Goal: Task Accomplishment & Management: Use online tool/utility

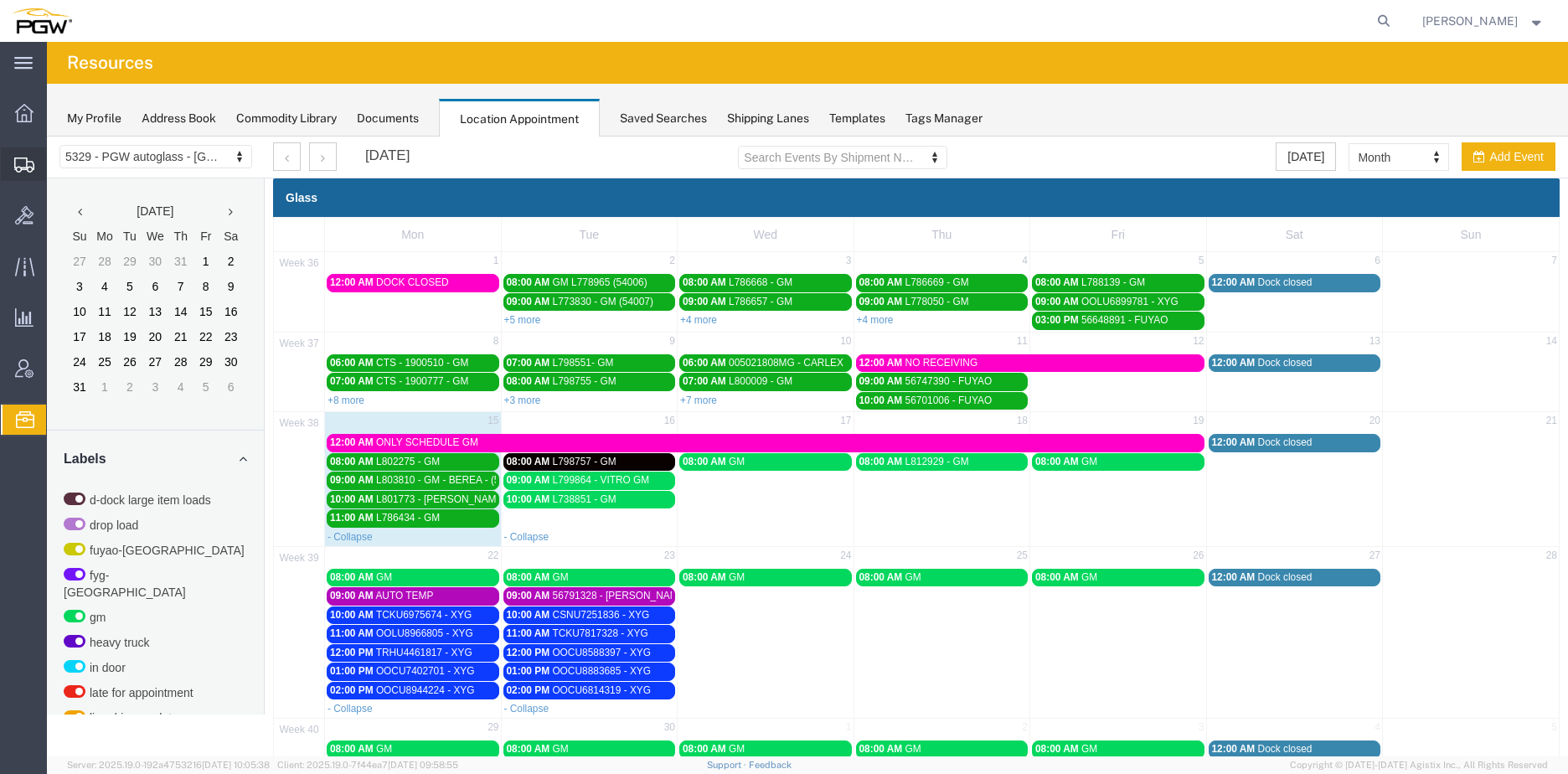
click at [0, 0] on span "Create from Template" at bounding box center [0, 0] width 0 height 0
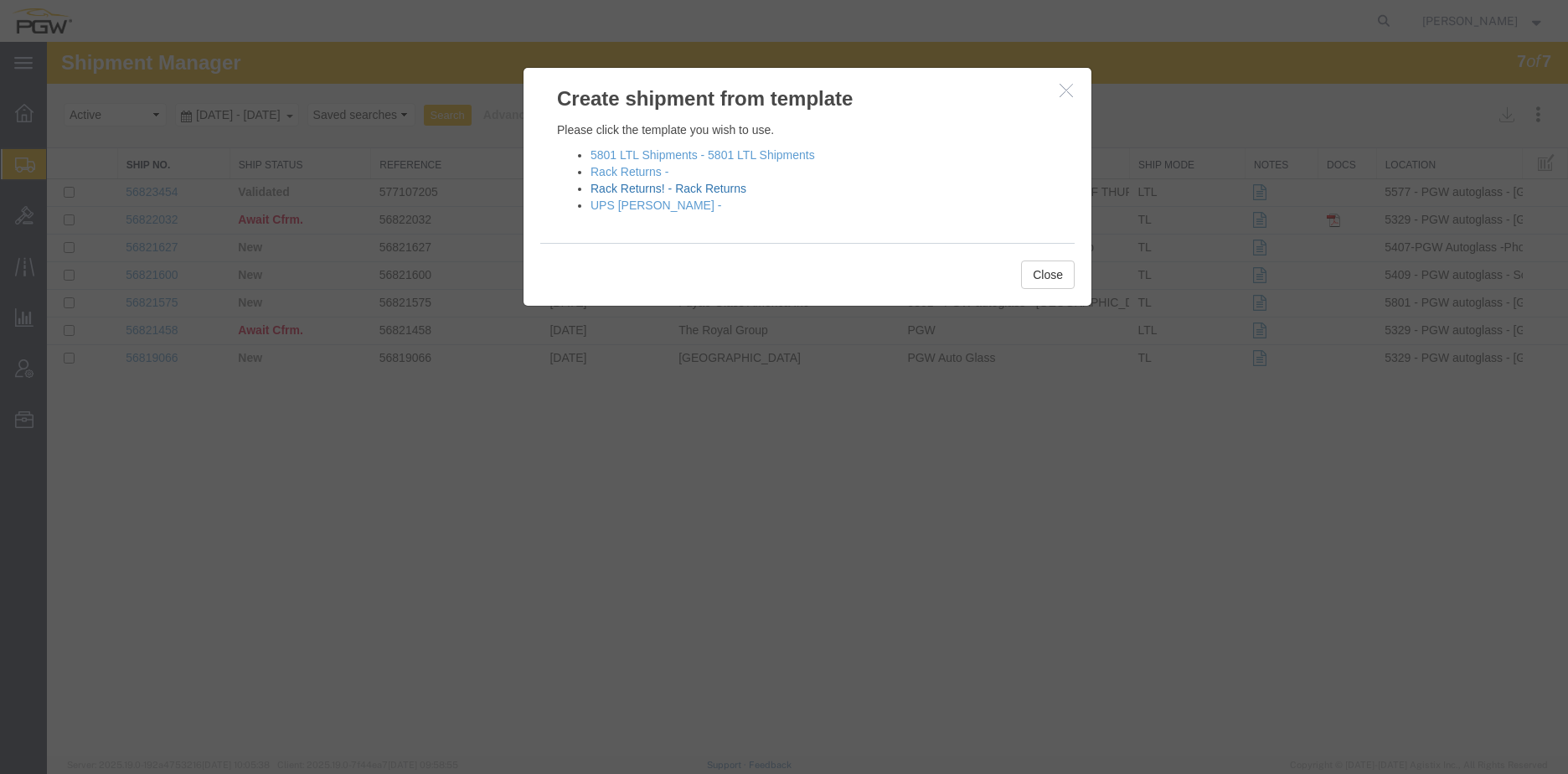
click at [629, 189] on link "Rack Returns! - Rack Returns" at bounding box center [668, 188] width 156 height 13
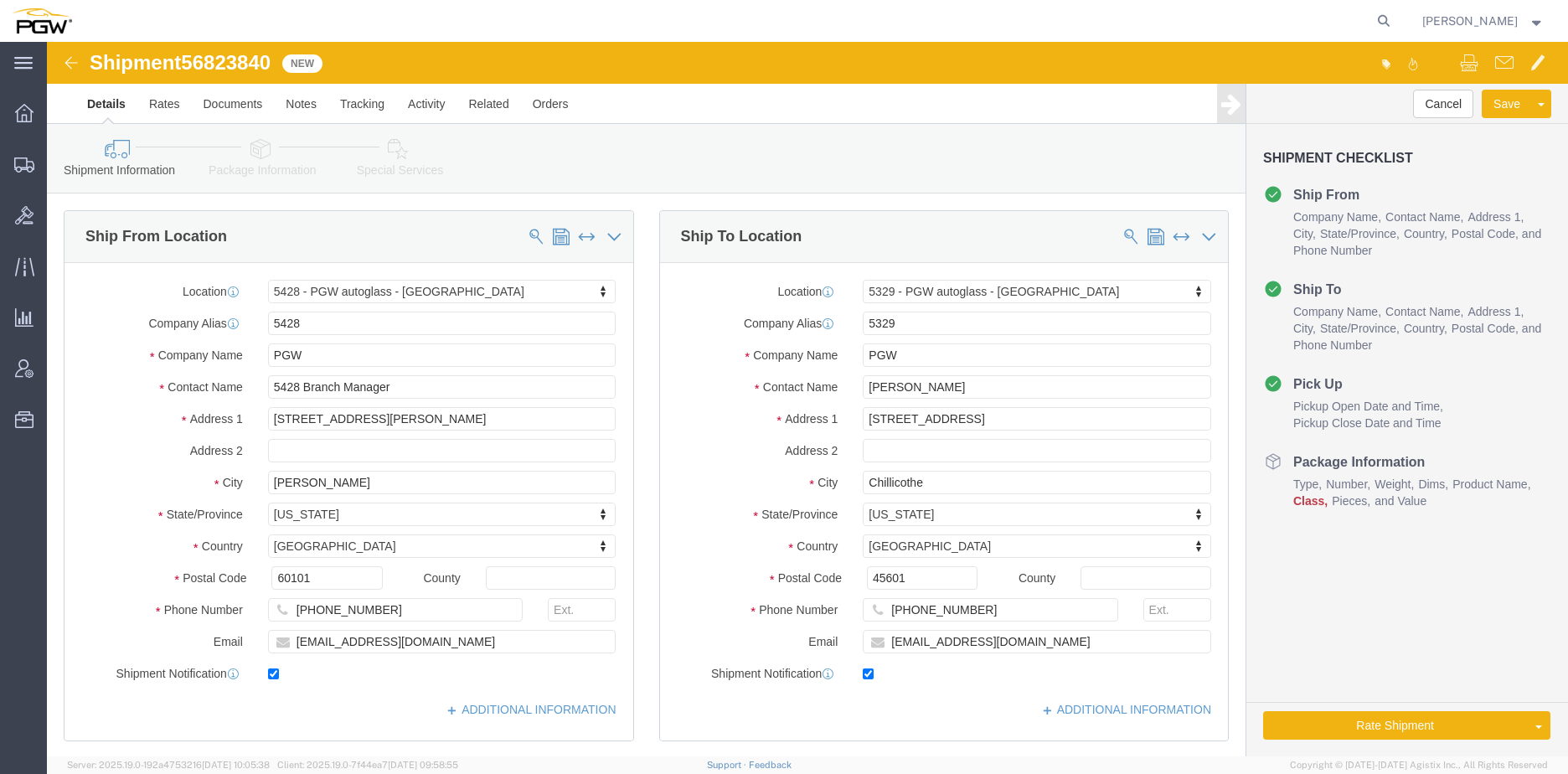
select select "28281"
select select "28253"
type input "5496"
select select "28327"
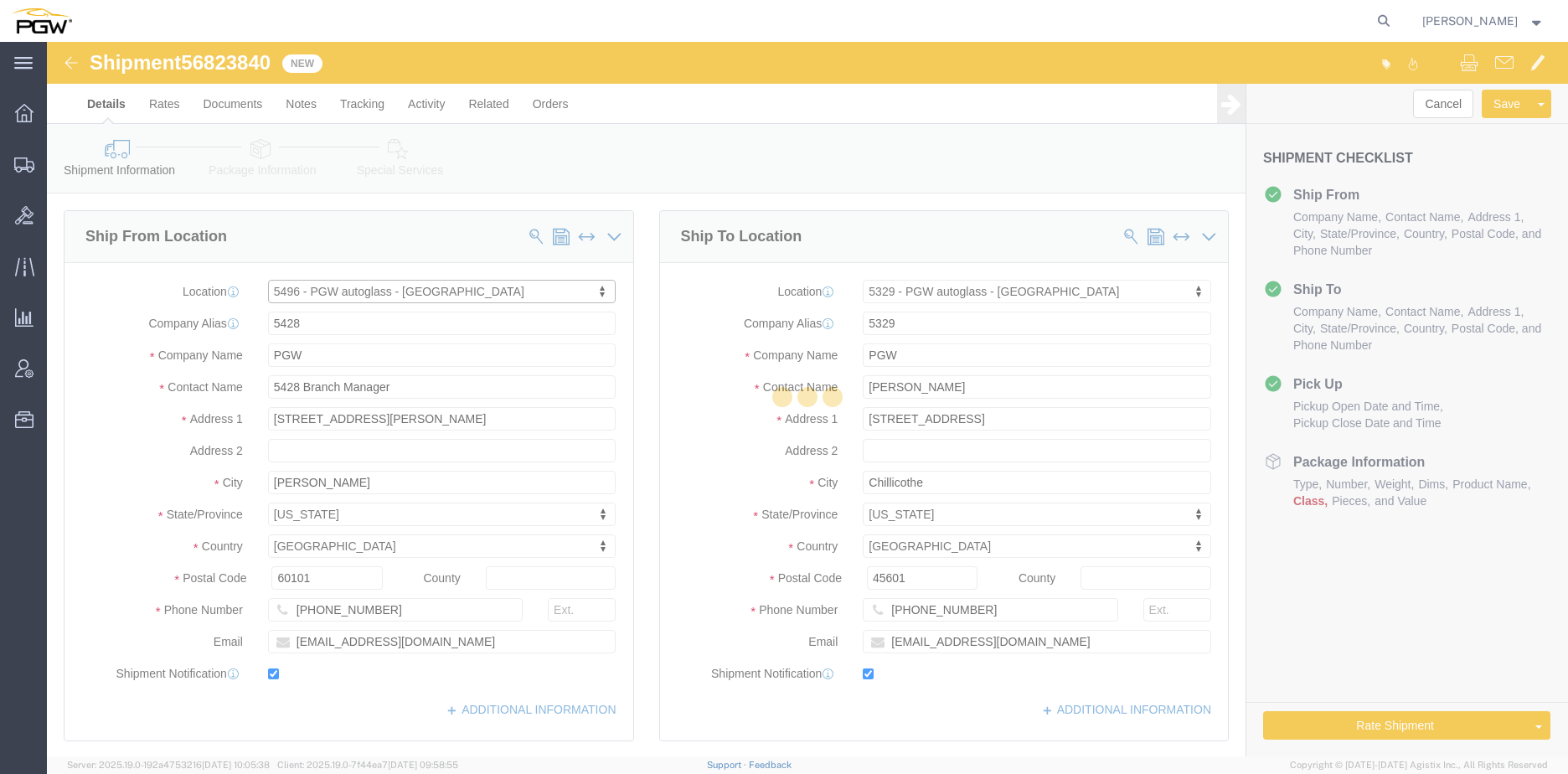
type input "5496"
type input "5496 Branch Manager"
type input "4835 Decature Blvd"
type input "[GEOGRAPHIC_DATA]"
type input "46241"
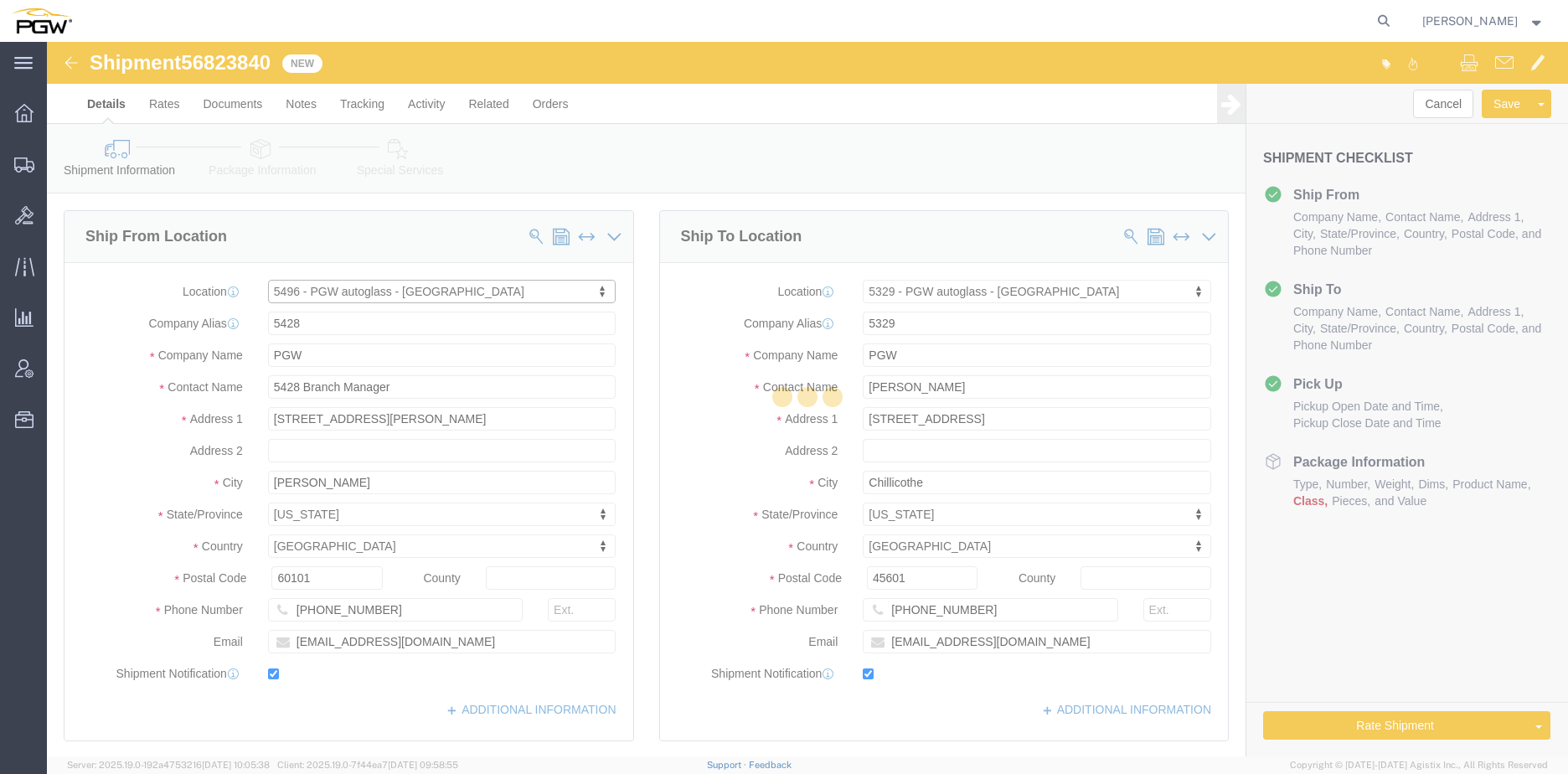
type input "[PHONE_NUMBER]"
type input "[EMAIL_ADDRESS][DOMAIN_NAME]"
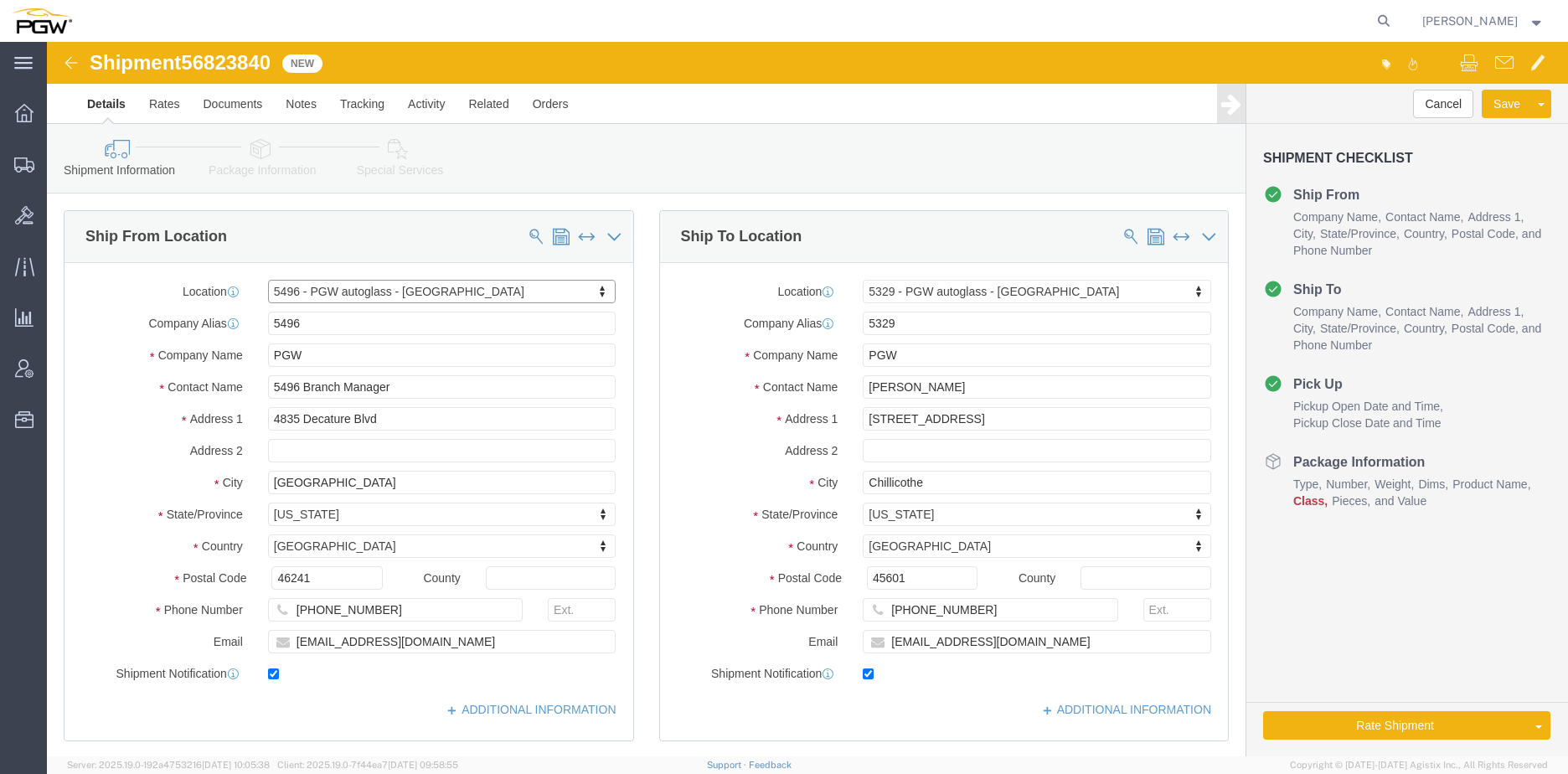
select select "IN"
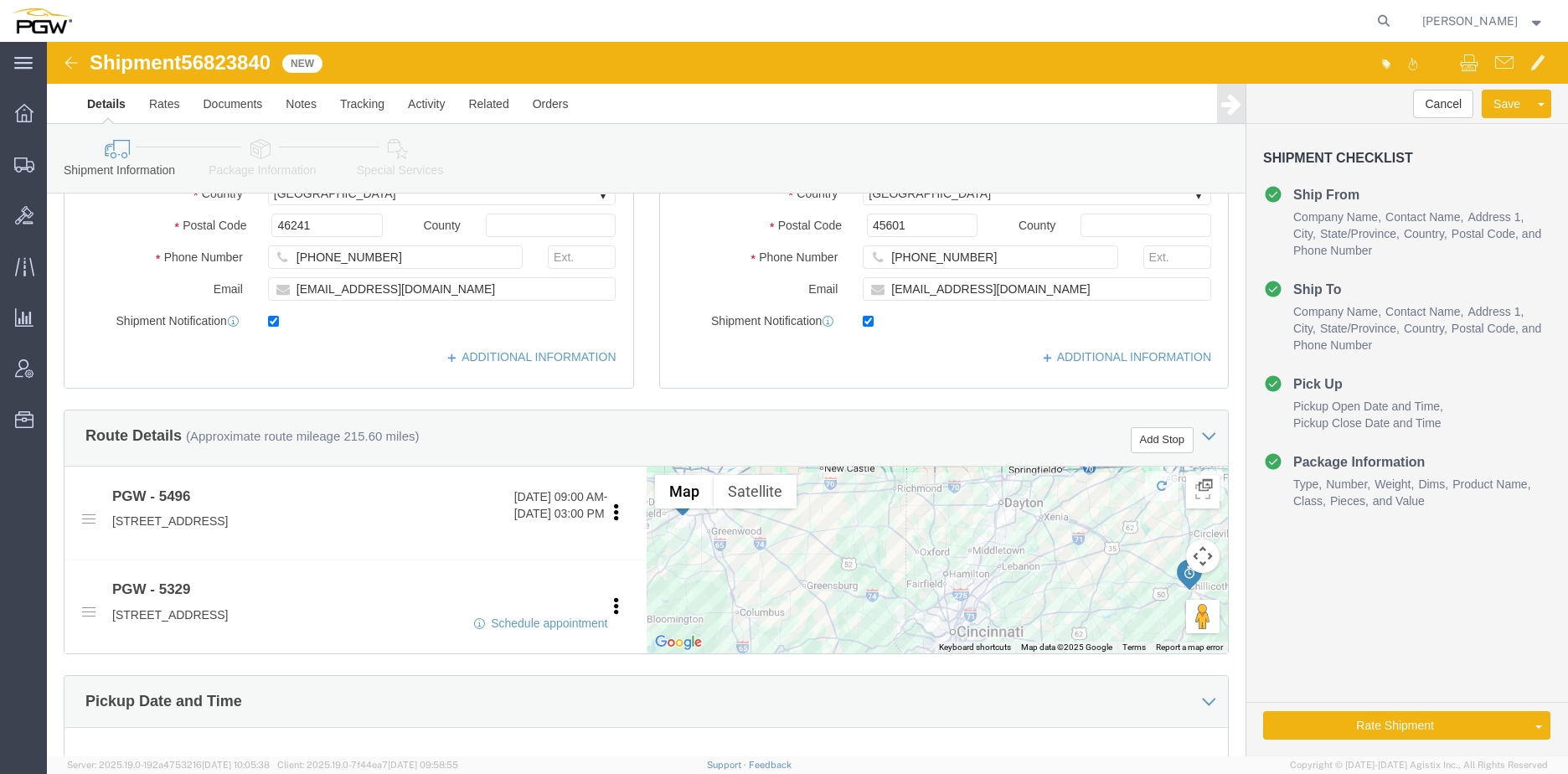
scroll to position [335, 0]
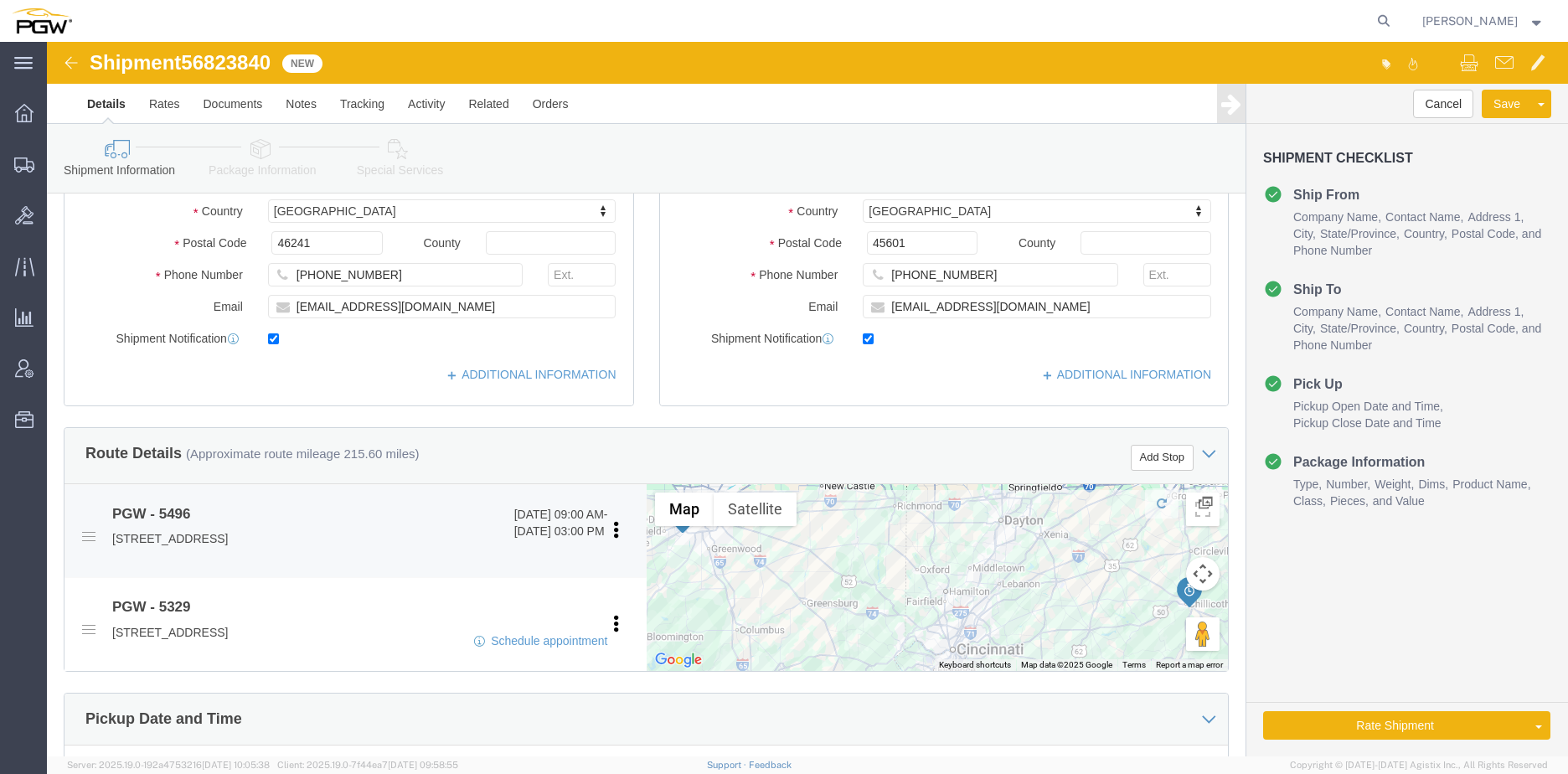
click li "PGW - 5496 [DATE] 09:00 AM - [DATE] 03:00 PM [STREET_ADDRESS] Pickup Delivery E…"
click link "Edit"
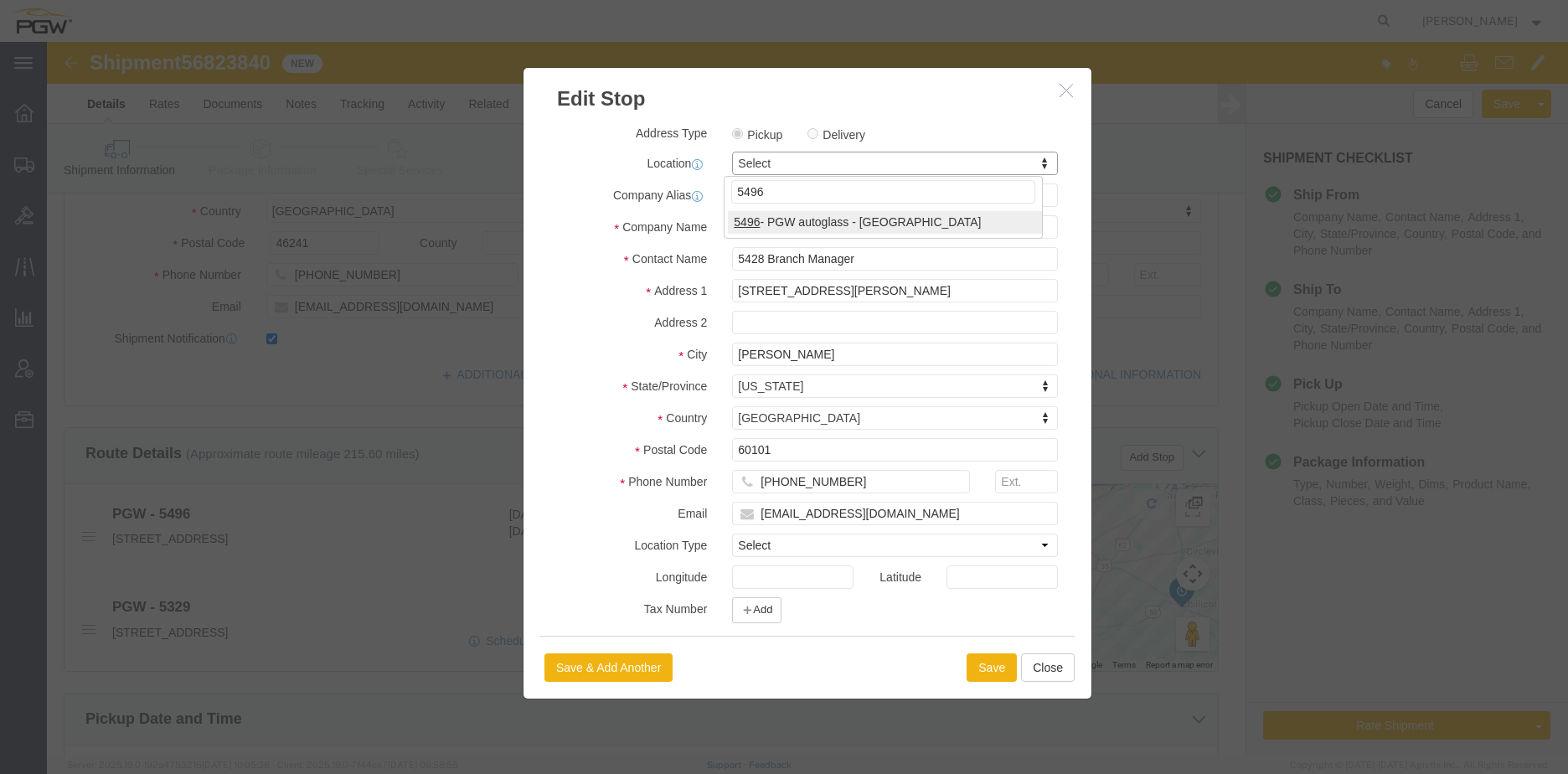
type input "5496"
select select "28327"
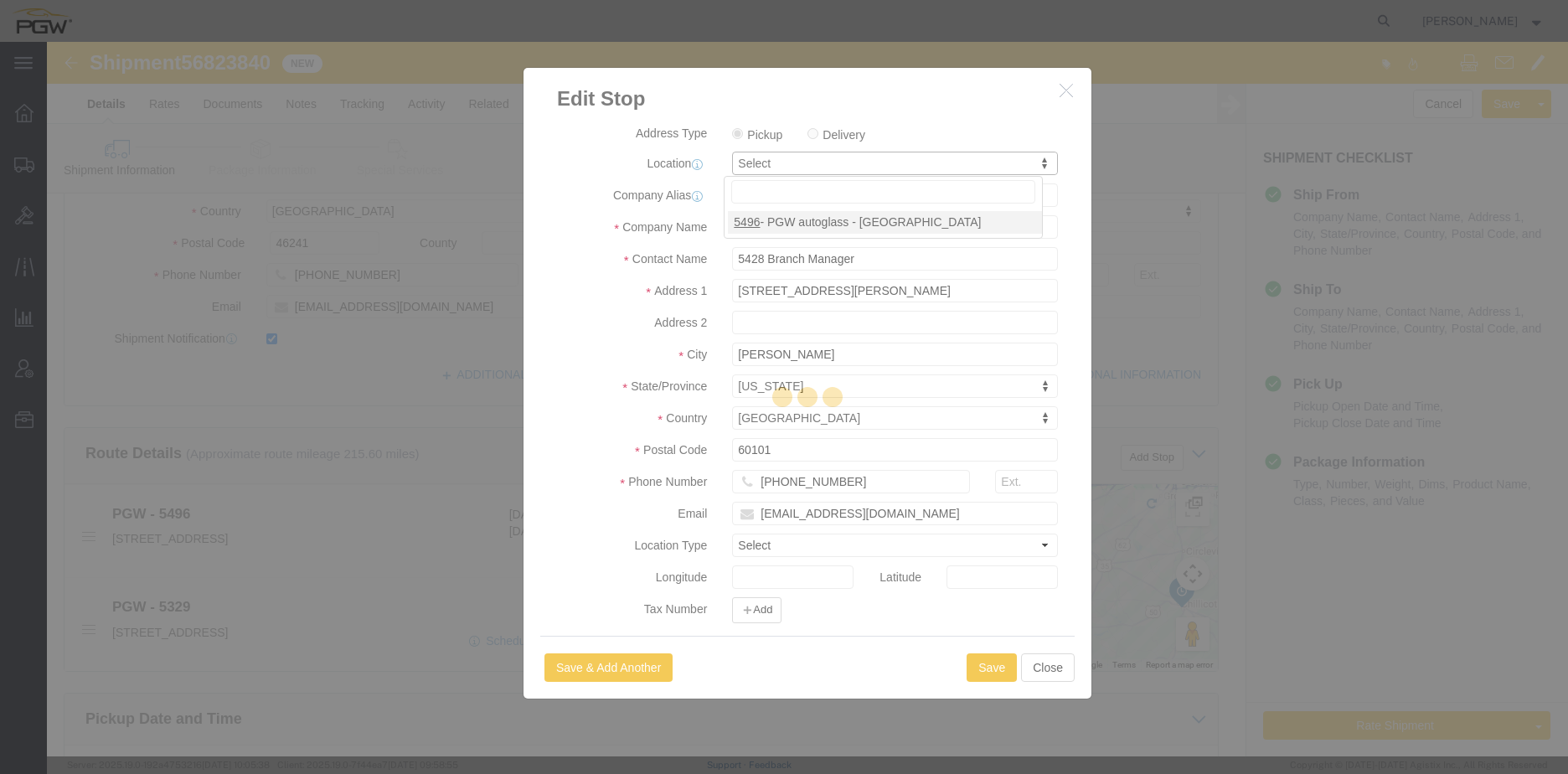
type input "5496"
type input "5496 Branch Manager"
type input "4835 Decature Blvd"
type input "[GEOGRAPHIC_DATA]"
type input "46241"
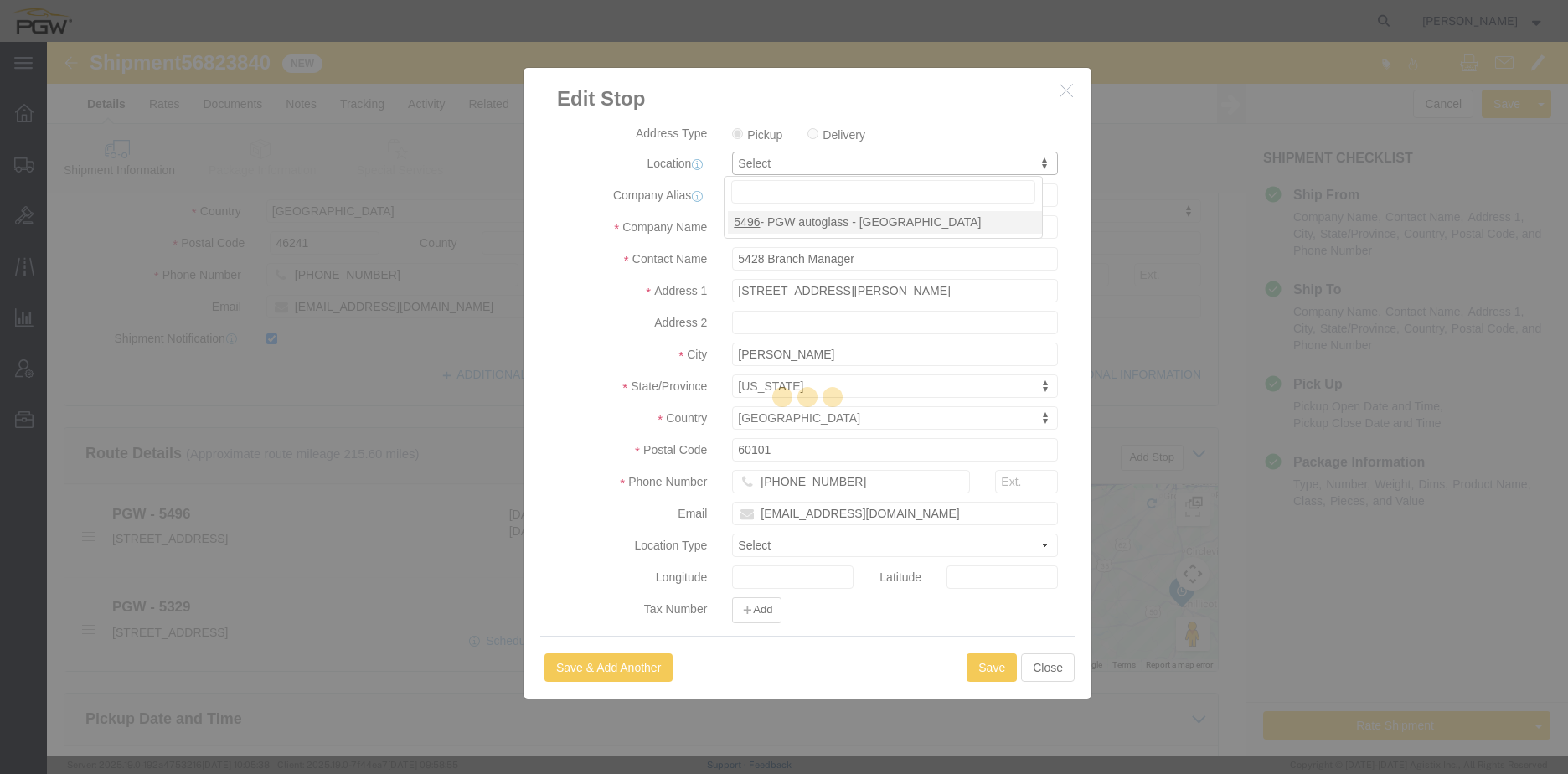
type input "[PHONE_NUMBER]"
type input "[EMAIL_ADDRESS][DOMAIN_NAME]"
select select "IN"
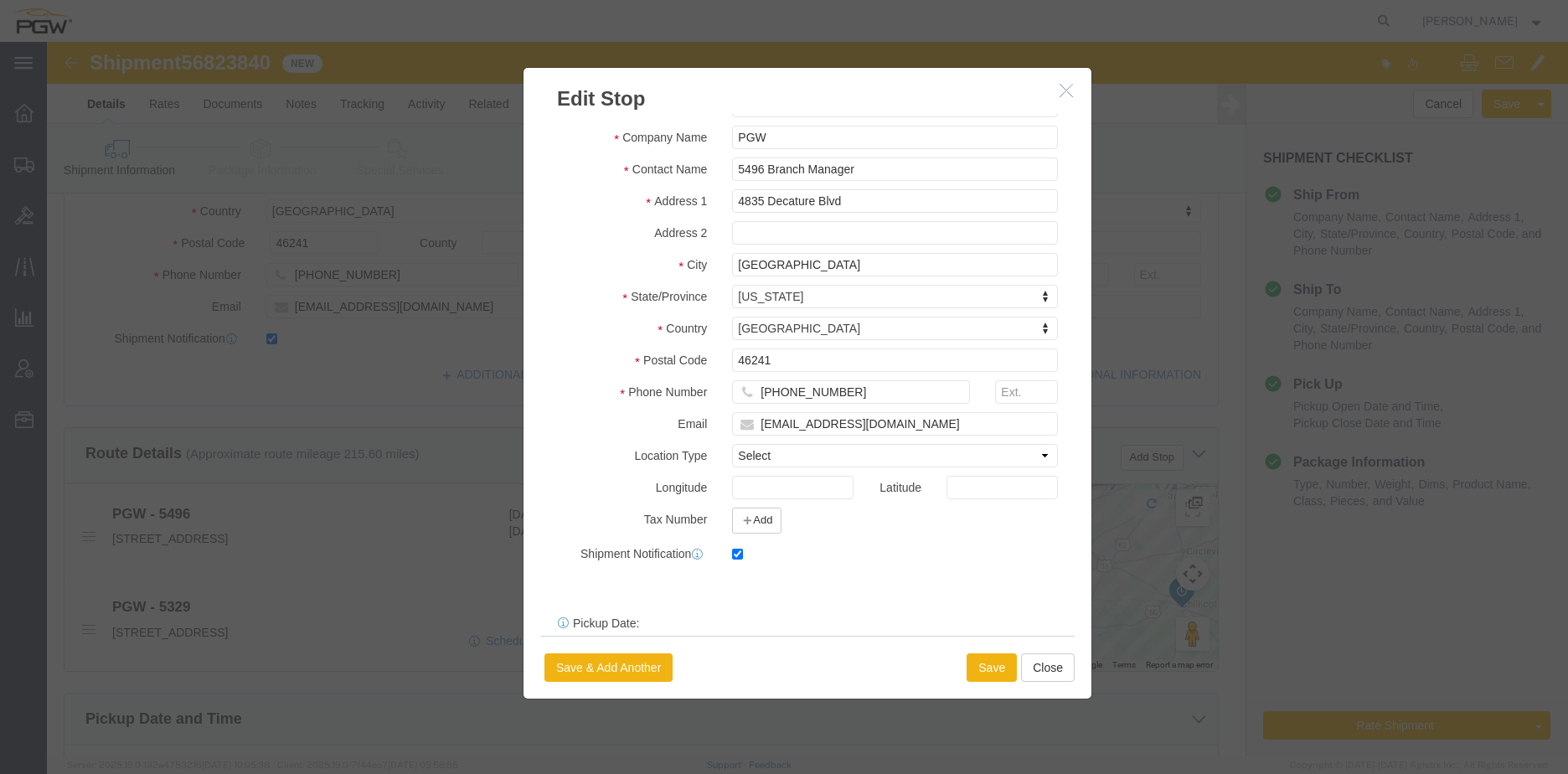
scroll to position [175, 0]
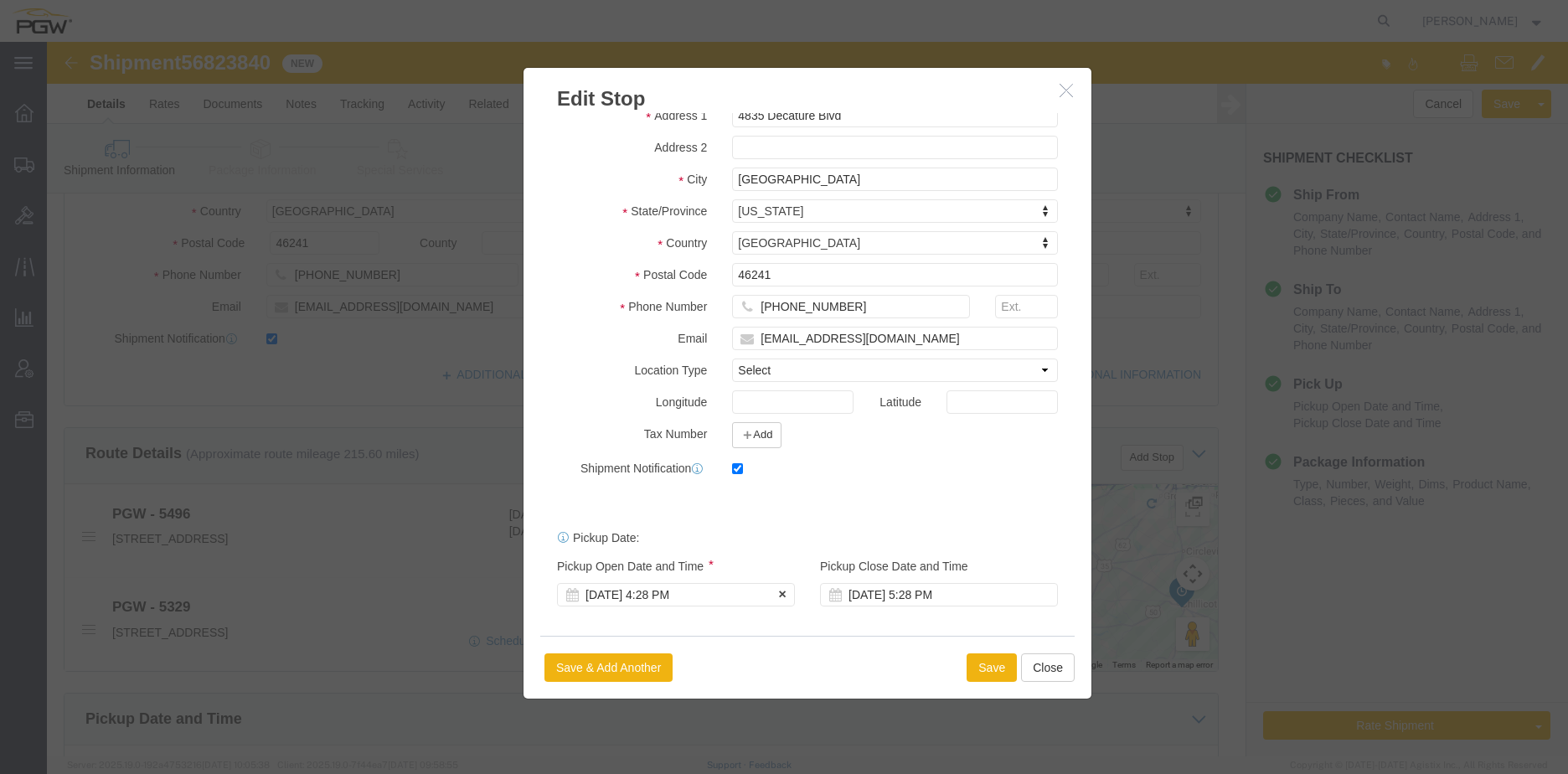
click div "[DATE] 4:28 PM"
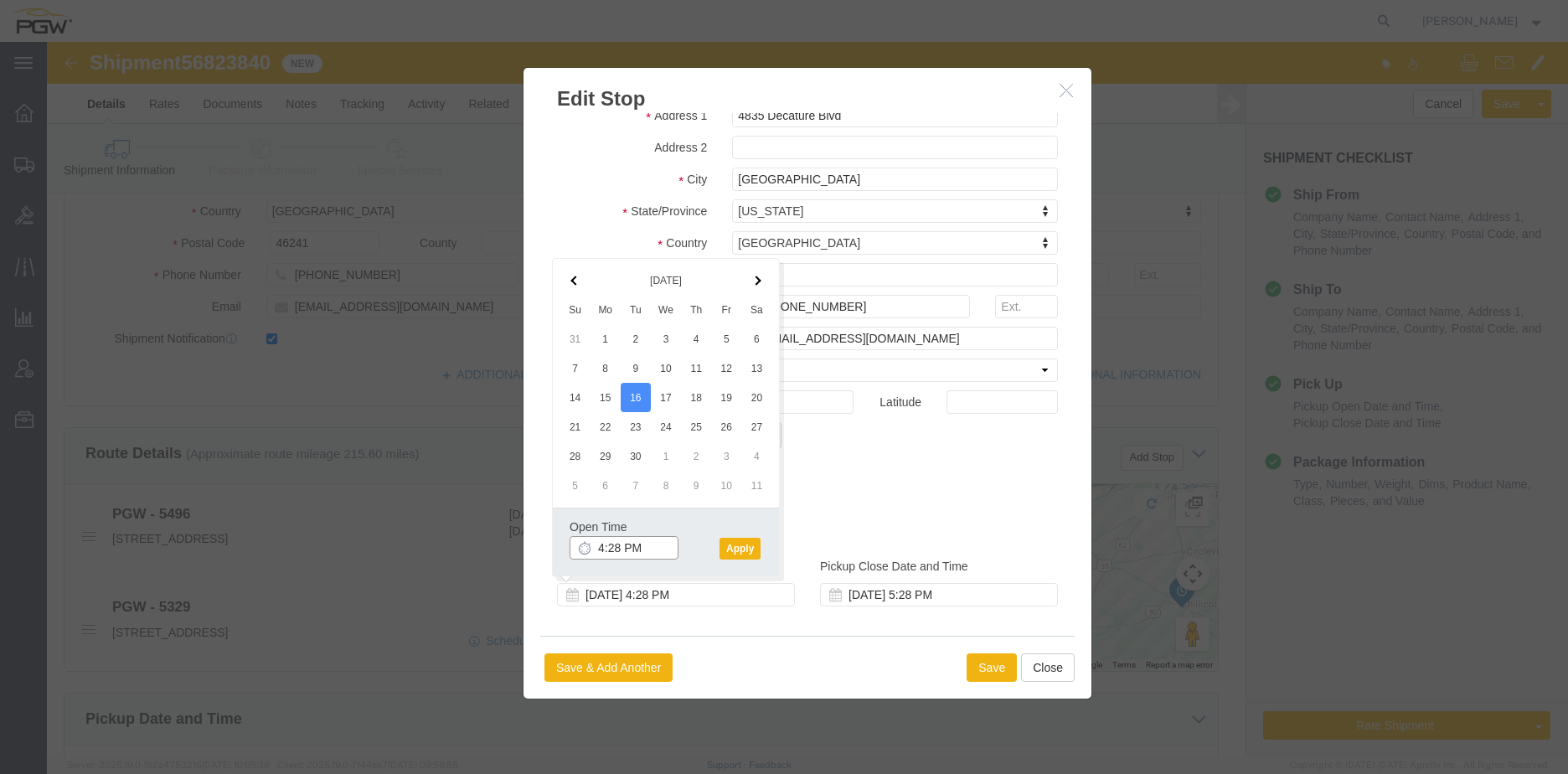
click input "4:28 PM"
type input "10:00 AM"
click button "Apply"
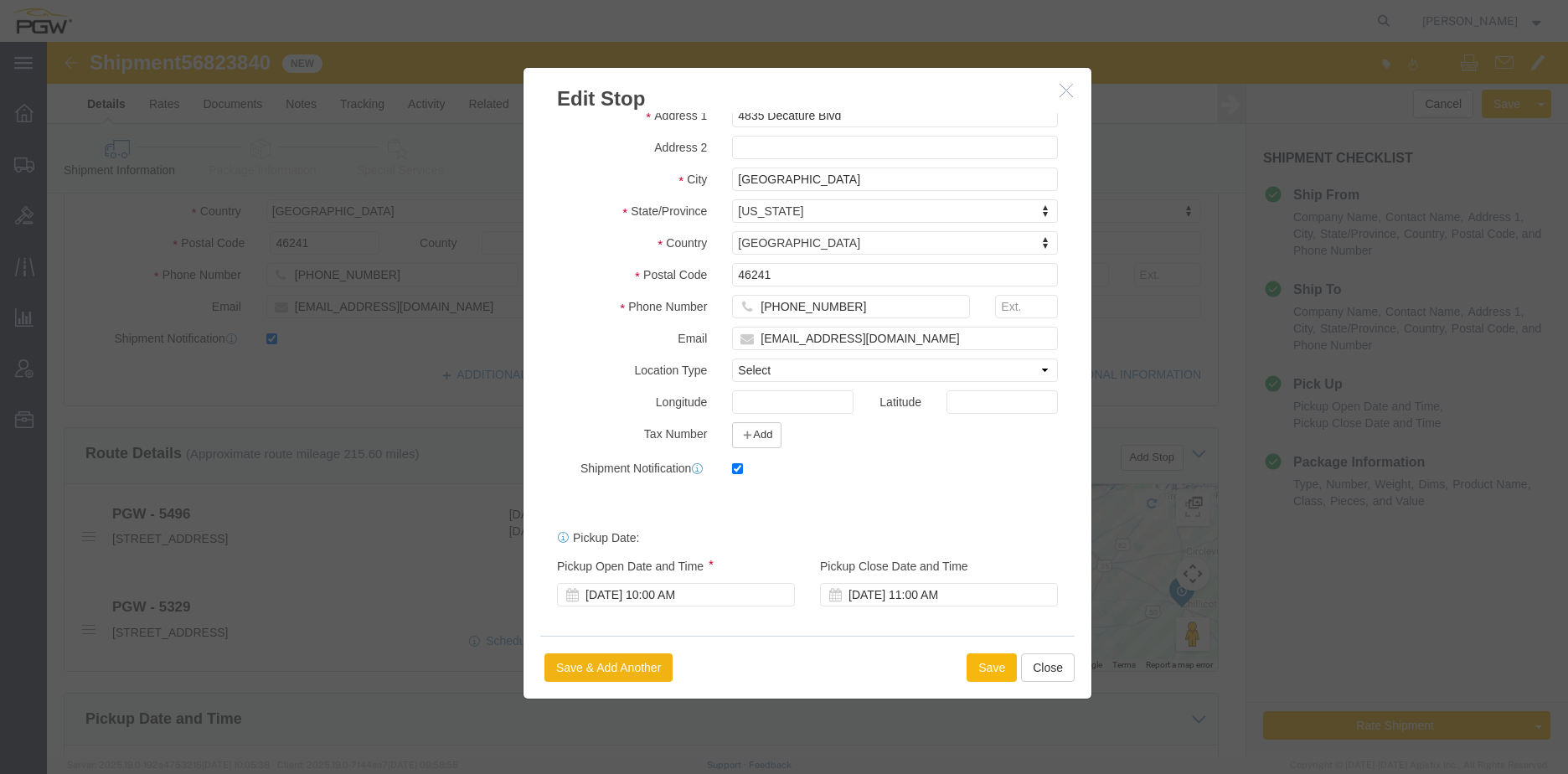
click button "Save"
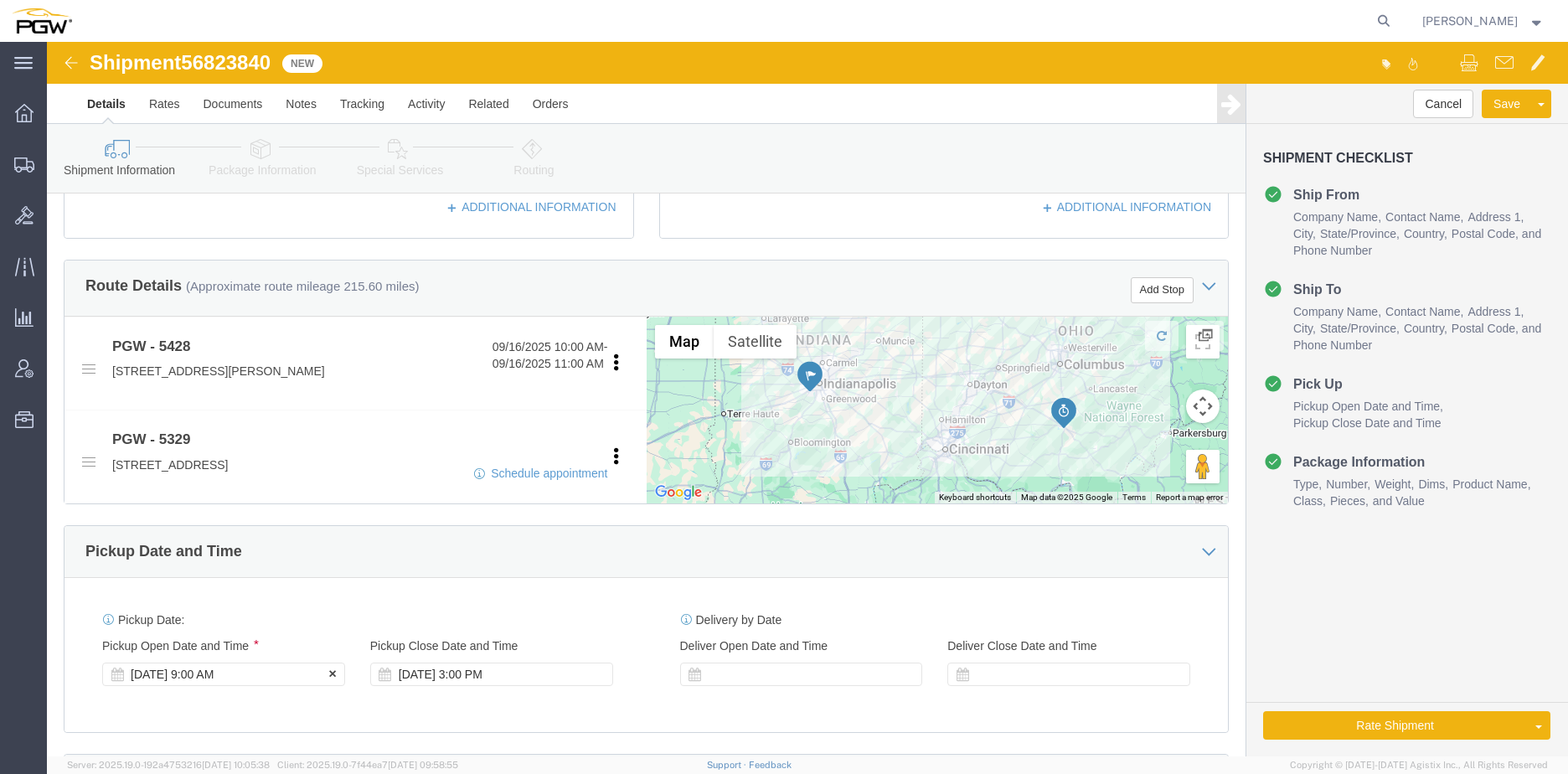
click div "[DATE] 9:00 AM"
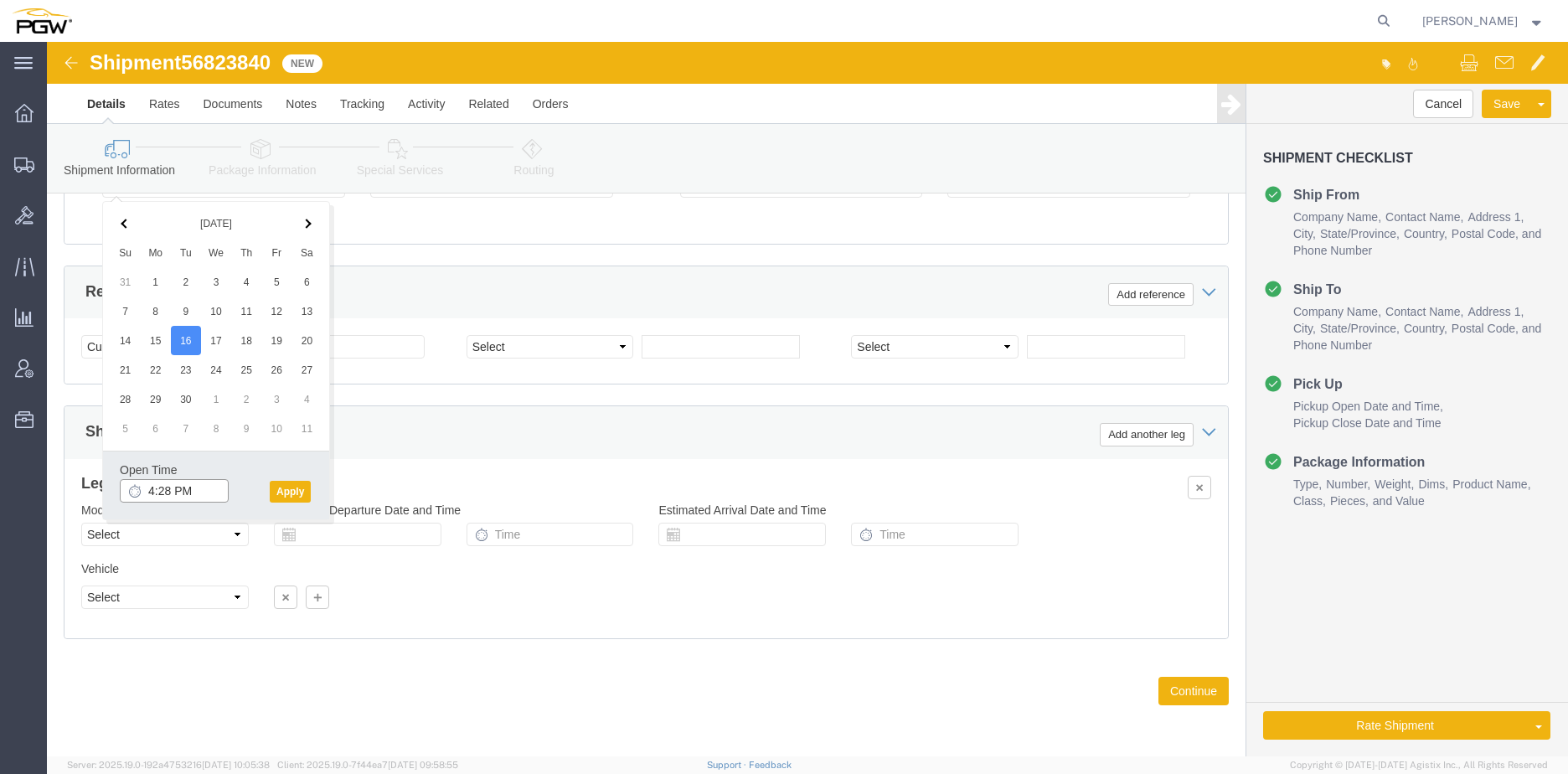
click input "4:28 PM"
type input "10:00 AM"
click button "Apply"
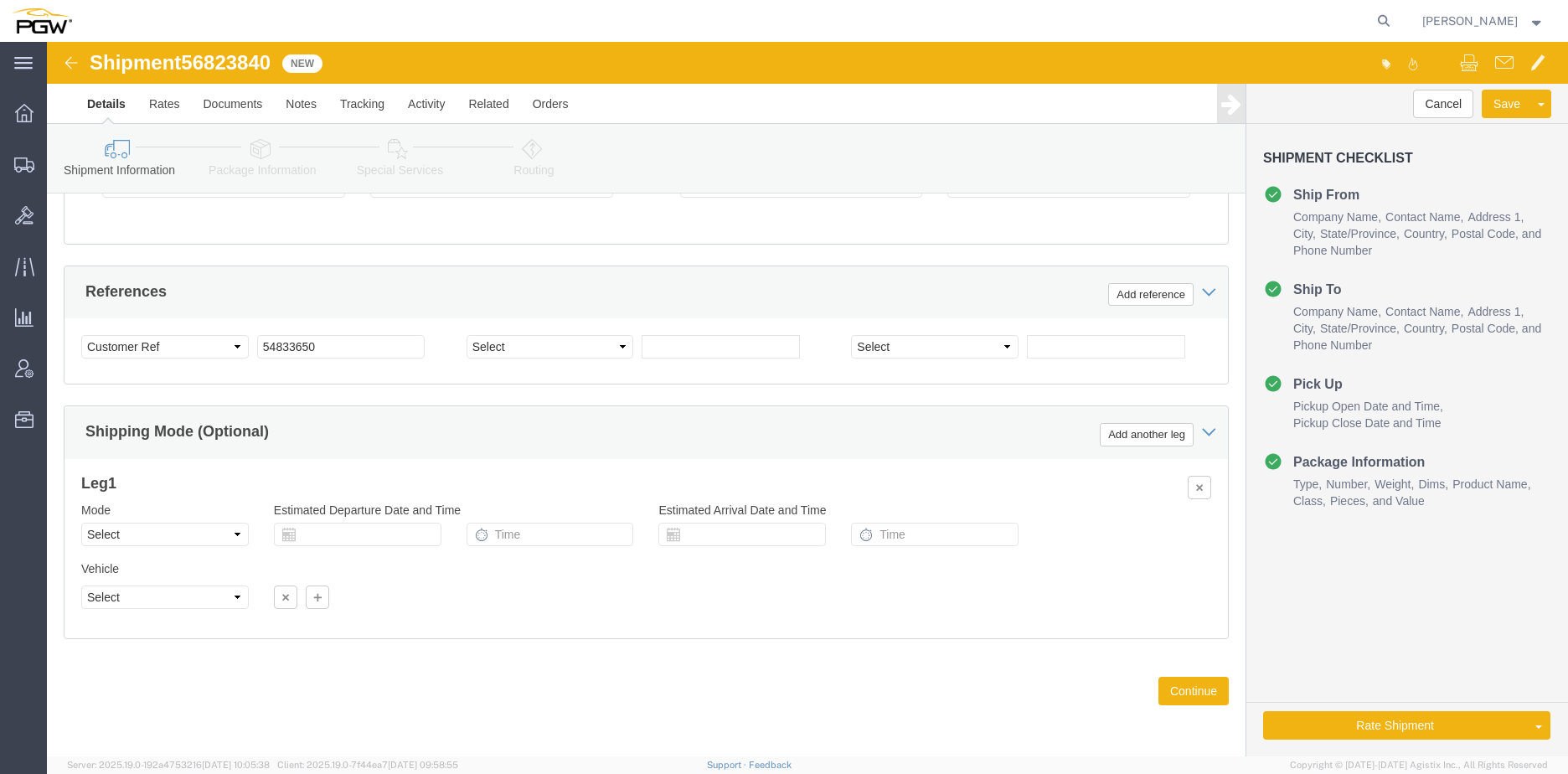
click span "56823840"
copy span "56823840"
drag, startPoint x: 281, startPoint y: 300, endPoint x: 290, endPoint y: 302, distance: 9.2
click input "54833650"
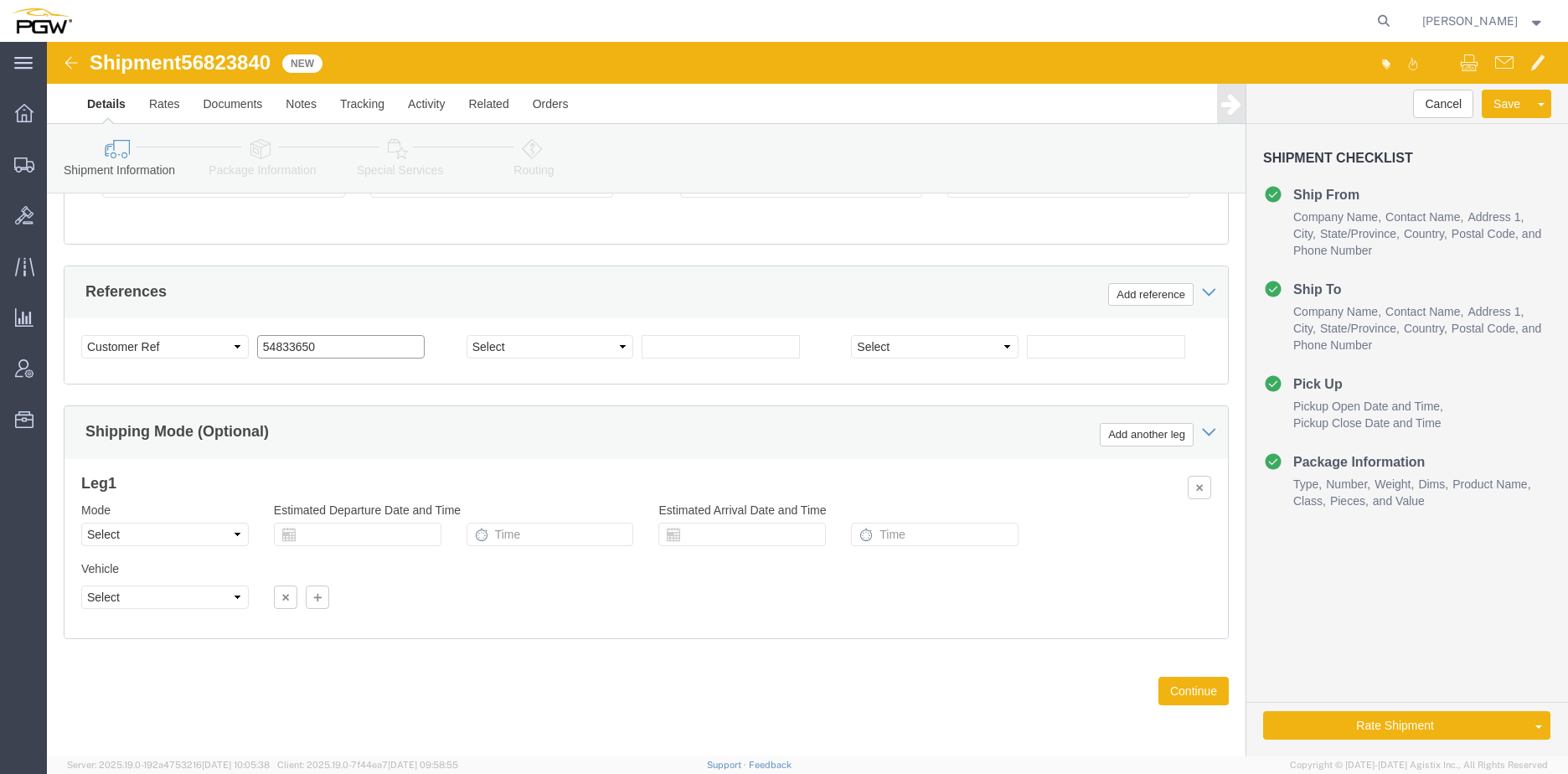
drag, startPoint x: 290, startPoint y: 302, endPoint x: 49, endPoint y: 313, distance: 241.3
click div "Select Account Type Activity ID Airline Appointment Number ASN Batch Request # …"
paste input "682384"
click input "56823840"
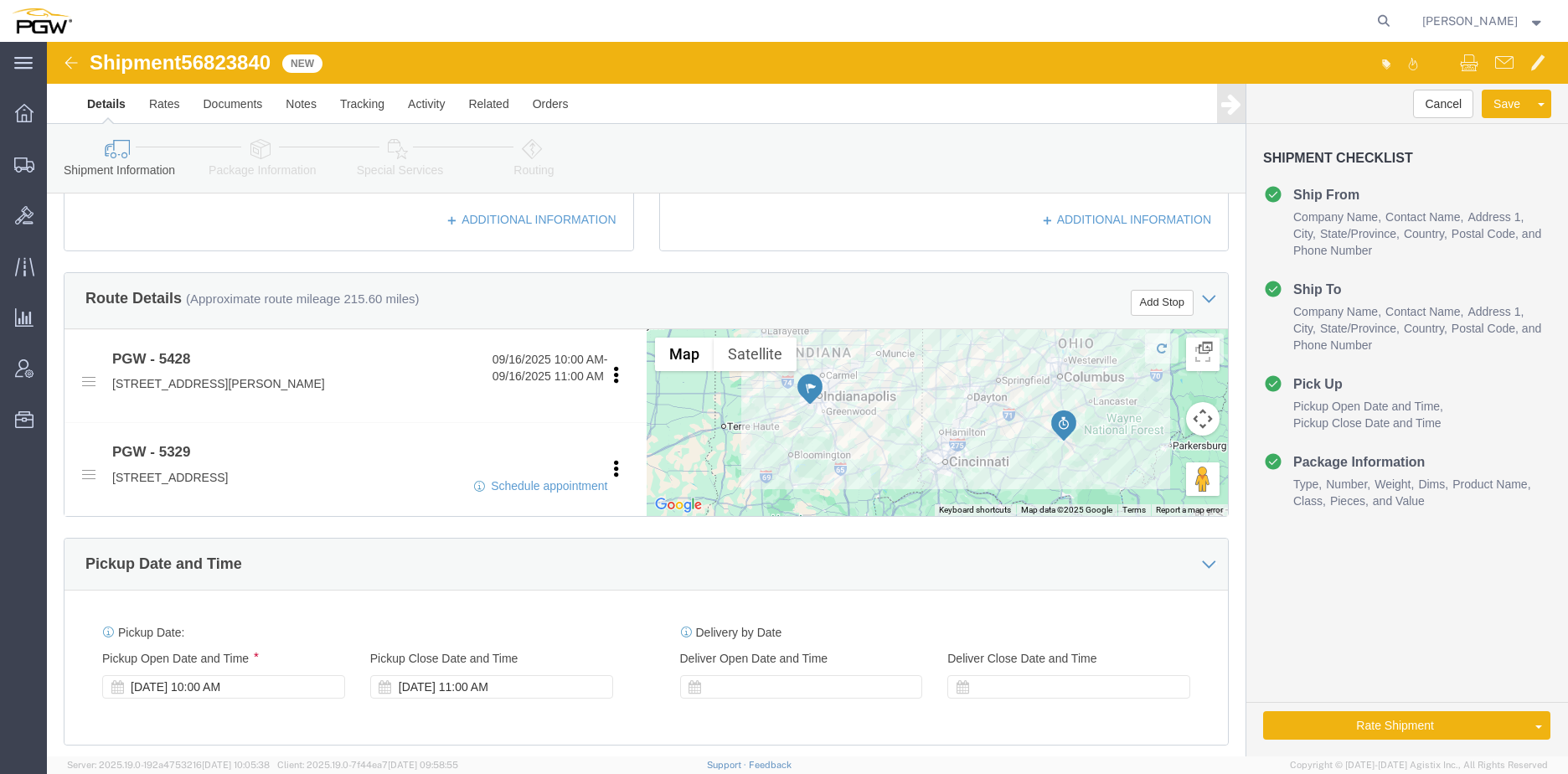
scroll to position [488, 0]
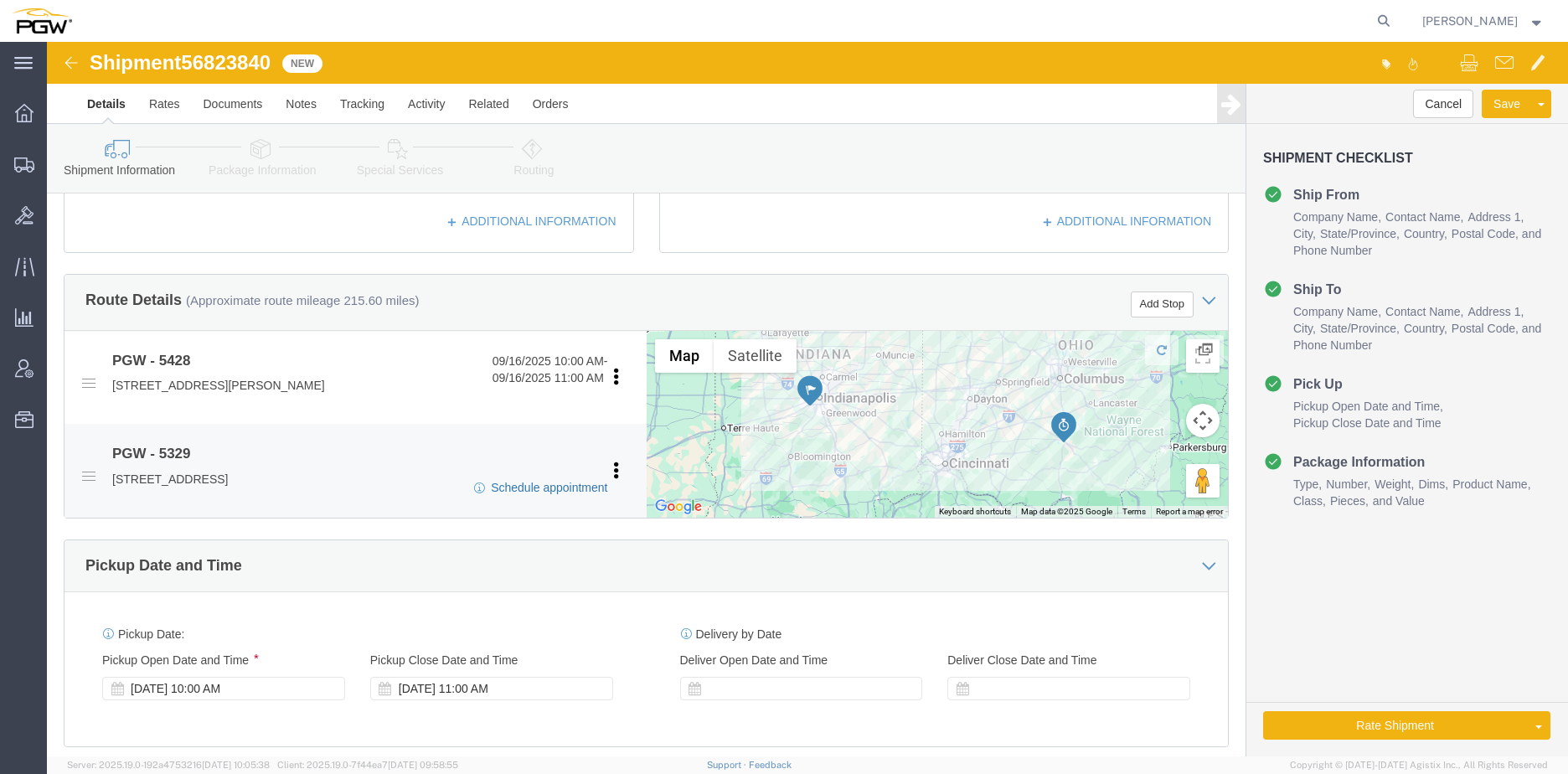
type input "56823840"
click link "Schedule appointment"
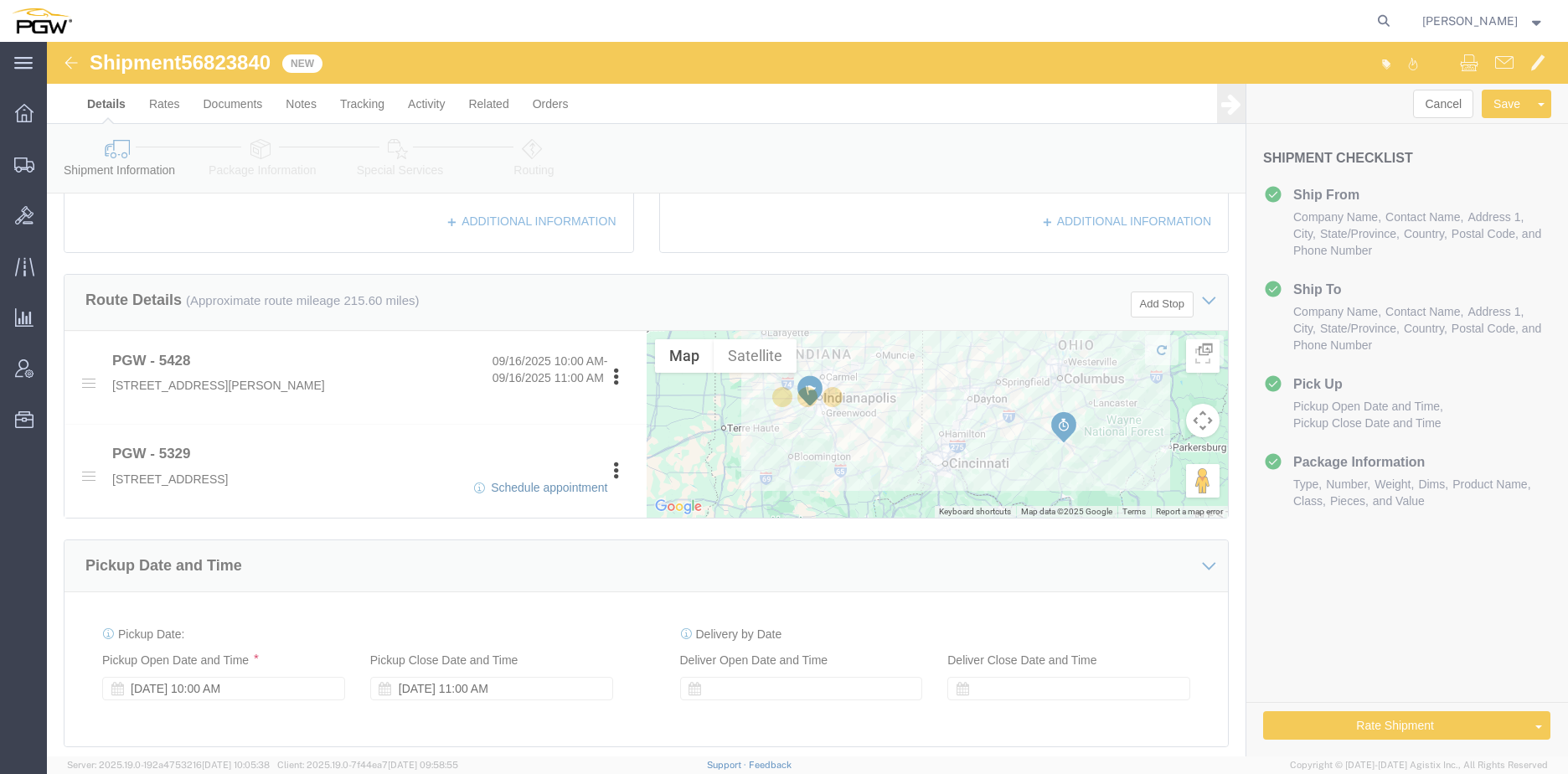
type input "delivery 56823840"
type input "09/16/2025"
type input "12:00 PM"
type input "56823840"
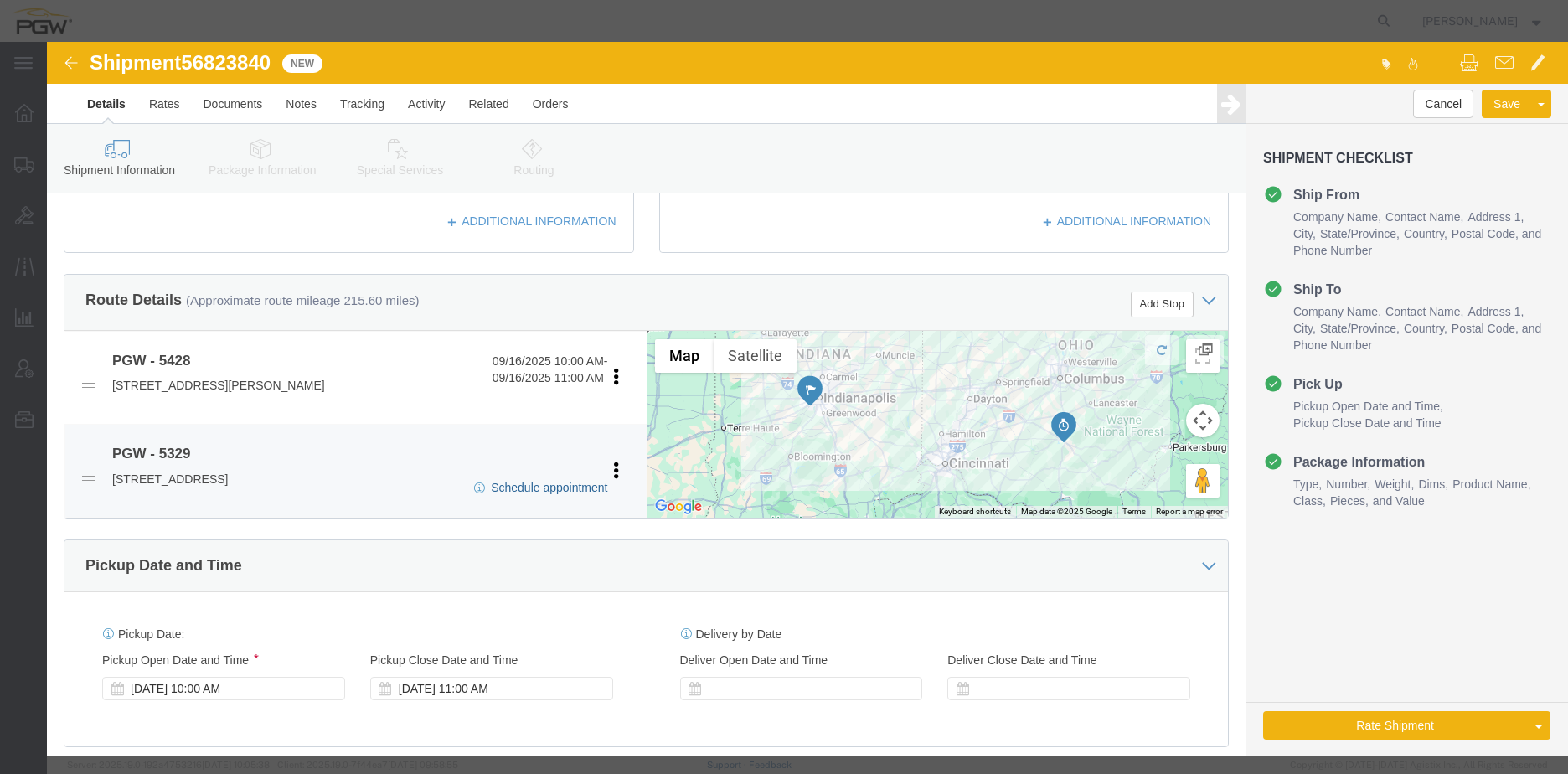
select select
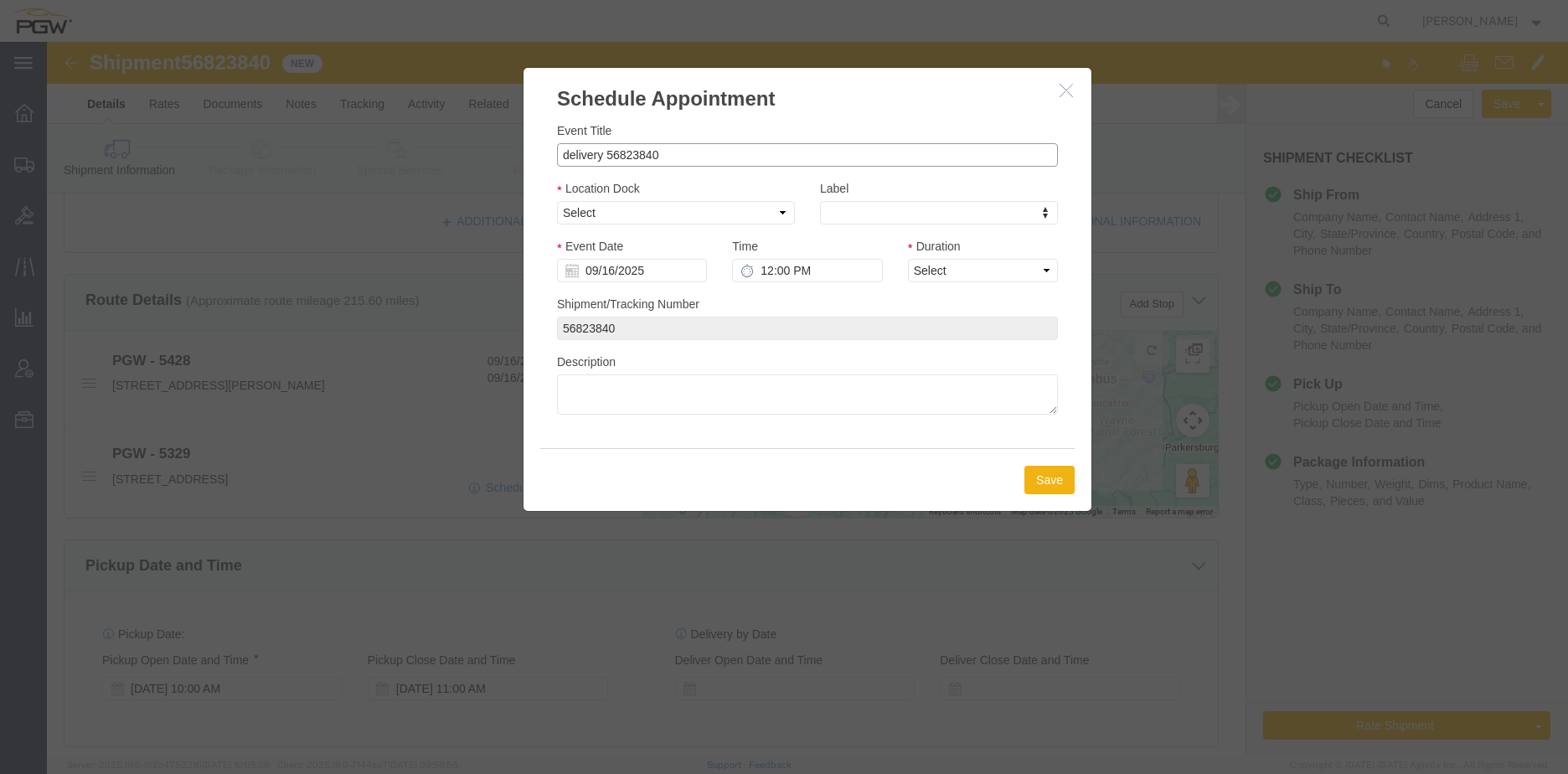
drag, startPoint x: 555, startPoint y: 109, endPoint x: 399, endPoint y: 105, distance: 156.1
click div "Schedule Appointment Event Title delivery 56823840 Location Dock Select Glass L…"
click input "56823840"
type input "56823840 - Indy"
click select "Select Glass LTL Sundries Outbound Racks"
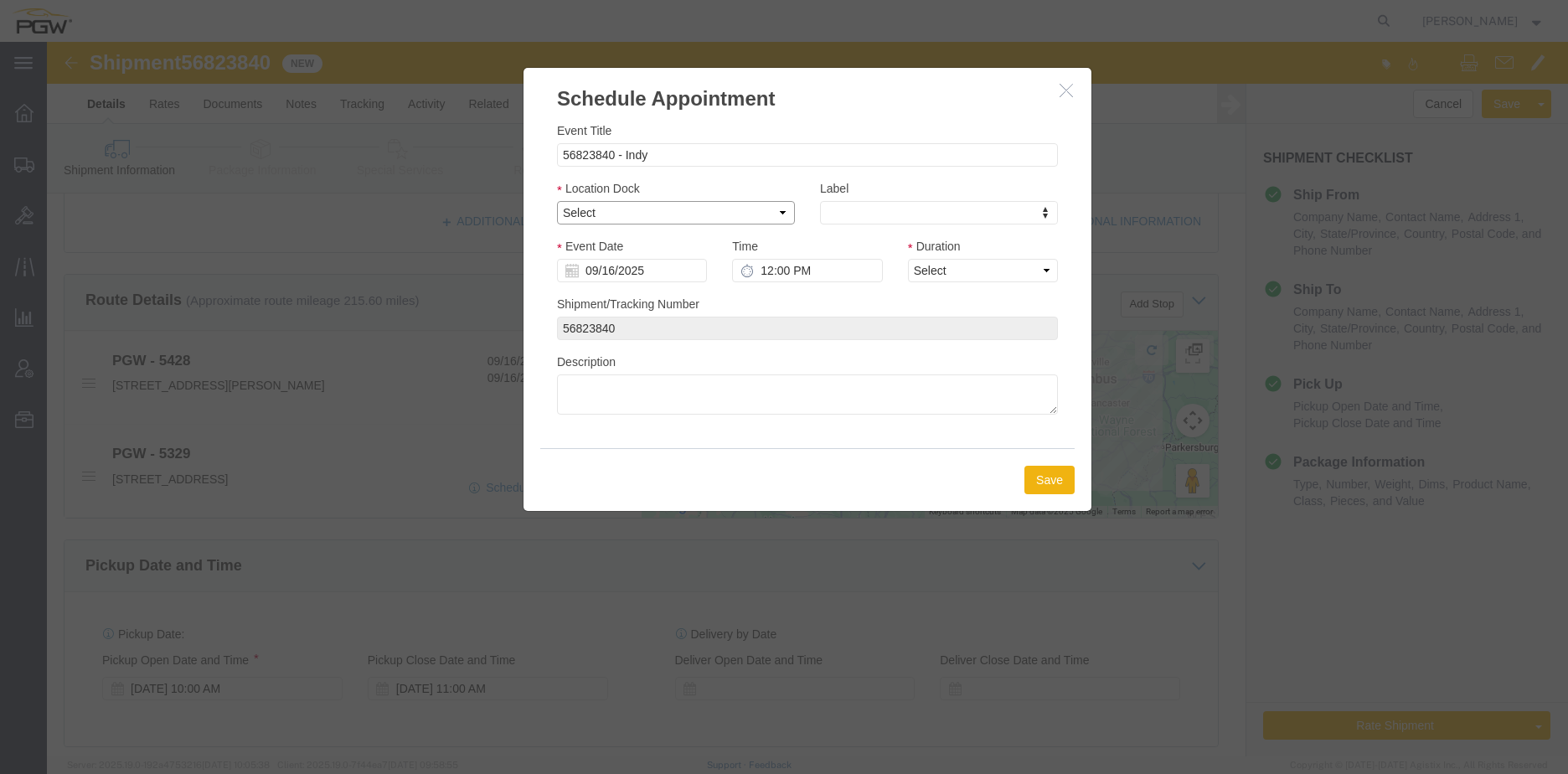
select select "3"
click select "Select Glass LTL Sundries Outbound Racks"
click input "09/16/2025"
click td "17"
type input "[DATE]"
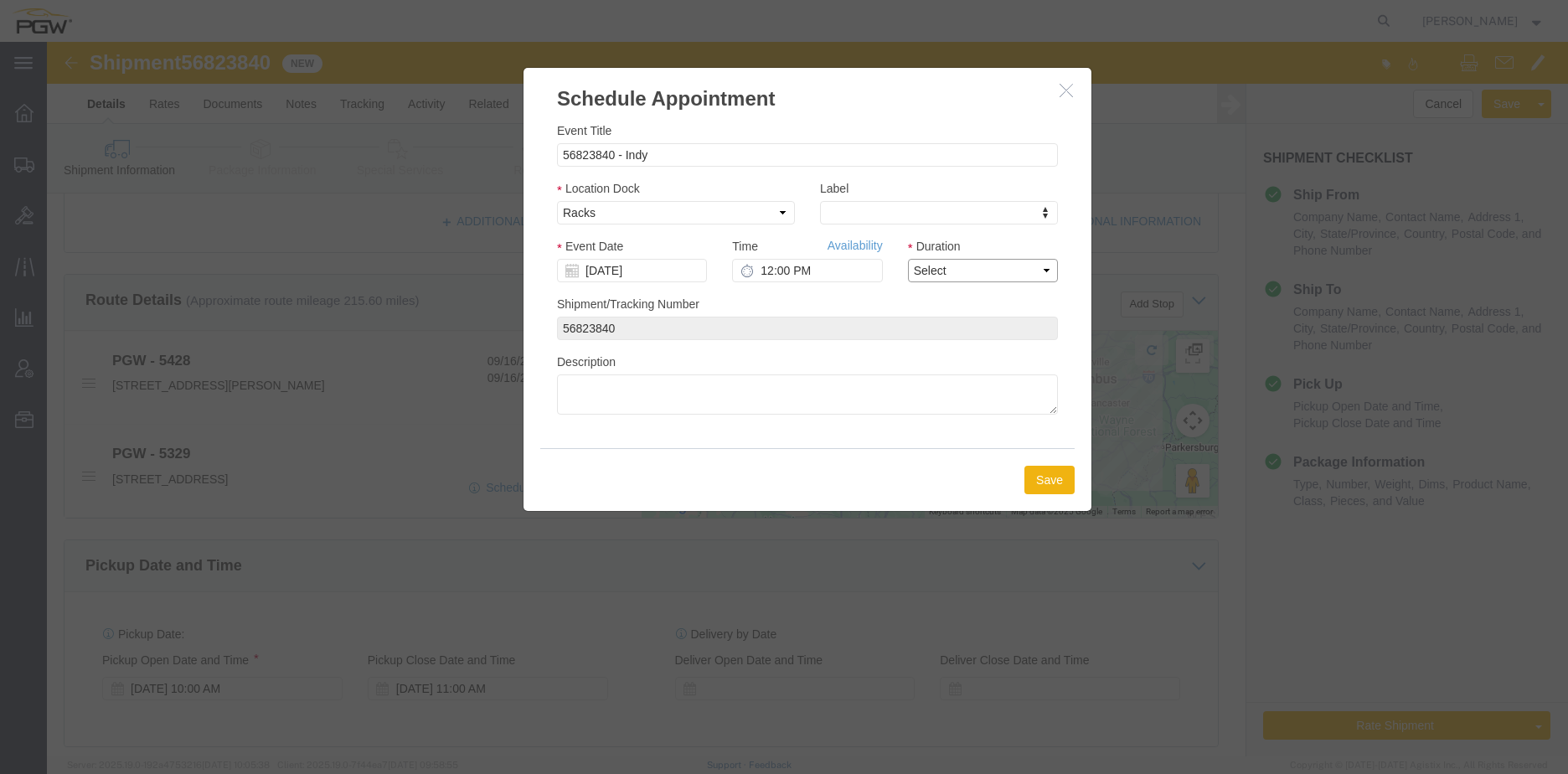
click select "Select 15 min 30 min 45 min 1 hr 2 hr 3 hr 4 hr"
select select "60"
click select "Select 15 min 30 min 45 min 1 hr 2 hr 3 hr 4 hr"
click input "12:00 PM"
click input "[DATE]"
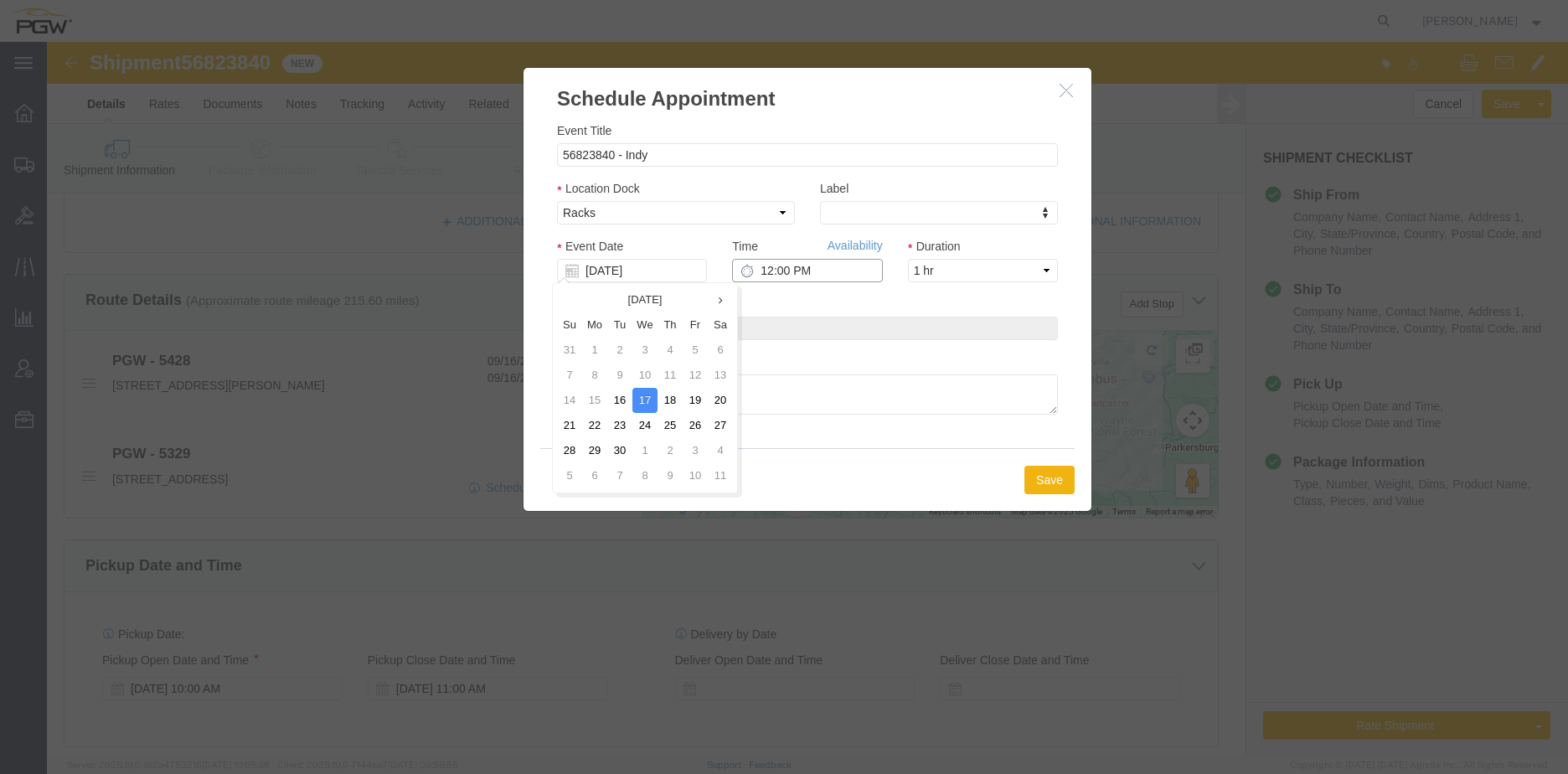
click input "12:00 PM"
type input "12:00 AM"
click button "Save"
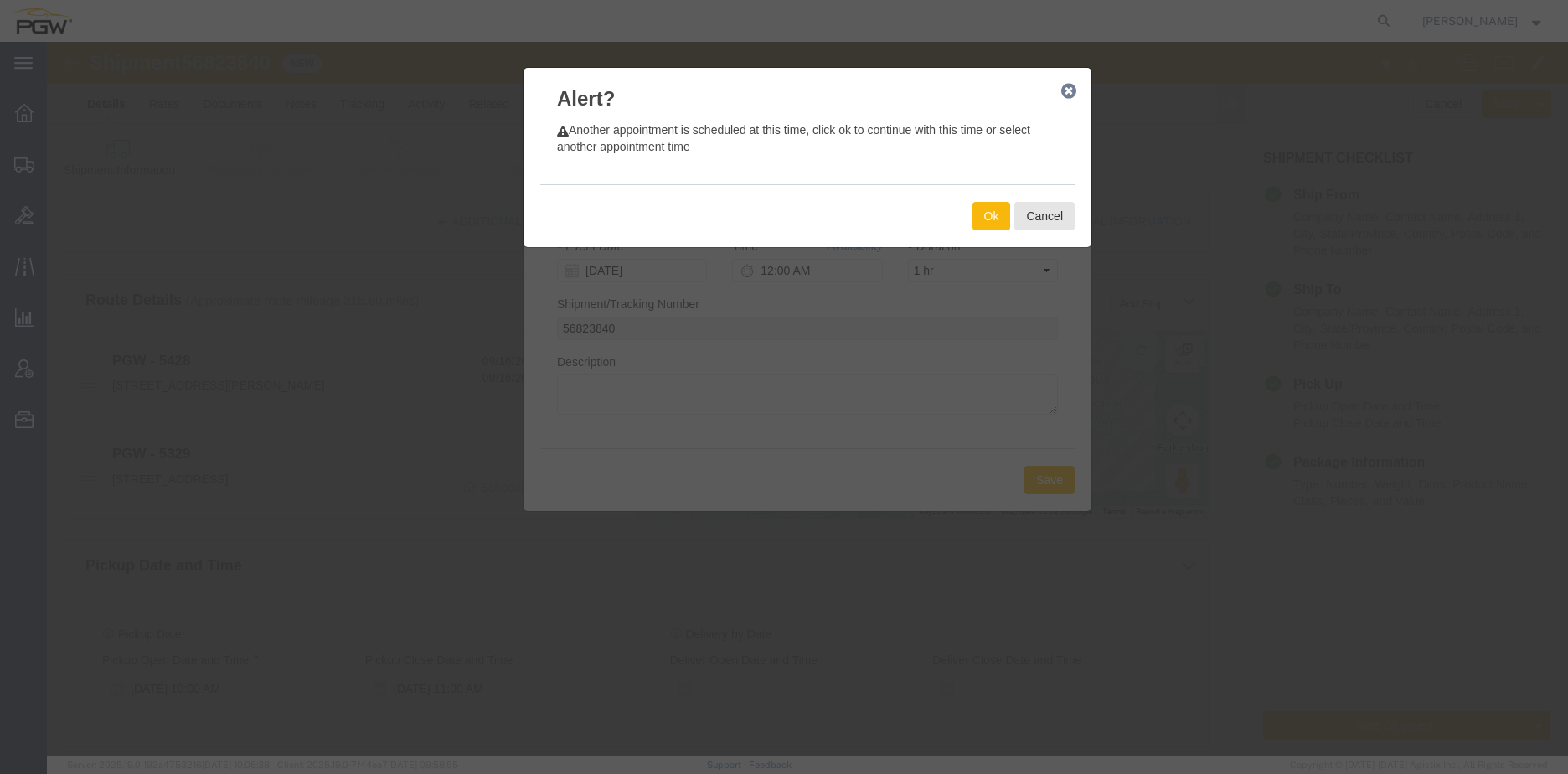
click button "Ok"
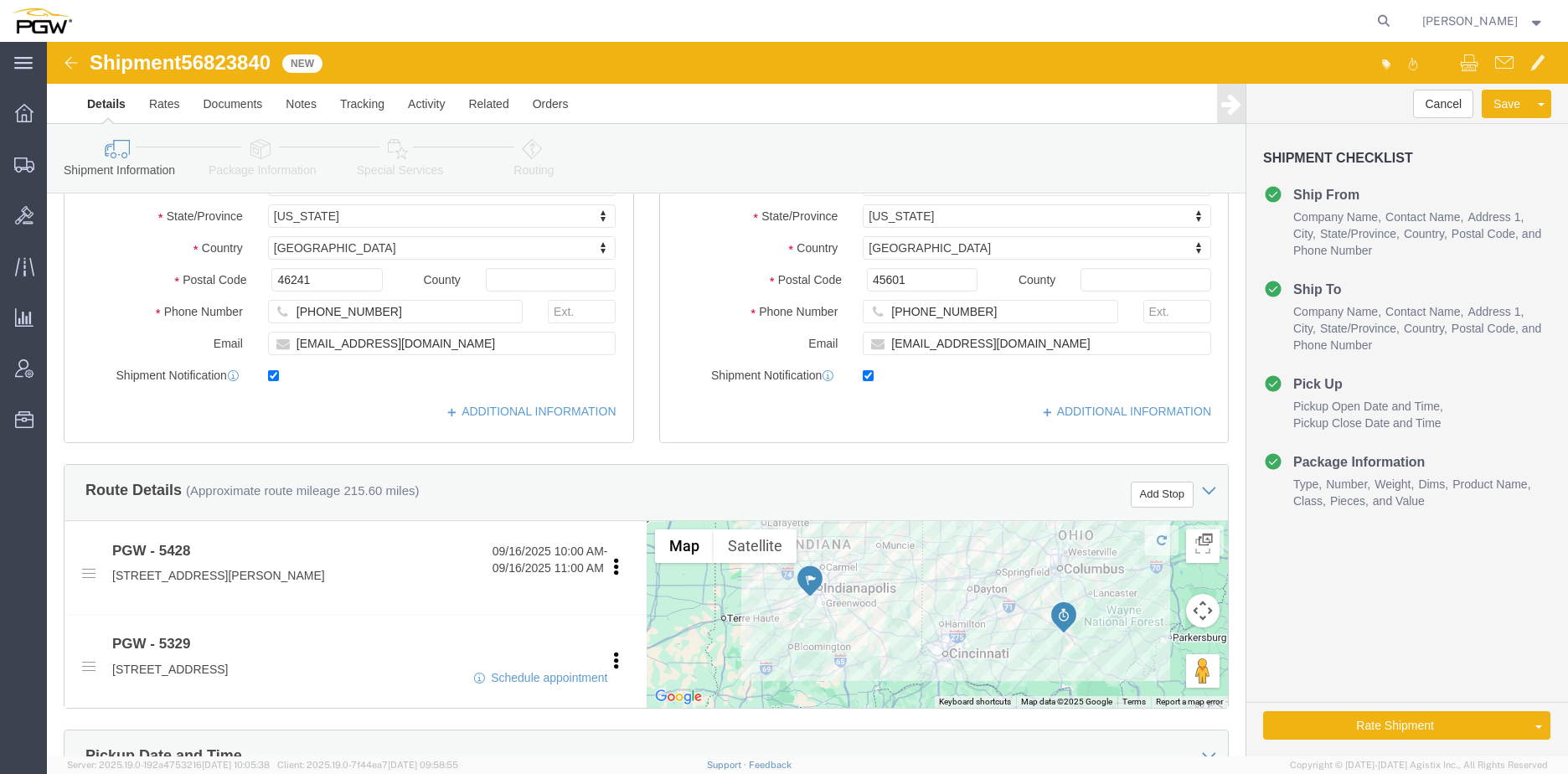
scroll to position [0, 0]
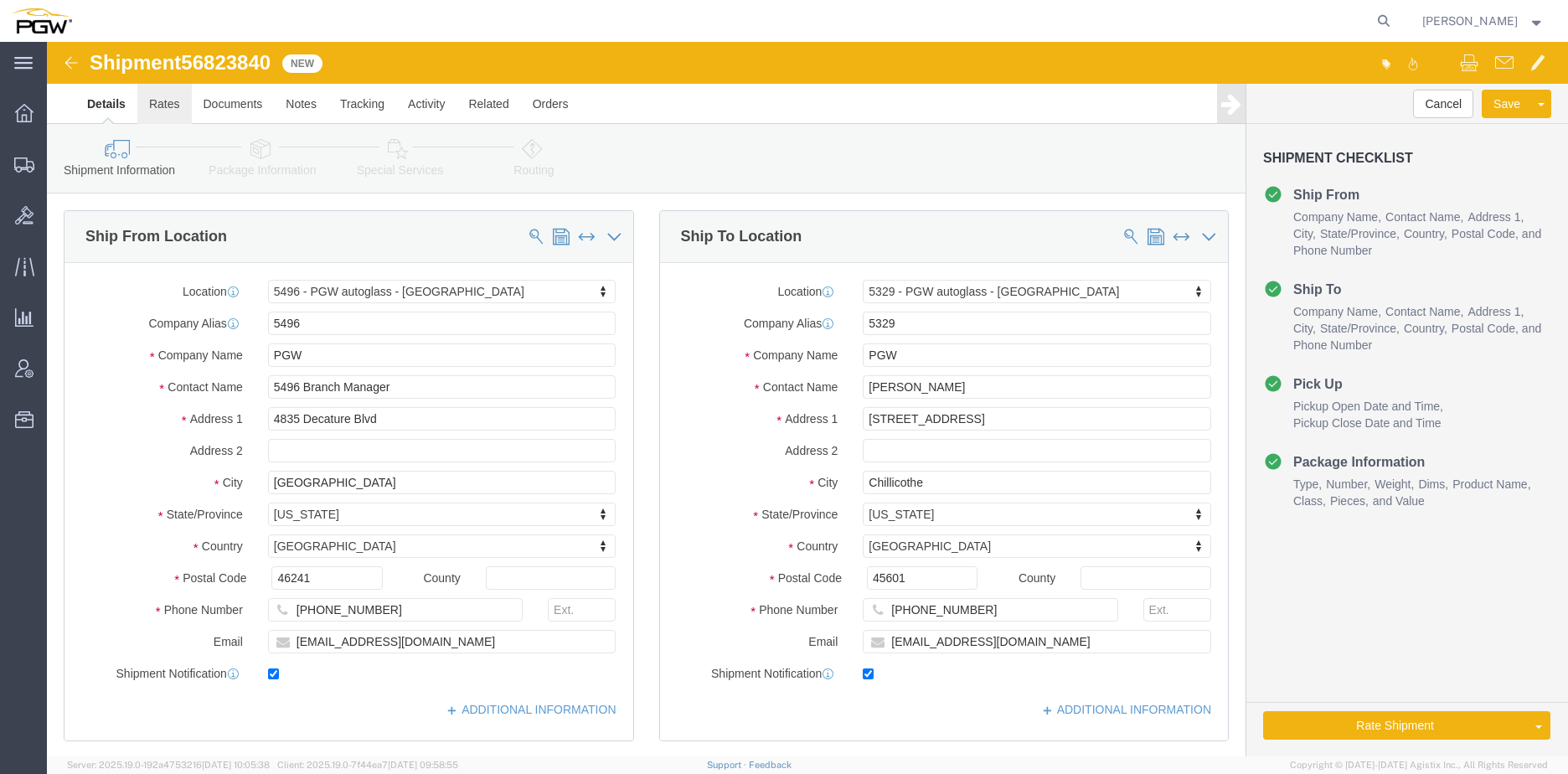
click link "Rates"
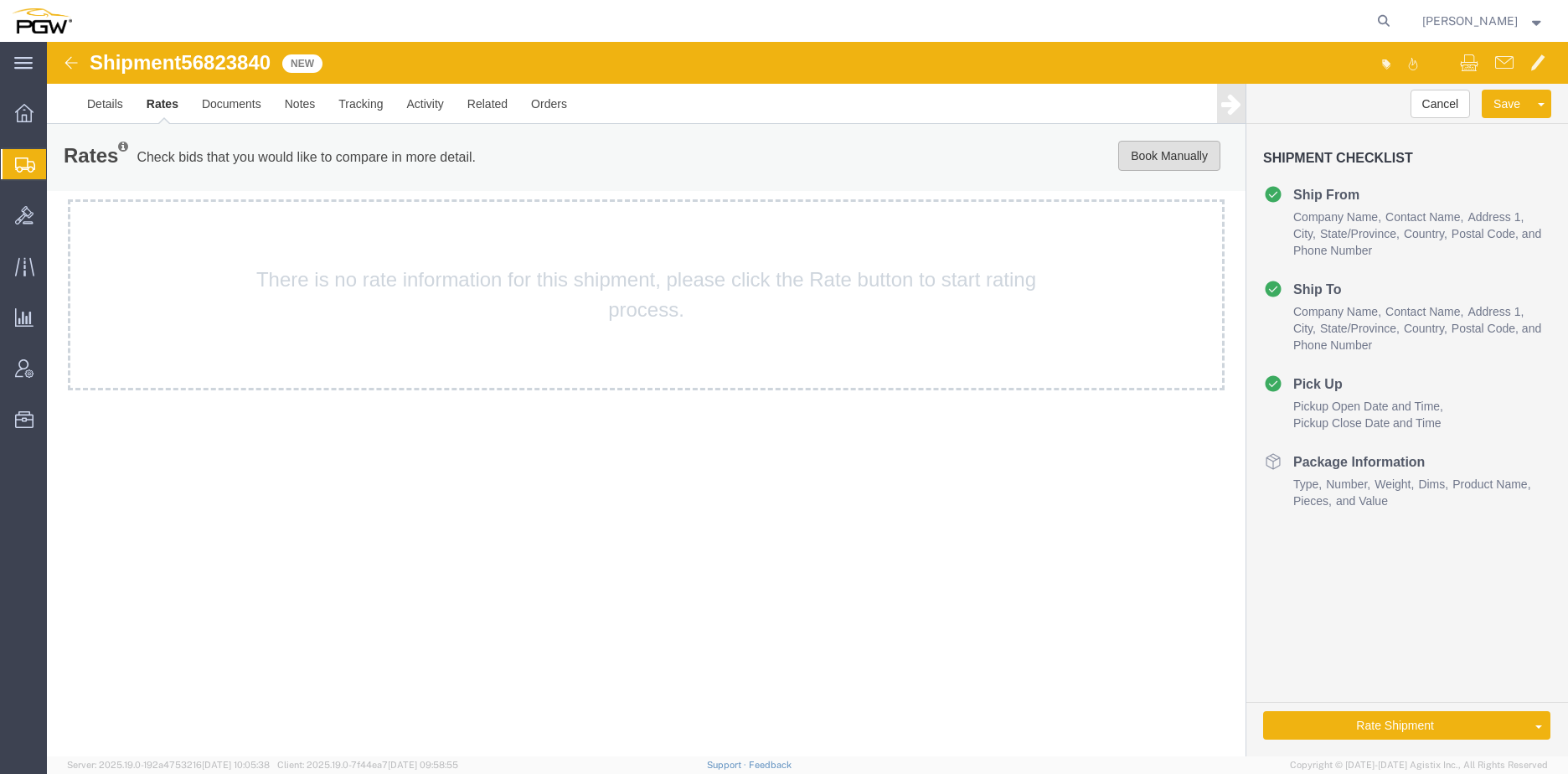
click at [1124, 155] on button "Book Manually" at bounding box center [1169, 156] width 102 height 31
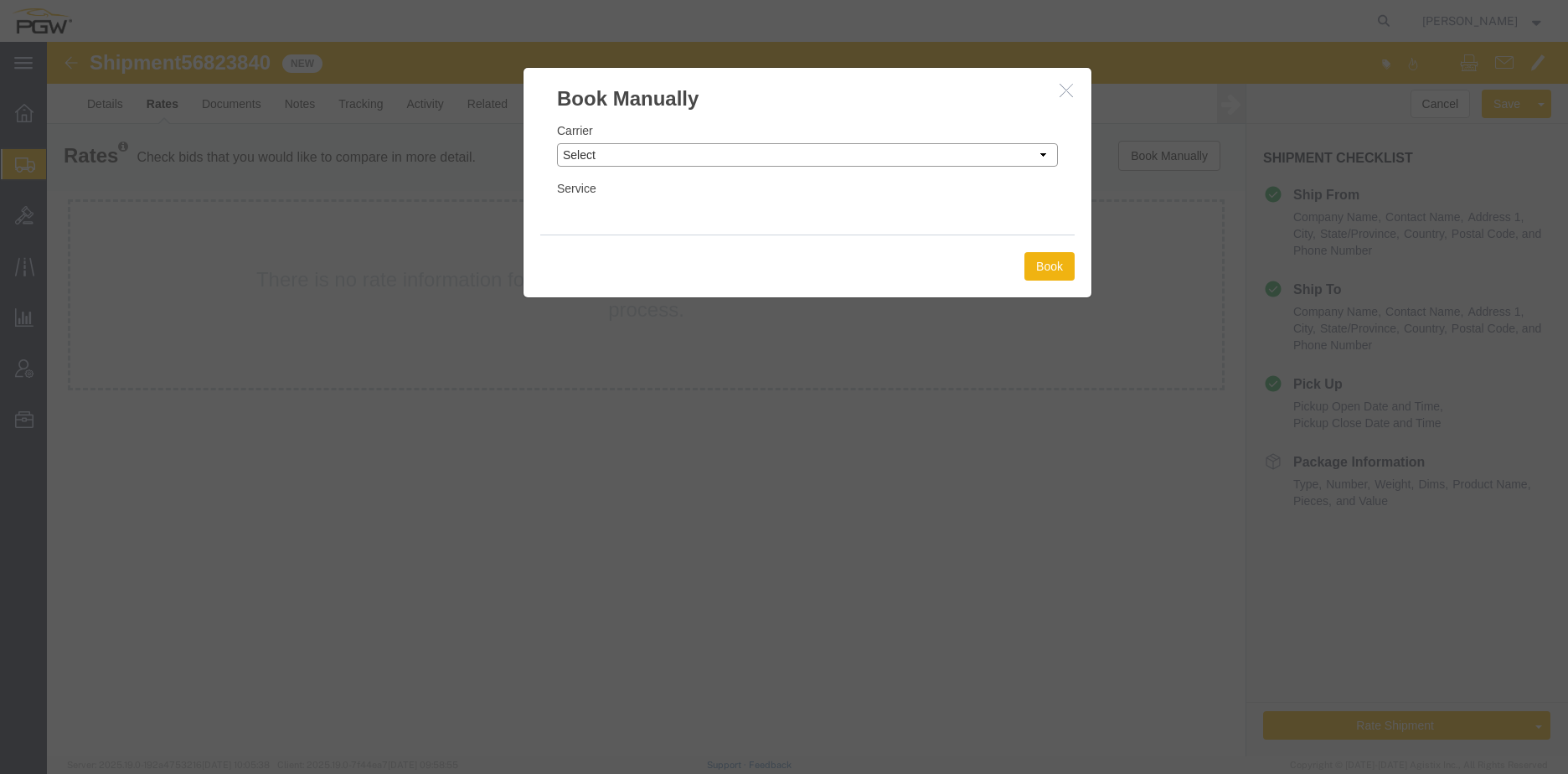
click at [632, 144] on select "Select Add New Carrier (and default service) A. [PERSON_NAME] Inc ABF Freight S…" at bounding box center [807, 155] width 501 height 24
select select "4776"
click at [557, 143] on select "Select Add New Carrier (and default service) A. [PERSON_NAME] Inc ABF Freight S…" at bounding box center [807, 155] width 501 height 24
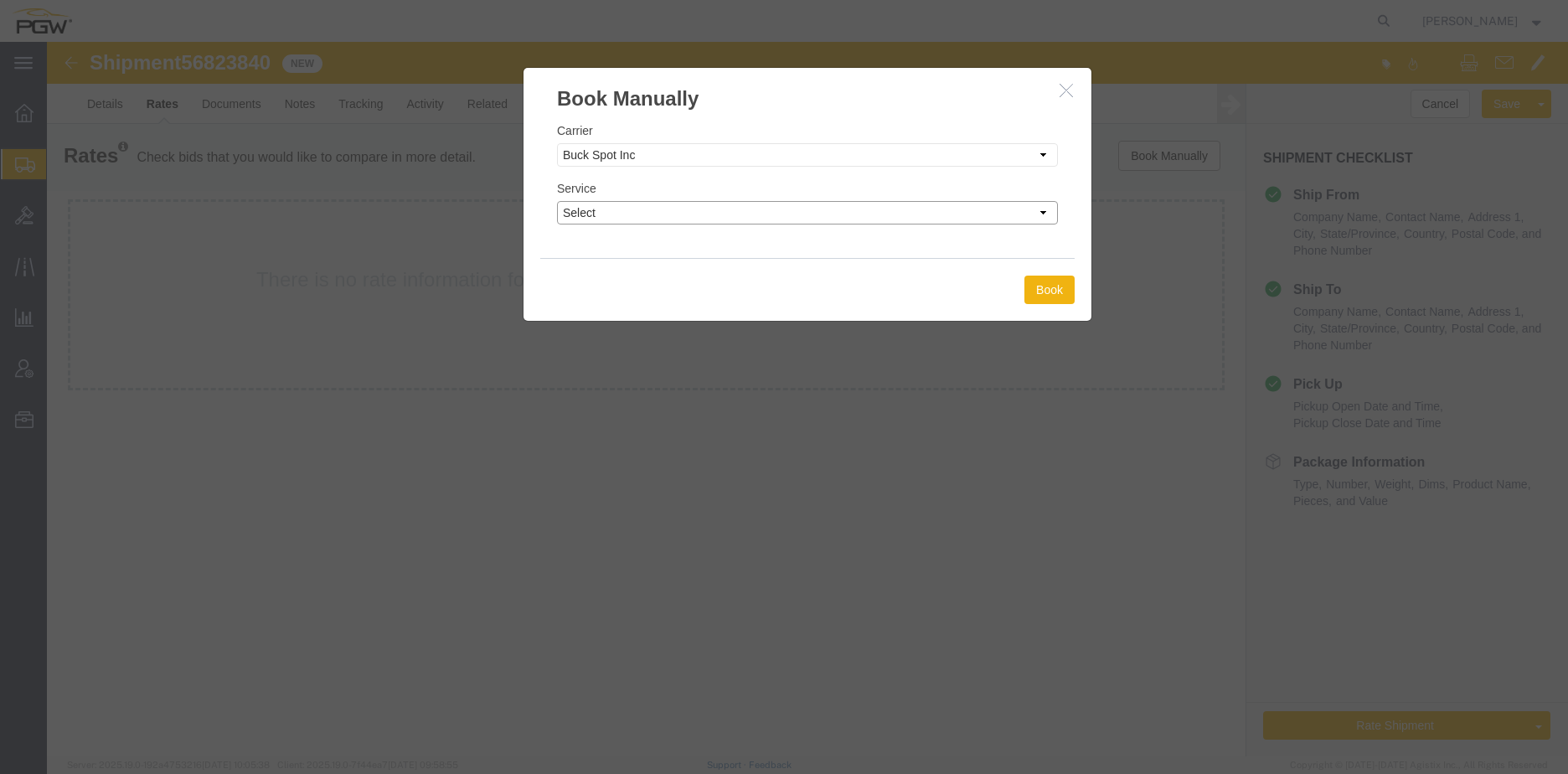
click at [782, 214] on select "Select TL Standard 3 - 5 Day" at bounding box center [807, 212] width 501 height 24
select select "14292"
click at [557, 201] on select "Select TL Standard 3 - 5 Day" at bounding box center [807, 212] width 501 height 24
click at [1020, 286] on div "Book" at bounding box center [806, 290] width 534 height 63
click at [1100, 306] on div at bounding box center [807, 399] width 1521 height 715
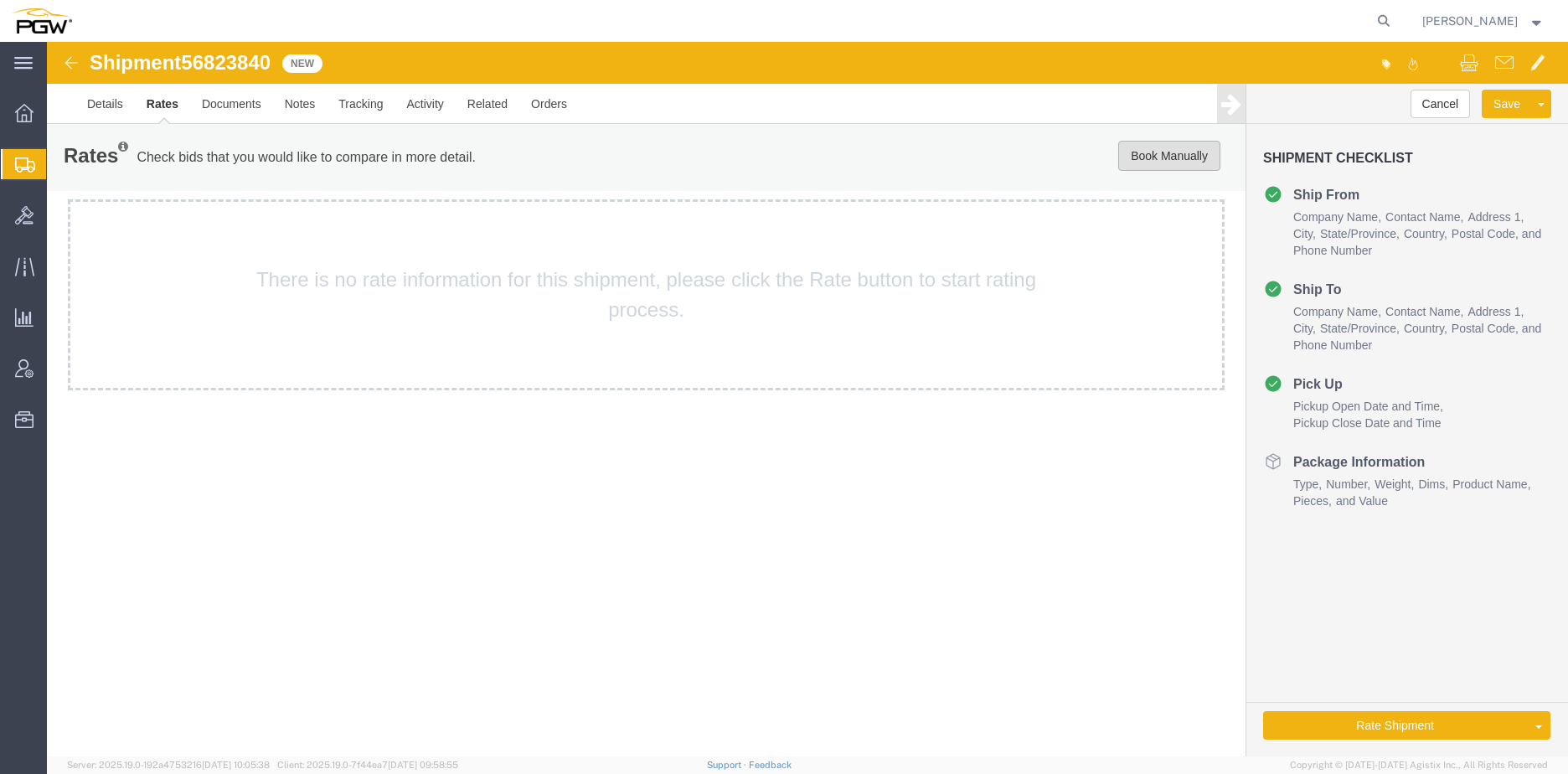
click at [1147, 151] on button "Book Manually" at bounding box center [1169, 156] width 102 height 31
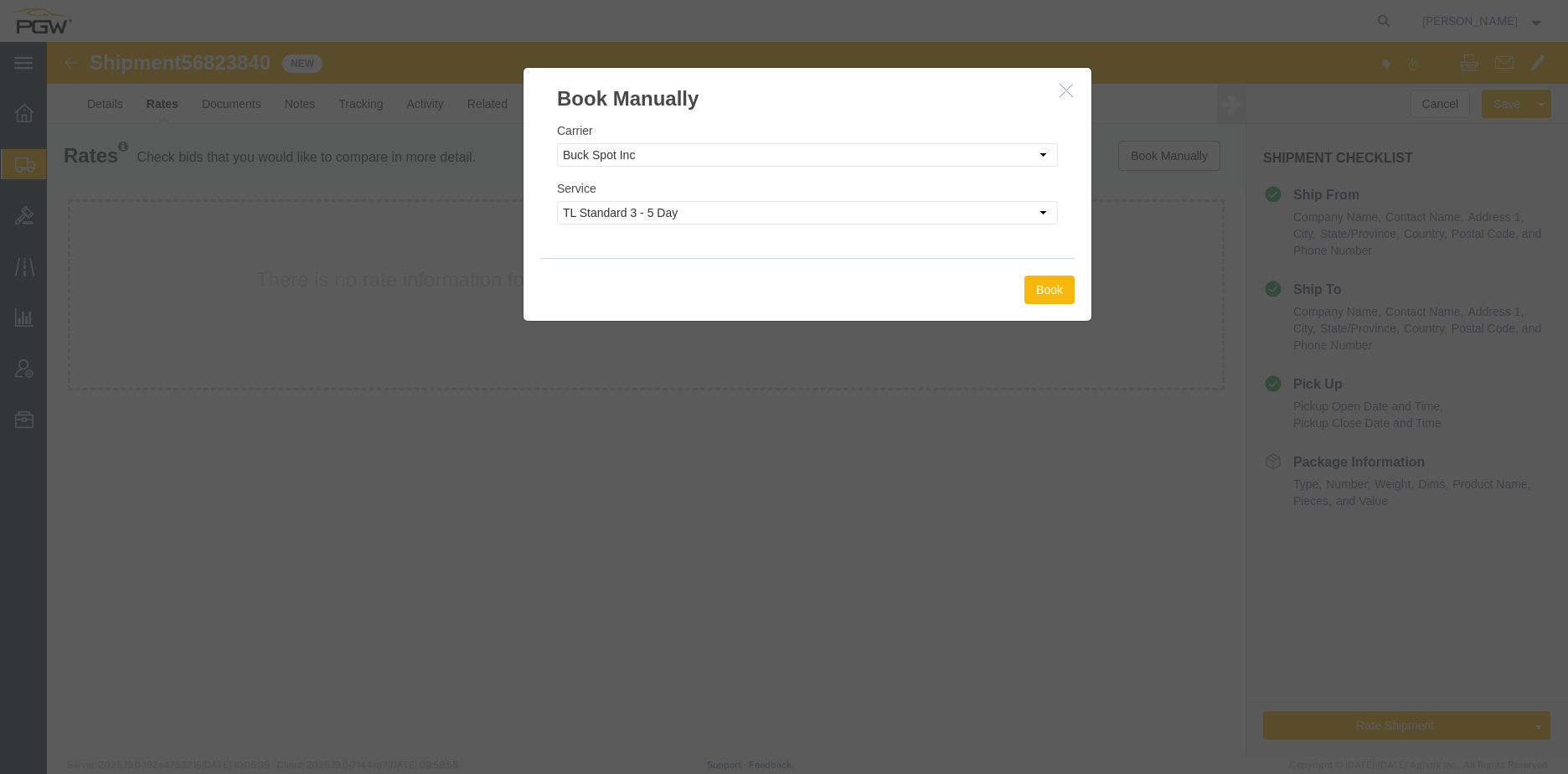
click at [1029, 280] on button "Book" at bounding box center [1049, 290] width 51 height 29
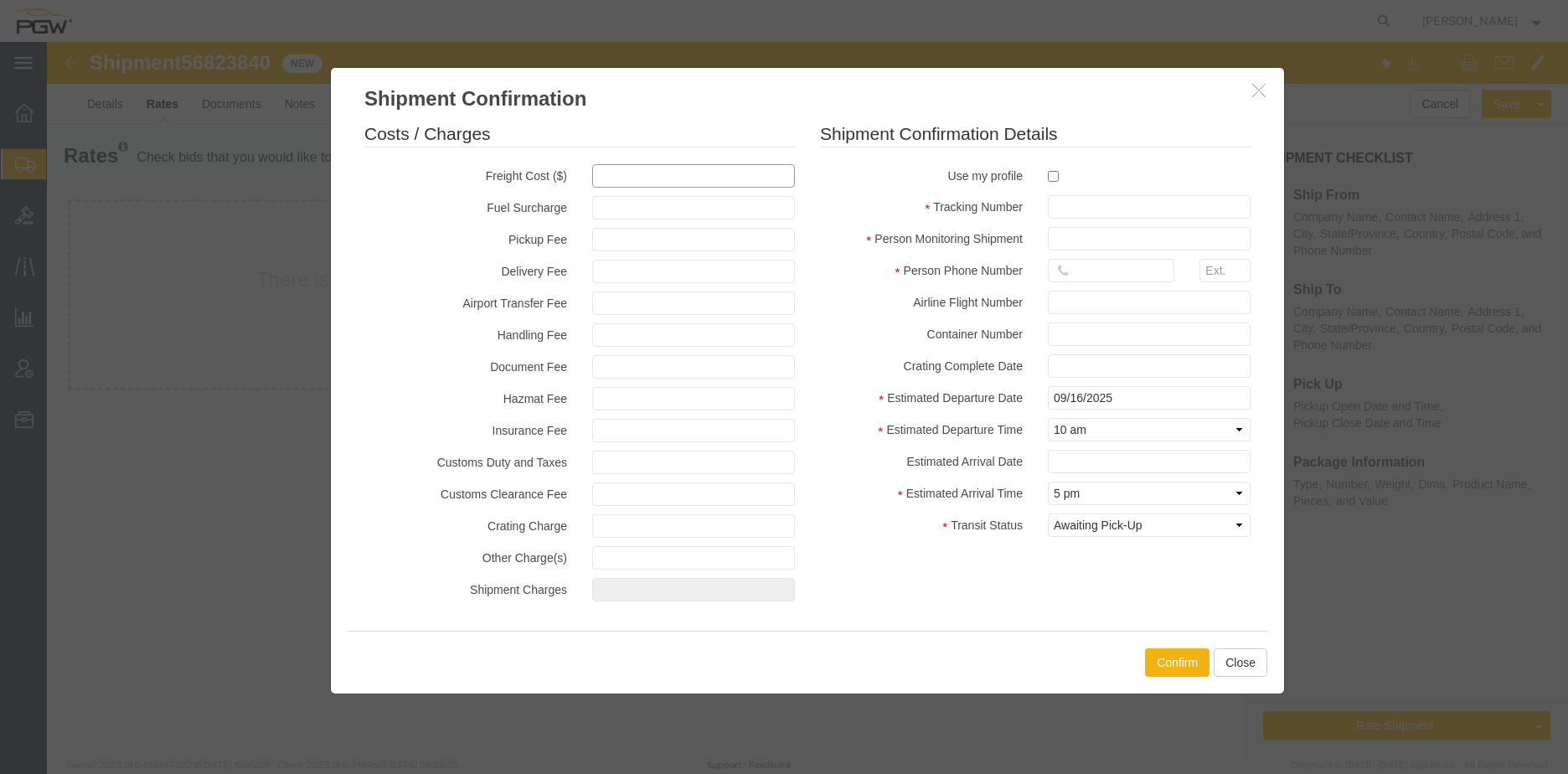
click at [647, 183] on input "text" at bounding box center [694, 176] width 203 height 24
type input "662.68"
click at [1053, 180] on input "checkbox" at bounding box center [1053, 176] width 11 height 11
checkbox input "true"
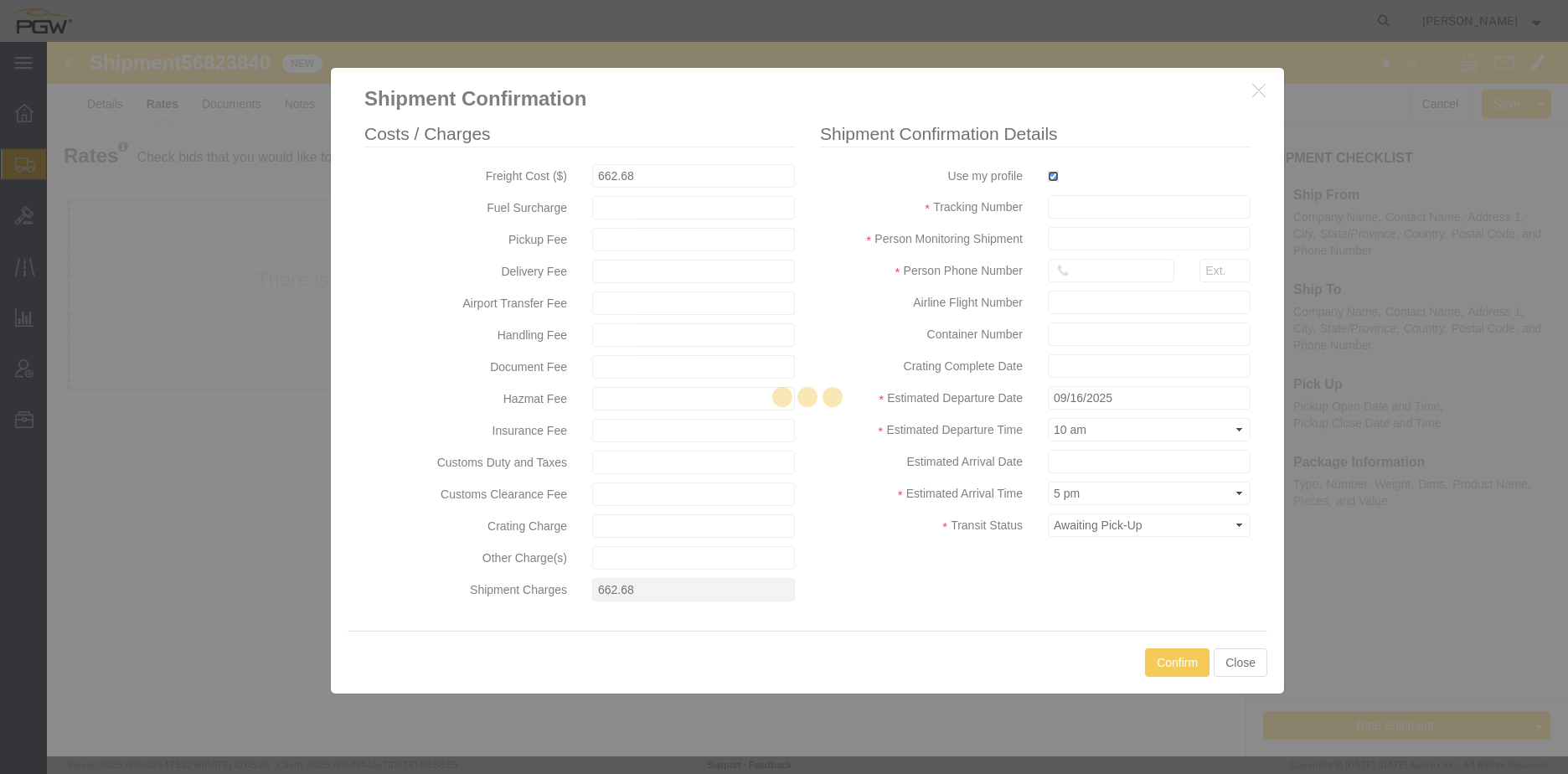
type input "[PERSON_NAME]"
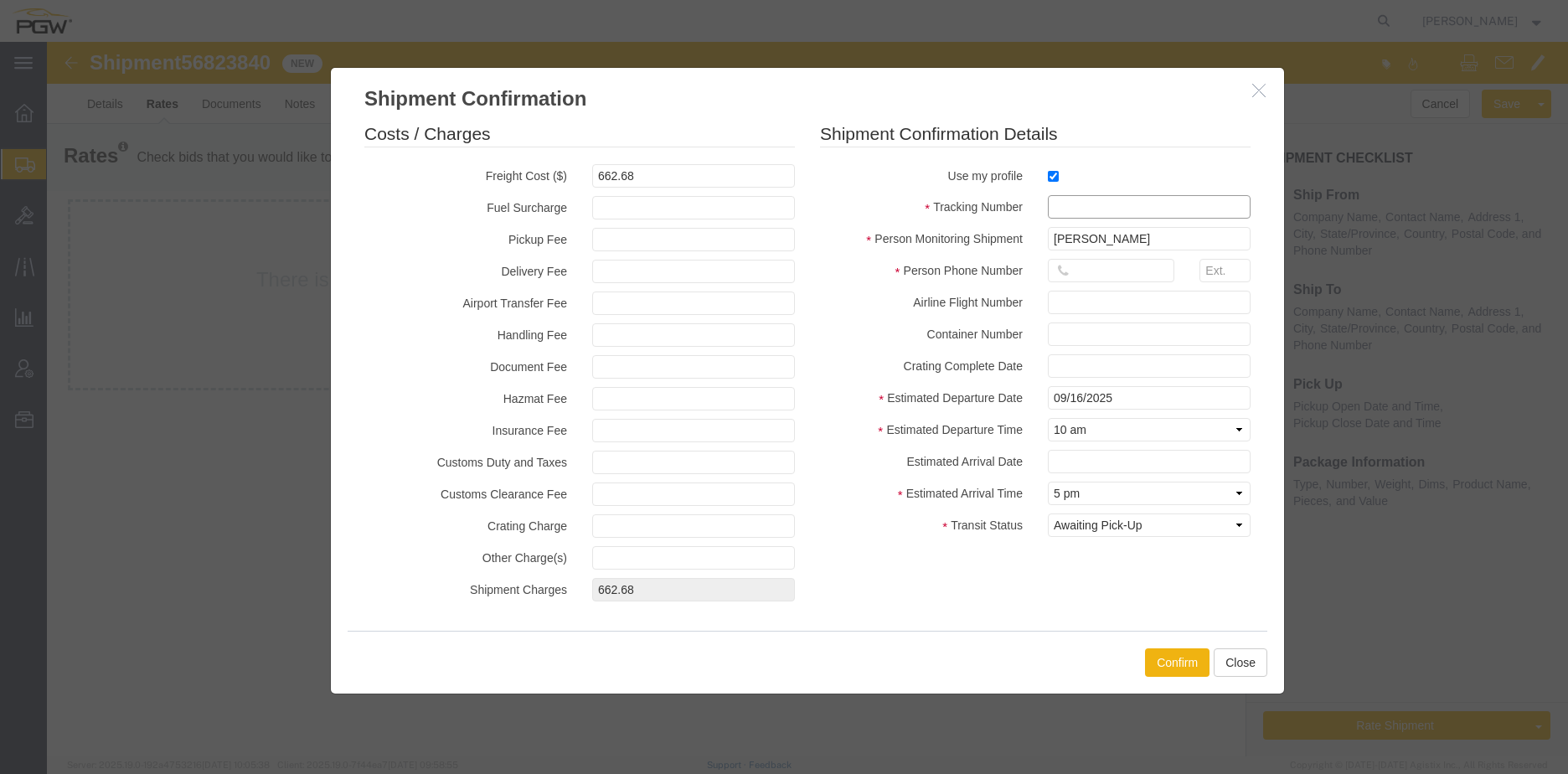
click at [1068, 206] on input "text" at bounding box center [1149, 206] width 203 height 24
paste input "56823840"
type input "56823840"
click at [1084, 265] on input "text" at bounding box center [1111, 270] width 126 height 24
type input "7402538648"
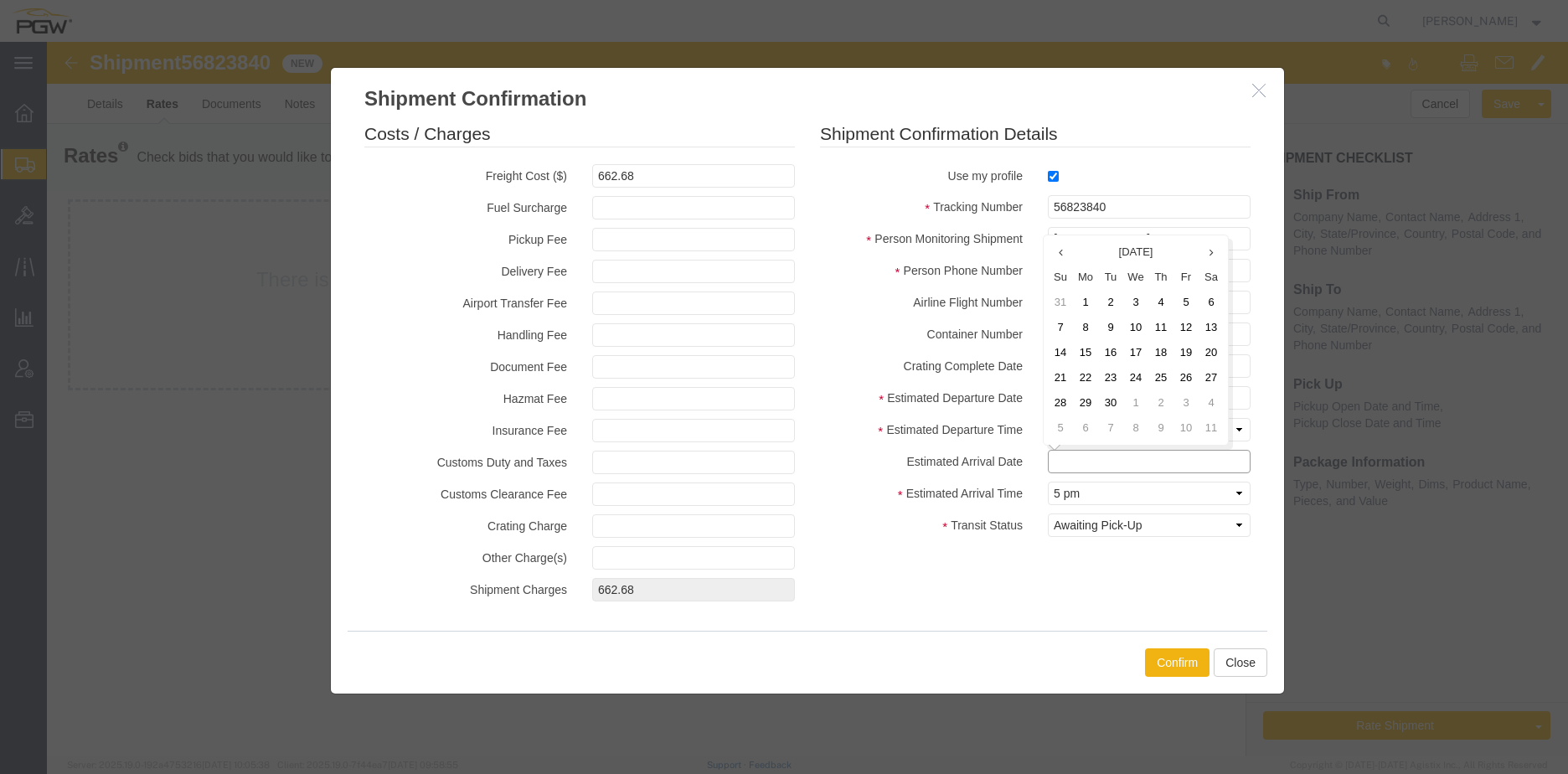
click at [1093, 473] on input "text" at bounding box center [1149, 462] width 203 height 24
click at [1130, 355] on td "17" at bounding box center [1136, 353] width 25 height 25
type input "[DATE]"
click at [1103, 499] on select "Select Midnight 1 am 2 am 3 am 4 am 5 am 6 am 7 am 8 am 9 am 10 am 11 am 12 Noo…" at bounding box center [1149, 493] width 203 height 24
select select "2400"
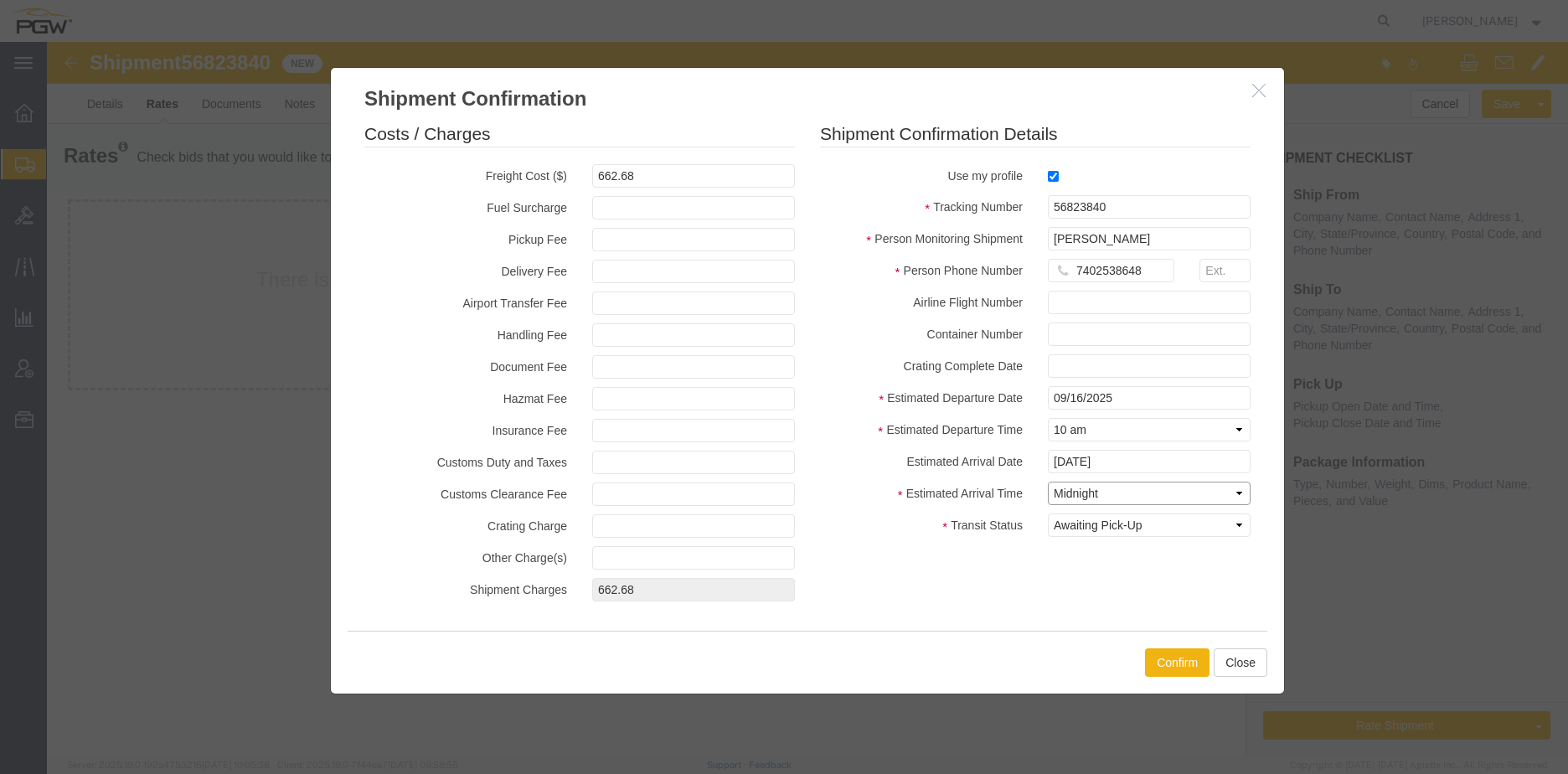
click at [1048, 482] on select "Select Midnight 1 am 2 am 3 am 4 am 5 am 6 am 7 am 8 am 9 am 10 am 11 am 12 Noo…" at bounding box center [1149, 493] width 203 height 24
click at [1176, 670] on button "Confirm" at bounding box center [1177, 663] width 65 height 29
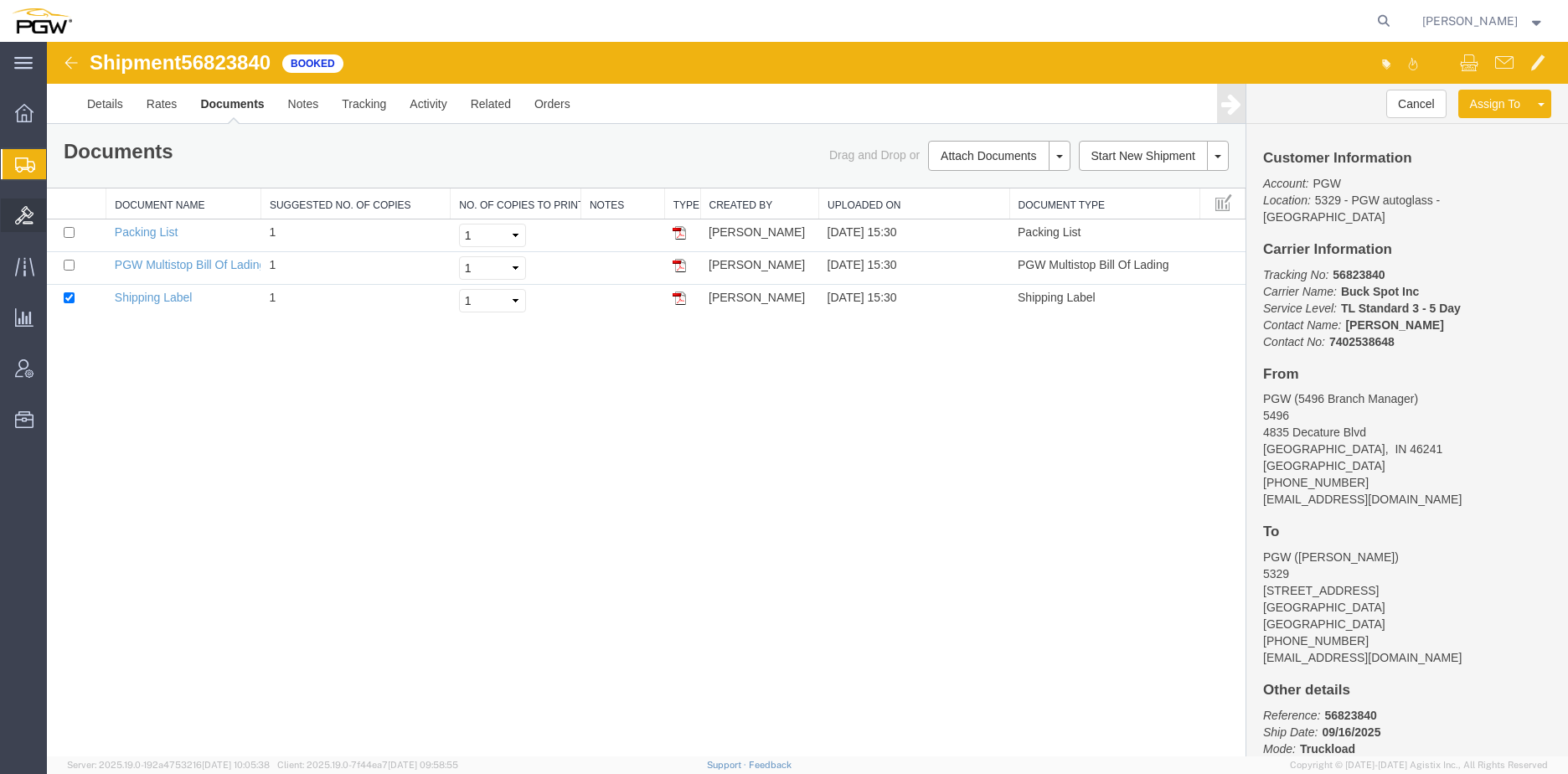
click at [57, 215] on span "Bids" at bounding box center [52, 215] width 11 height 33
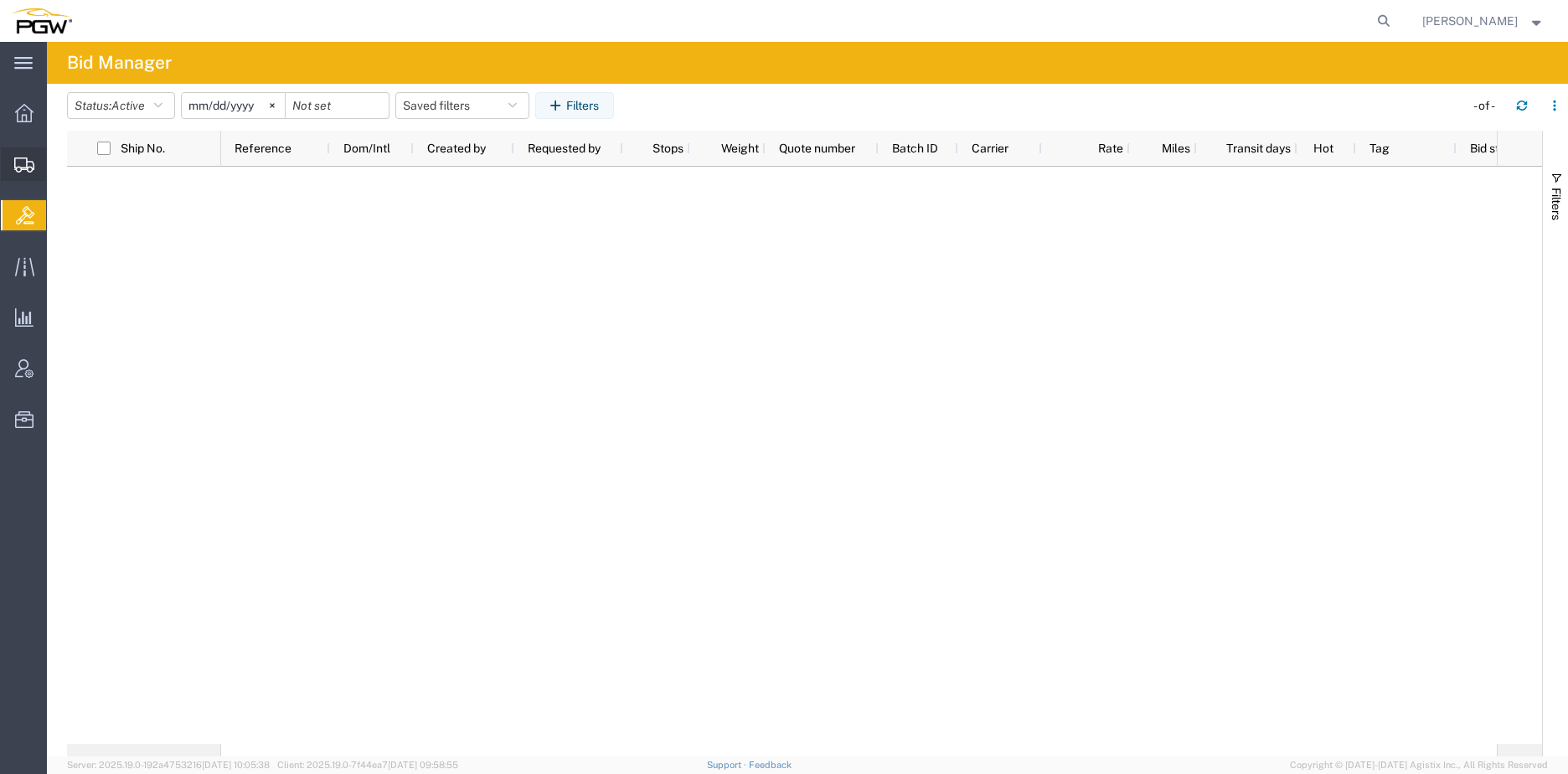
click at [0, 0] on span "Create from Template" at bounding box center [0, 0] width 0 height 0
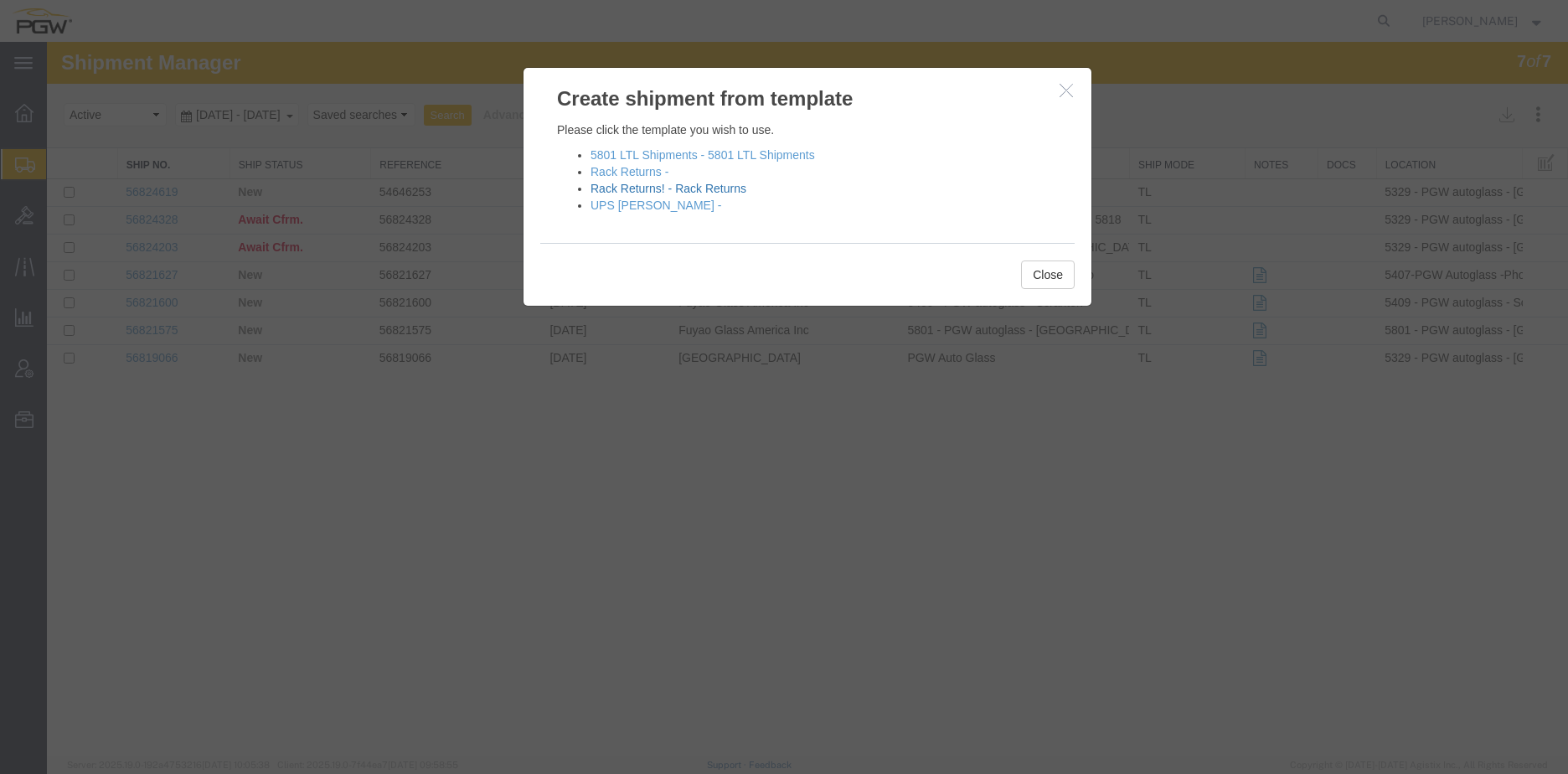
click at [655, 186] on link "Rack Returns! - Rack Returns" at bounding box center [668, 188] width 156 height 13
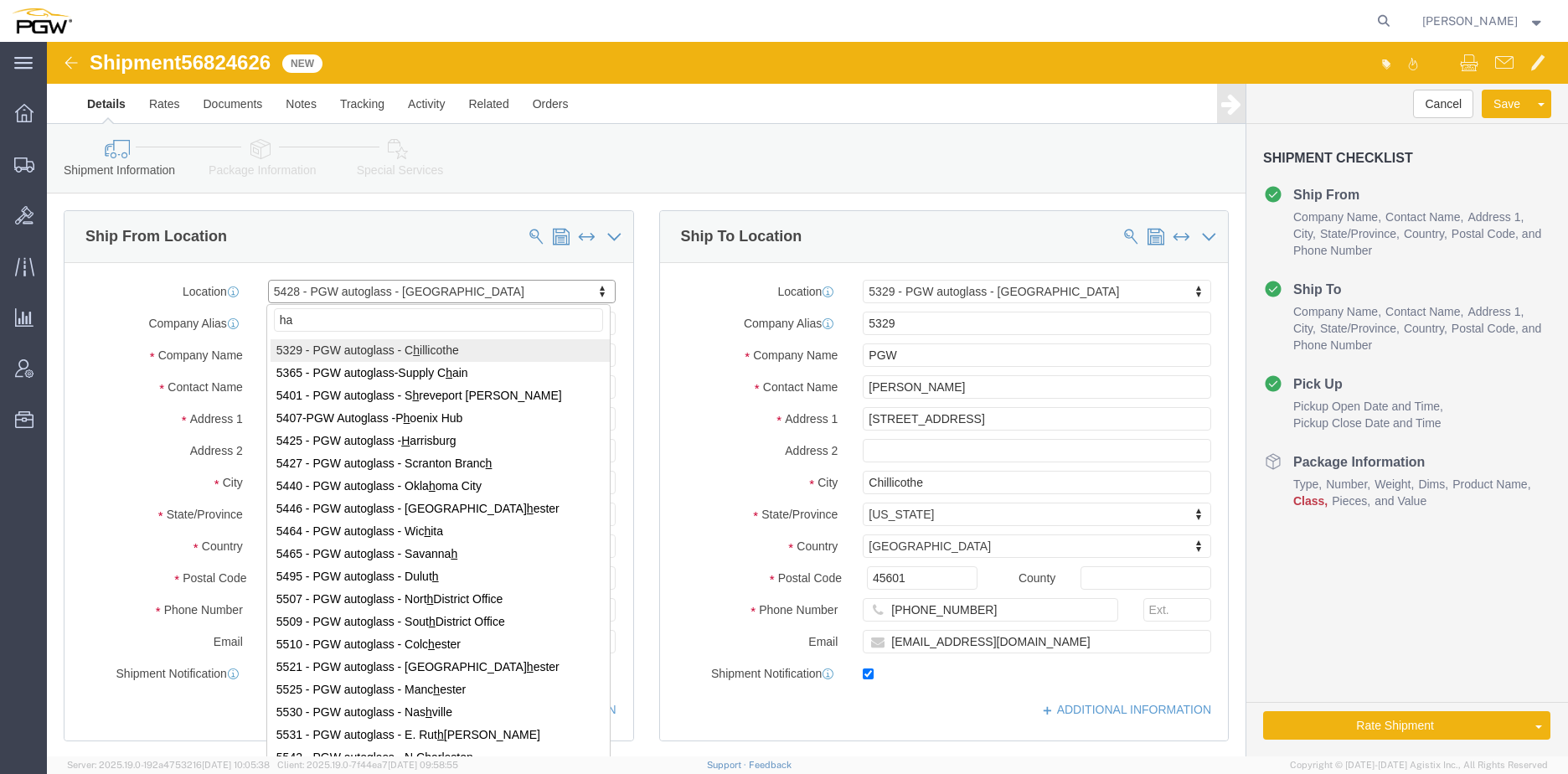
type input "har"
select select "28281"
select select "28253"
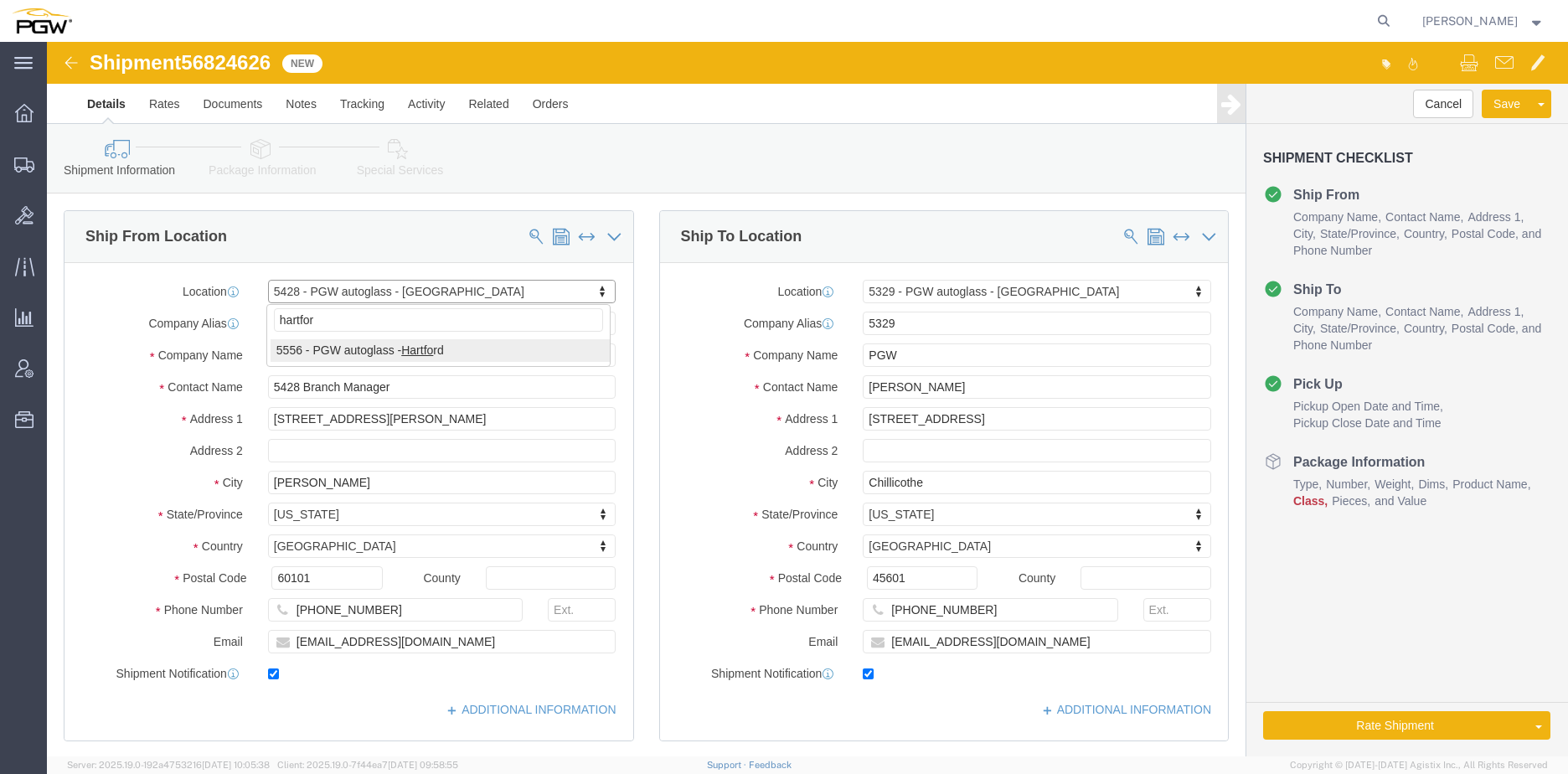
type input "[GEOGRAPHIC_DATA]"
select select "28367"
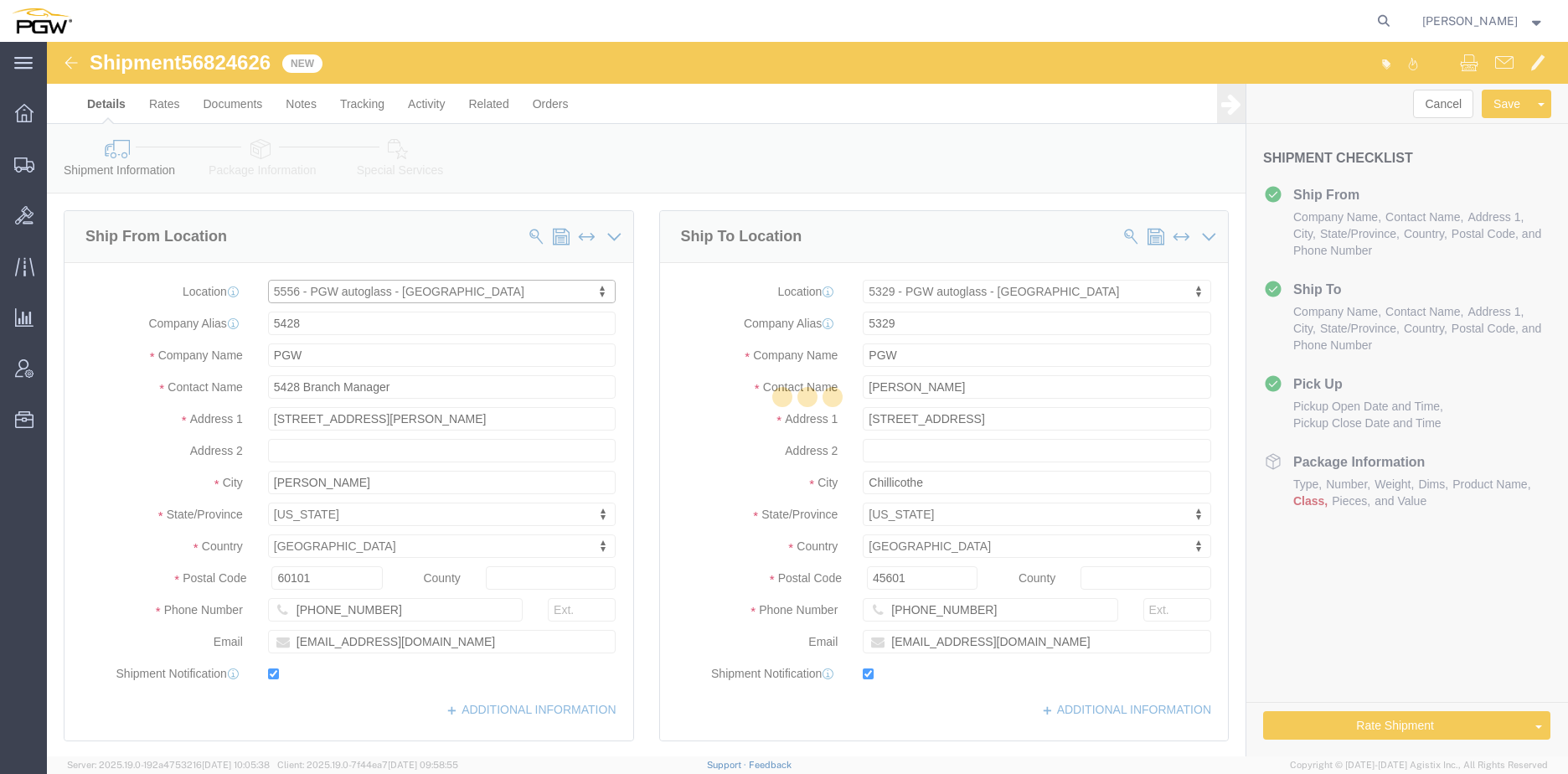
type input "5556"
type input "5556 Branch Manager"
type input "[STREET_ADDRESS]"
type input "[GEOGRAPHIC_DATA]"
type input "06110"
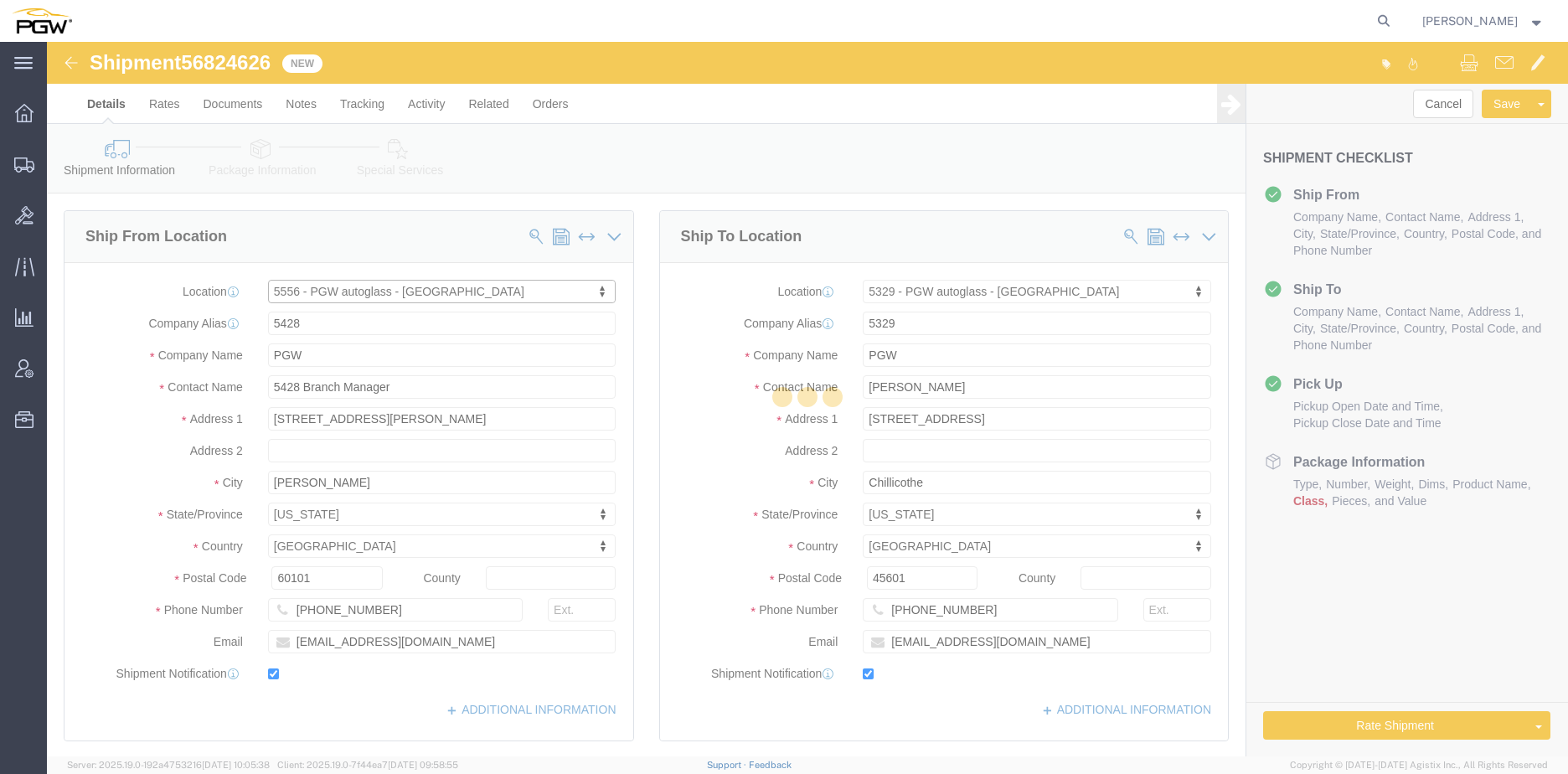
type input "[PHONE_NUMBER]"
type input "[EMAIL_ADDRESS][DOMAIN_NAME]"
select select "CT"
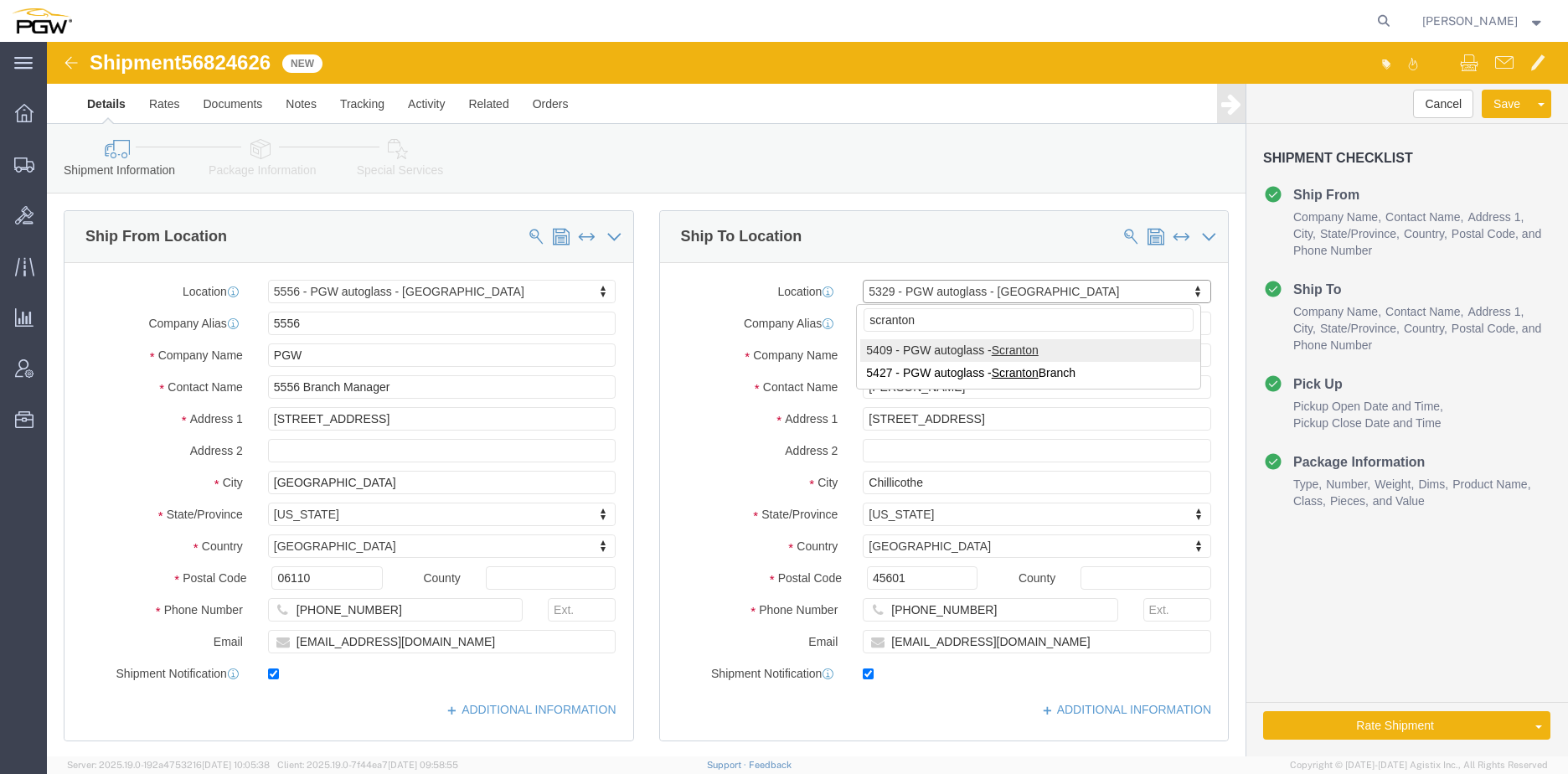
type input "scranton"
select select "61931"
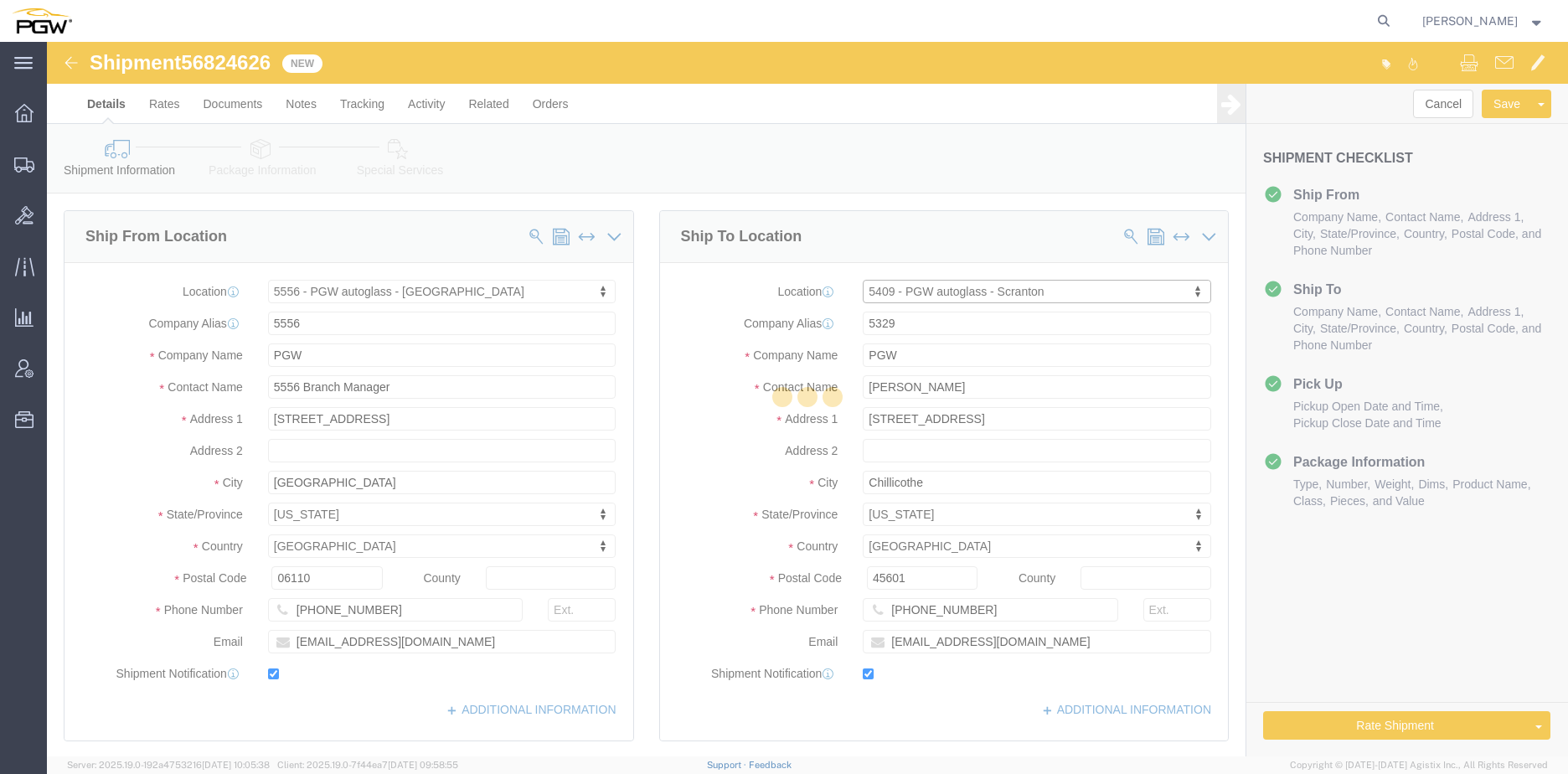
type input "5409"
type input "5409 Branch Manager"
type input "[STREET_ADDRESS]"
type input "Pittston"
type input "18640"
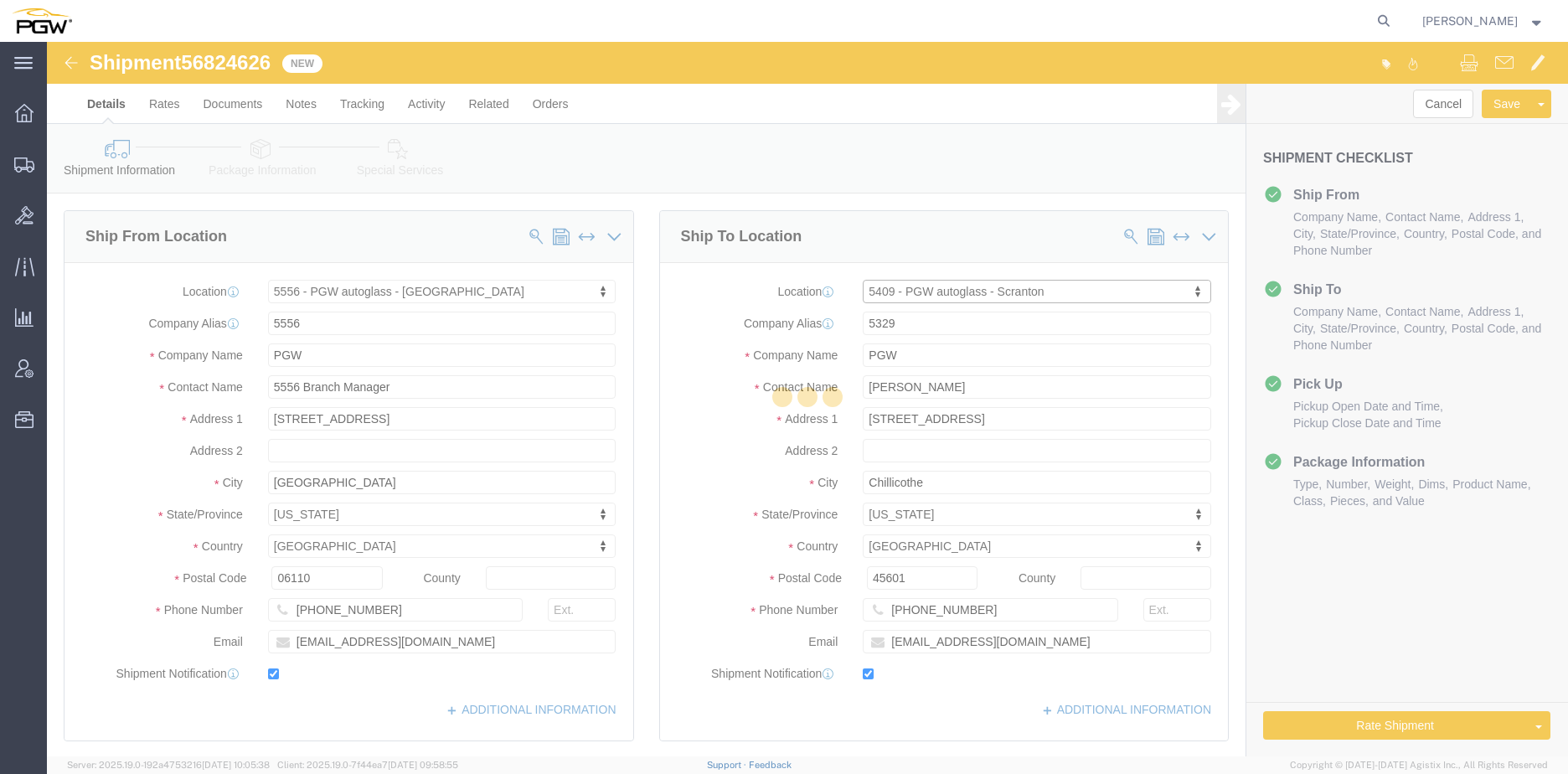
type input "[PHONE_NUMBER]"
type input "[EMAIL_ADDRESS][DOMAIN_NAME]"
select select "PA"
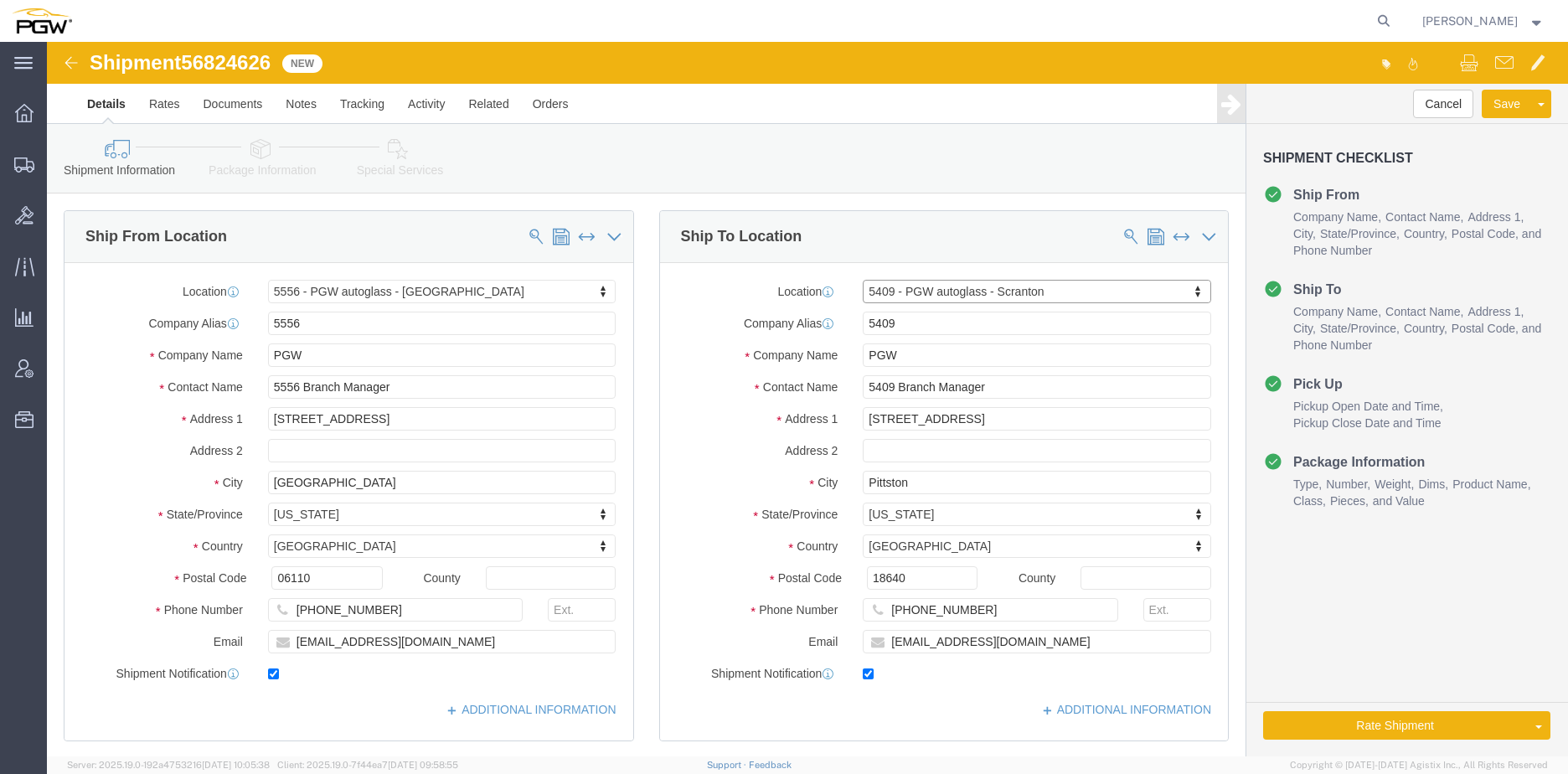
scroll to position [503, 0]
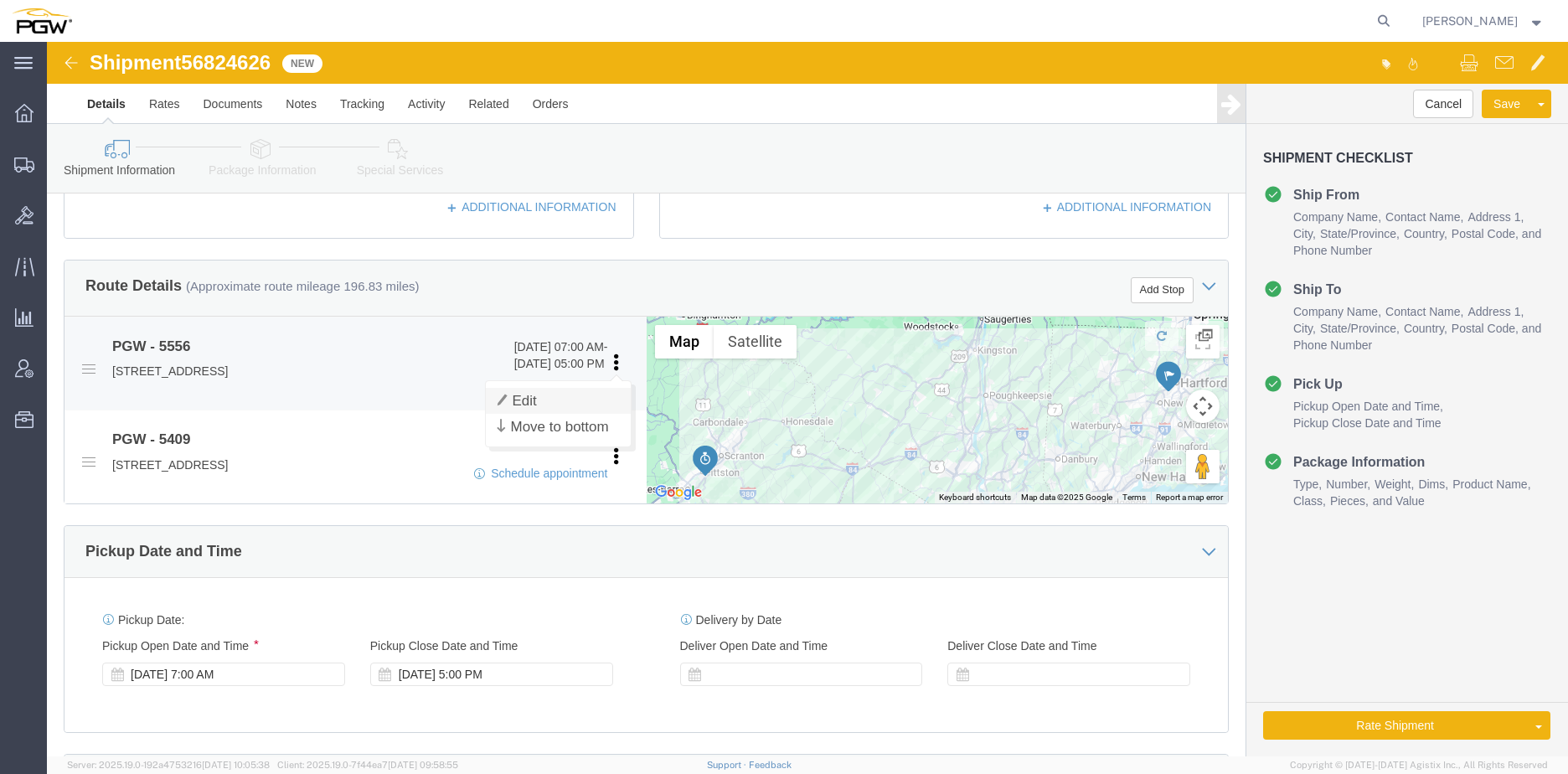
click link "Edit"
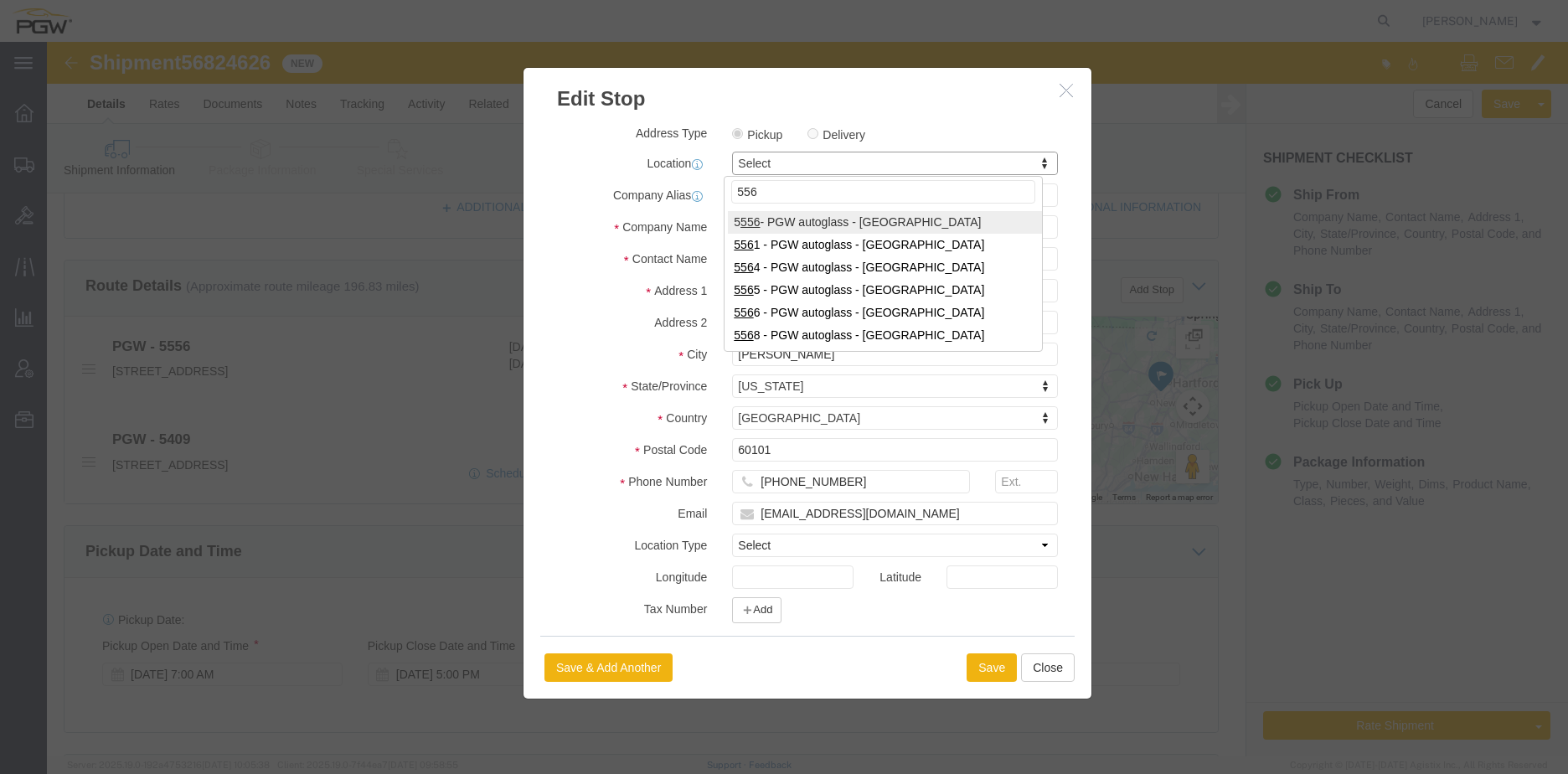
type input "556"
select select "28367"
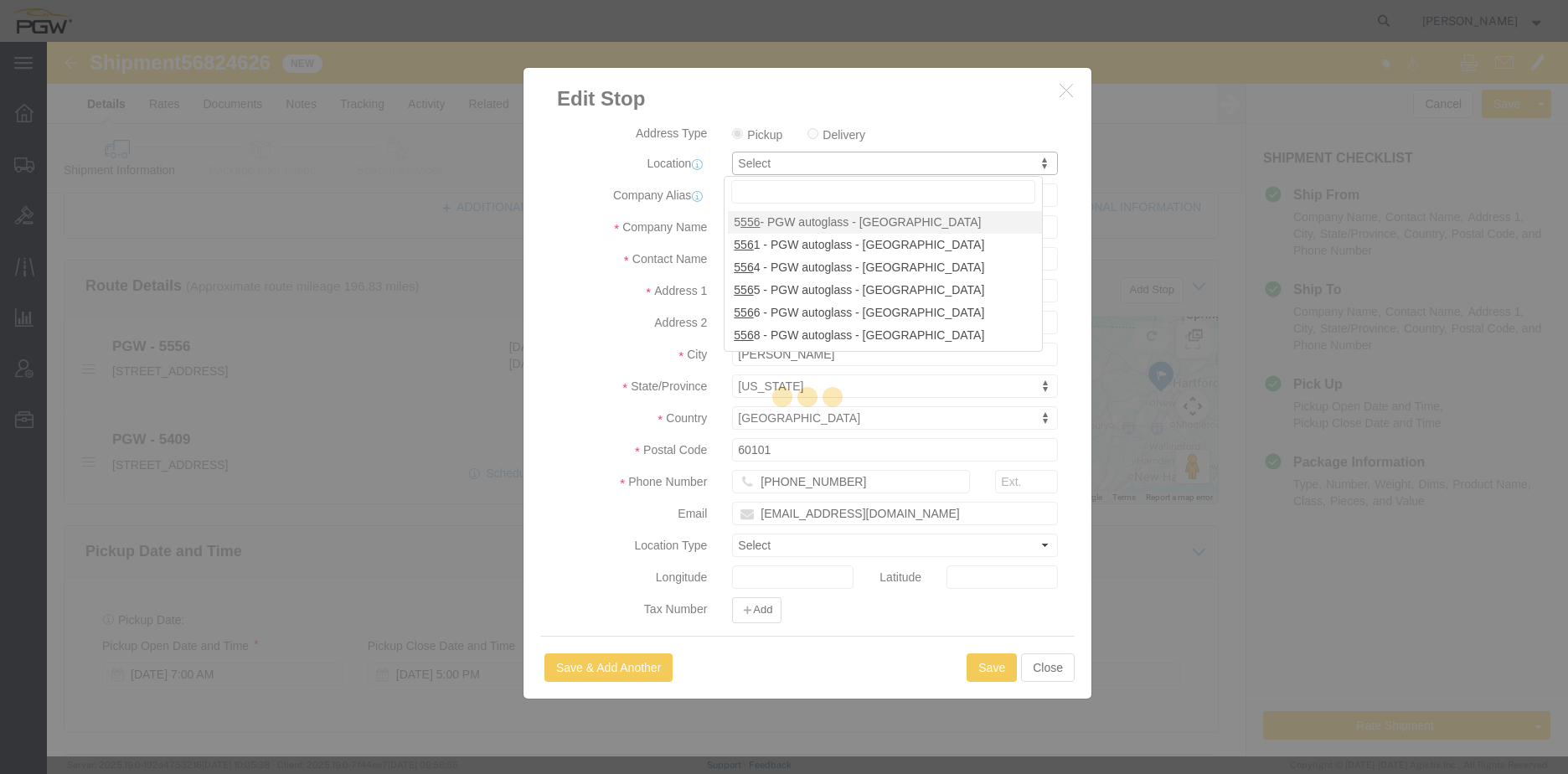
type input "5556"
type input "5556 Branch Manager"
type input "[STREET_ADDRESS]"
type input "[GEOGRAPHIC_DATA]"
type input "06110"
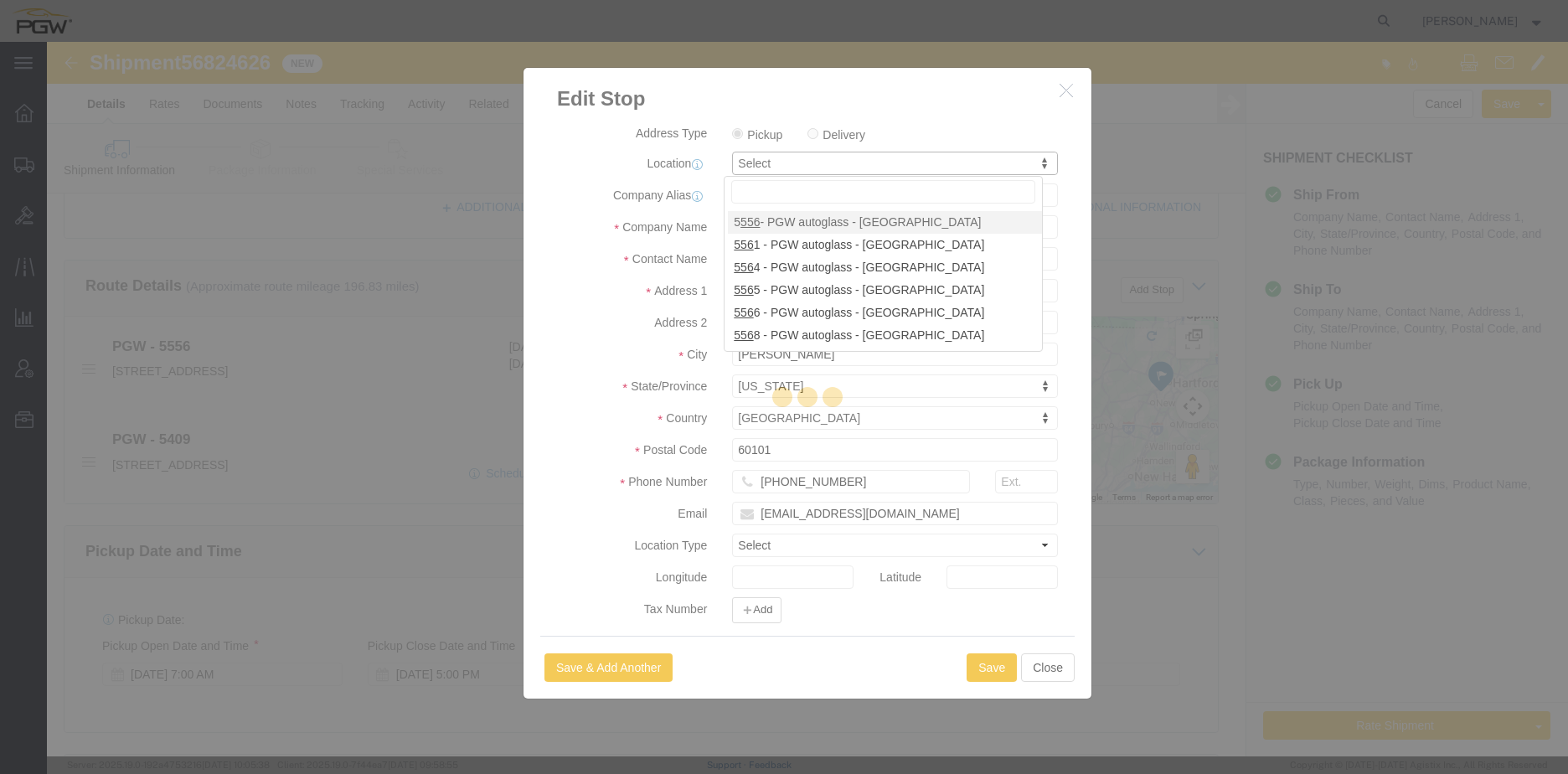
type input "[PHONE_NUMBER]"
type input "[EMAIL_ADDRESS][DOMAIN_NAME]"
select select "CT"
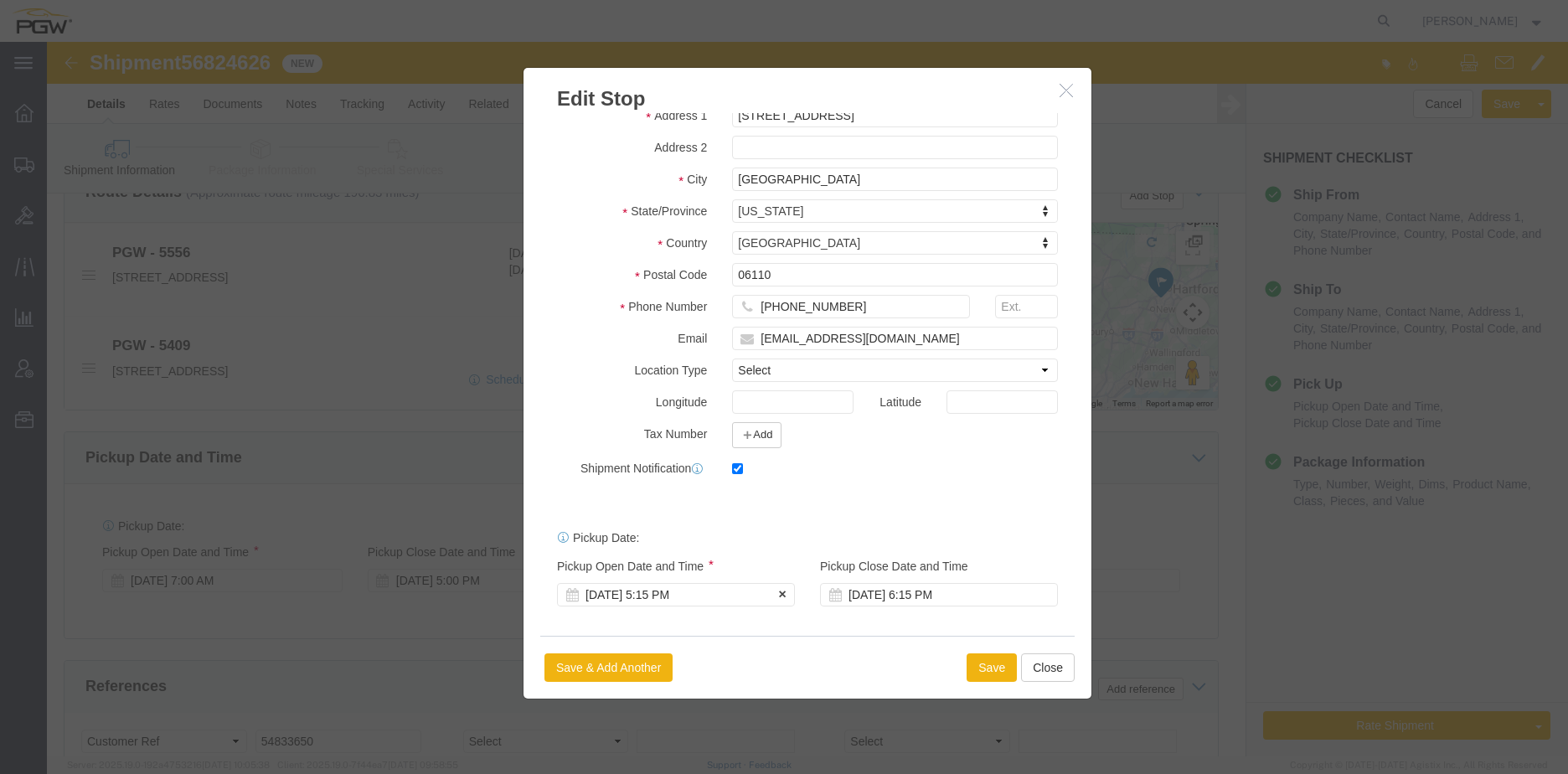
scroll to position [754, 0]
click div "[DATE] 5:15 PM"
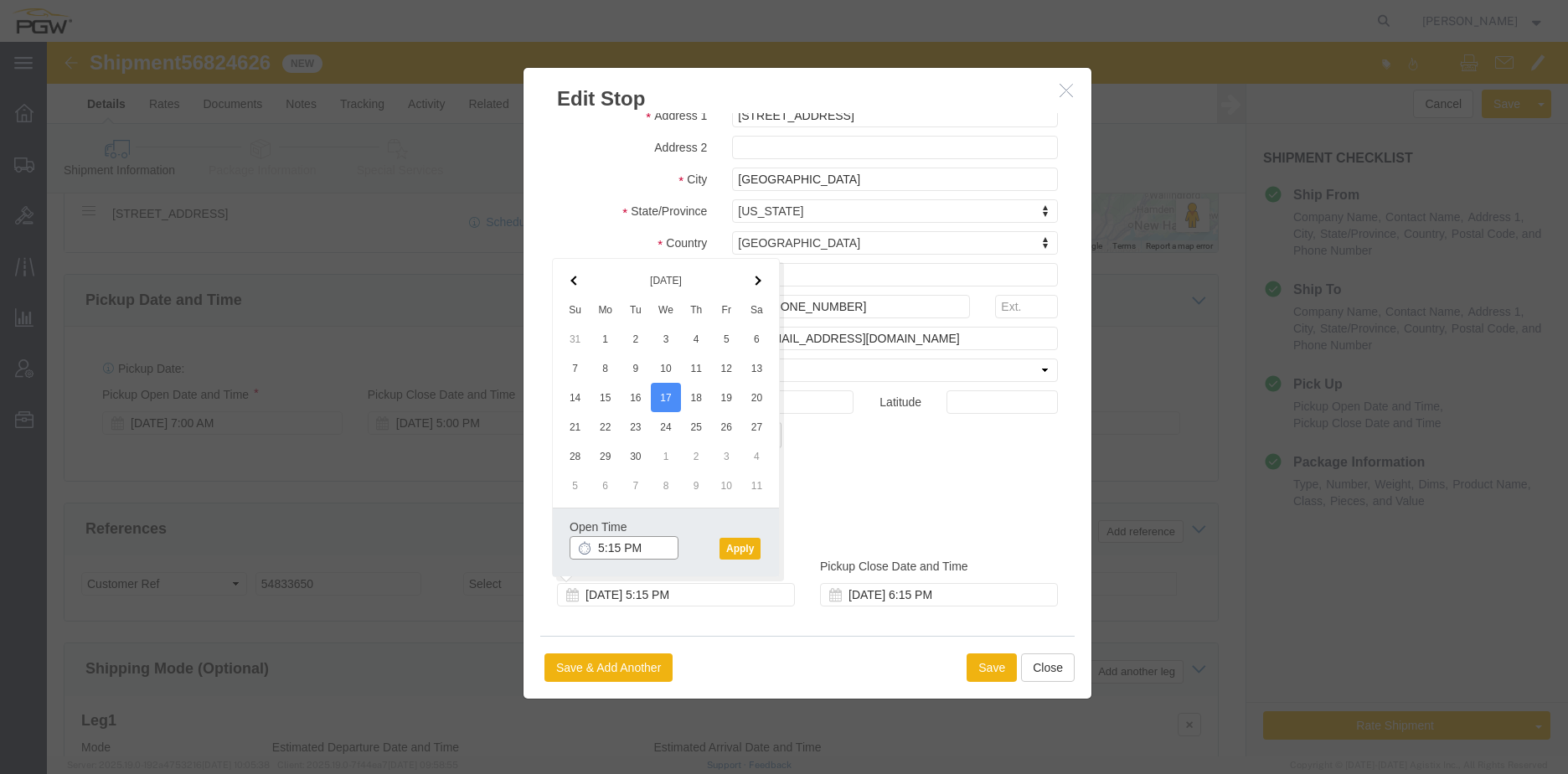
click input "5:15 PM"
type input "8:00 AM"
click button "Apply"
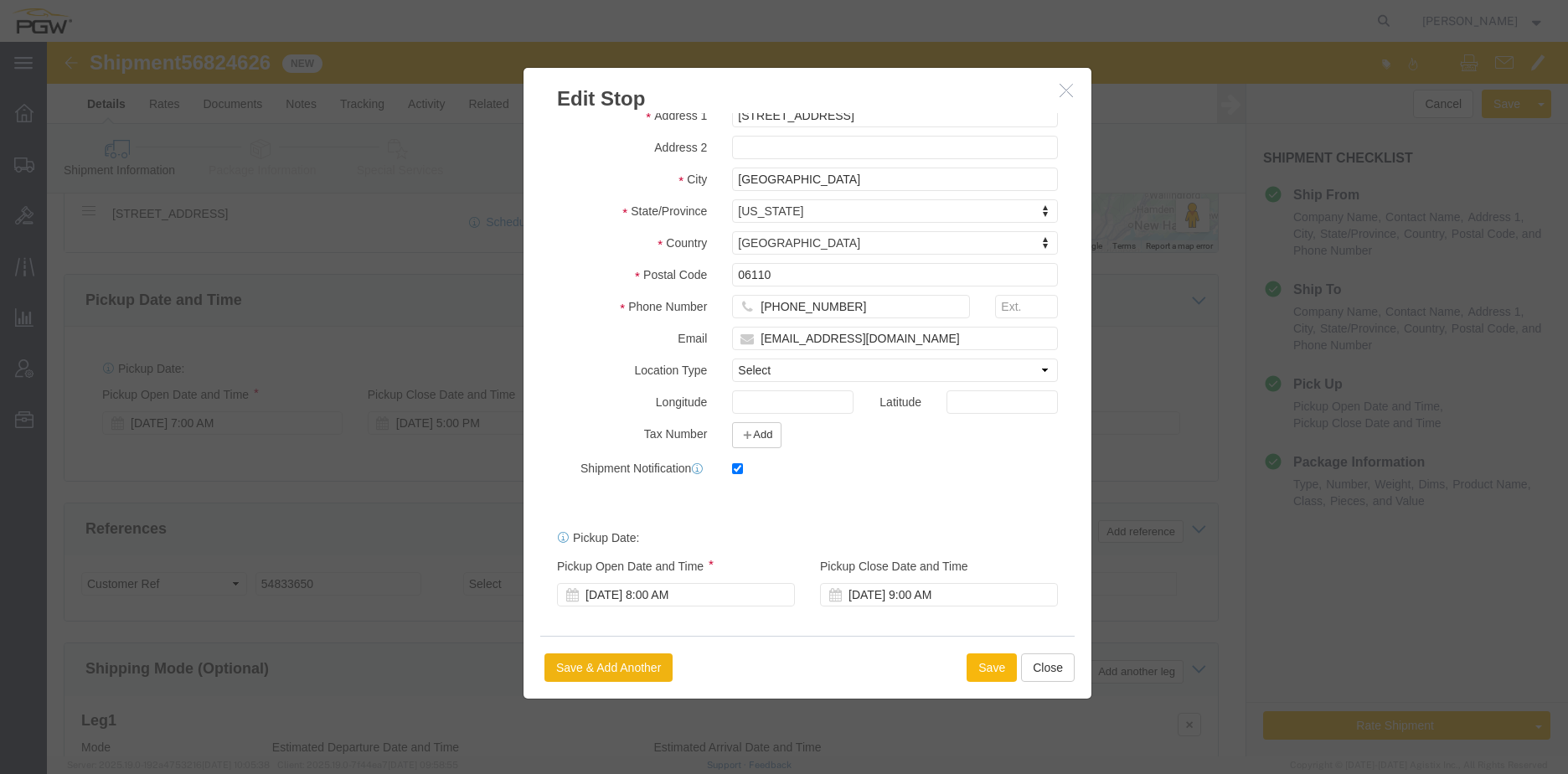
click button "Save"
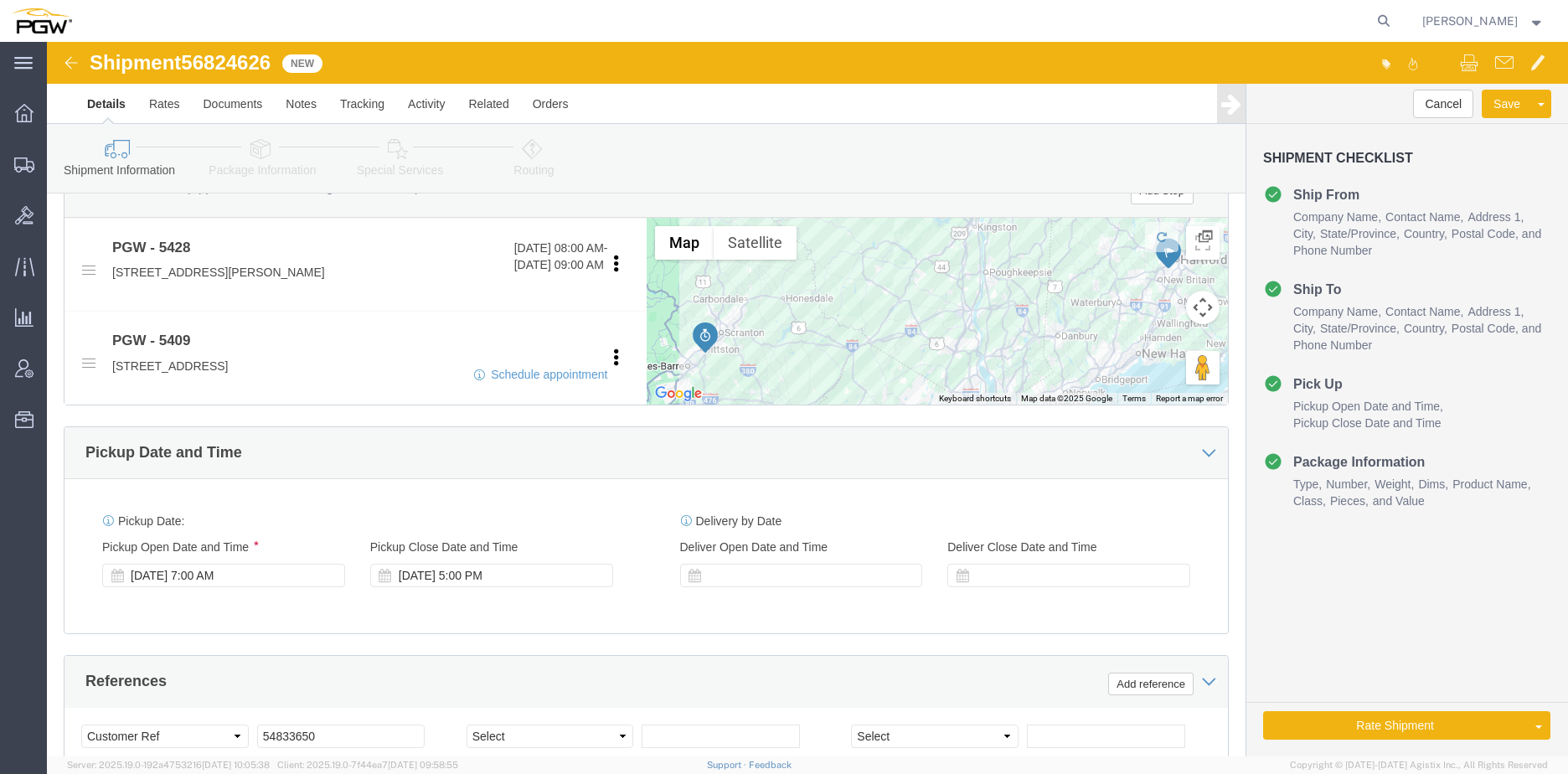
scroll to position [587, 0]
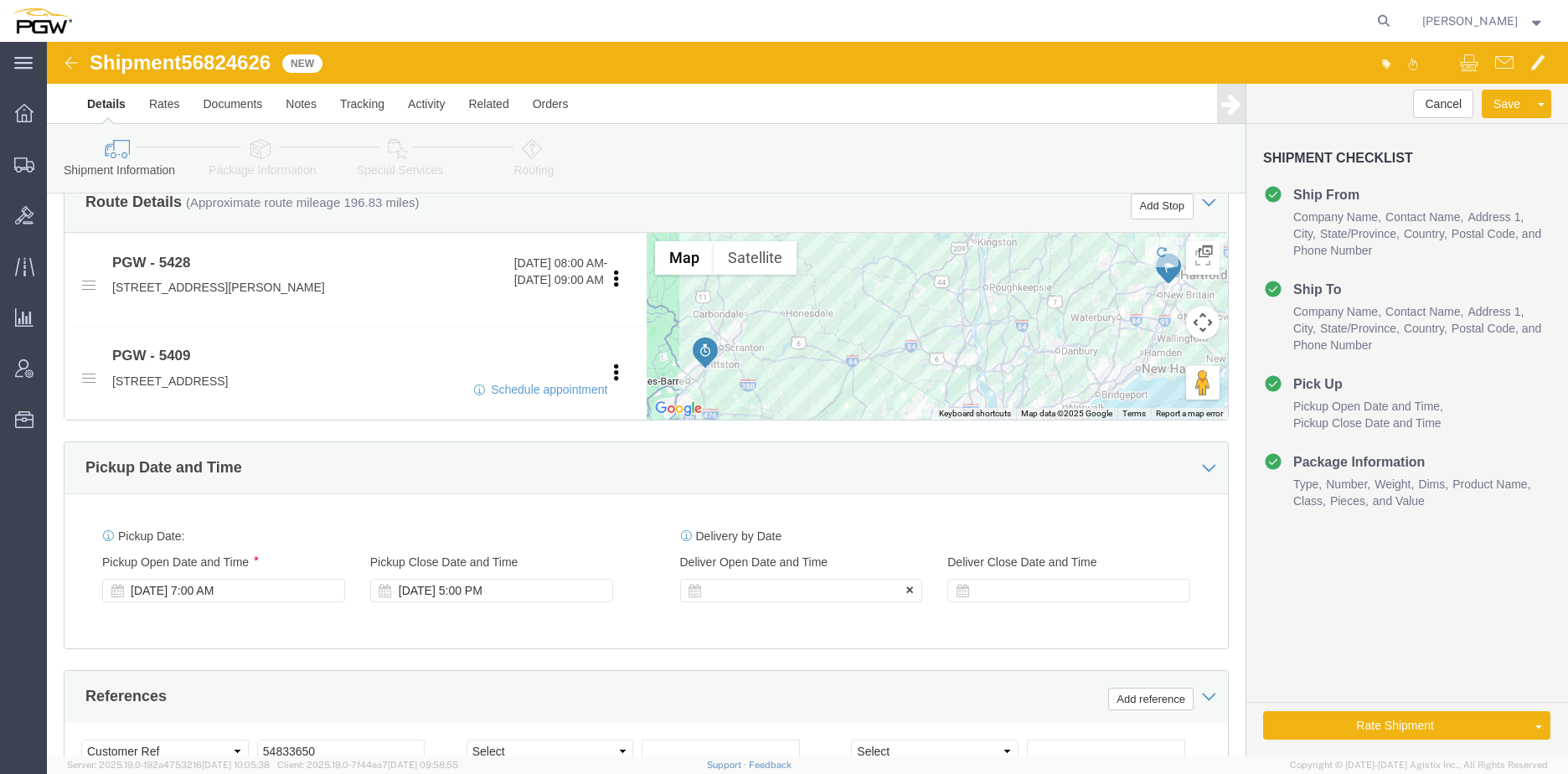
click div
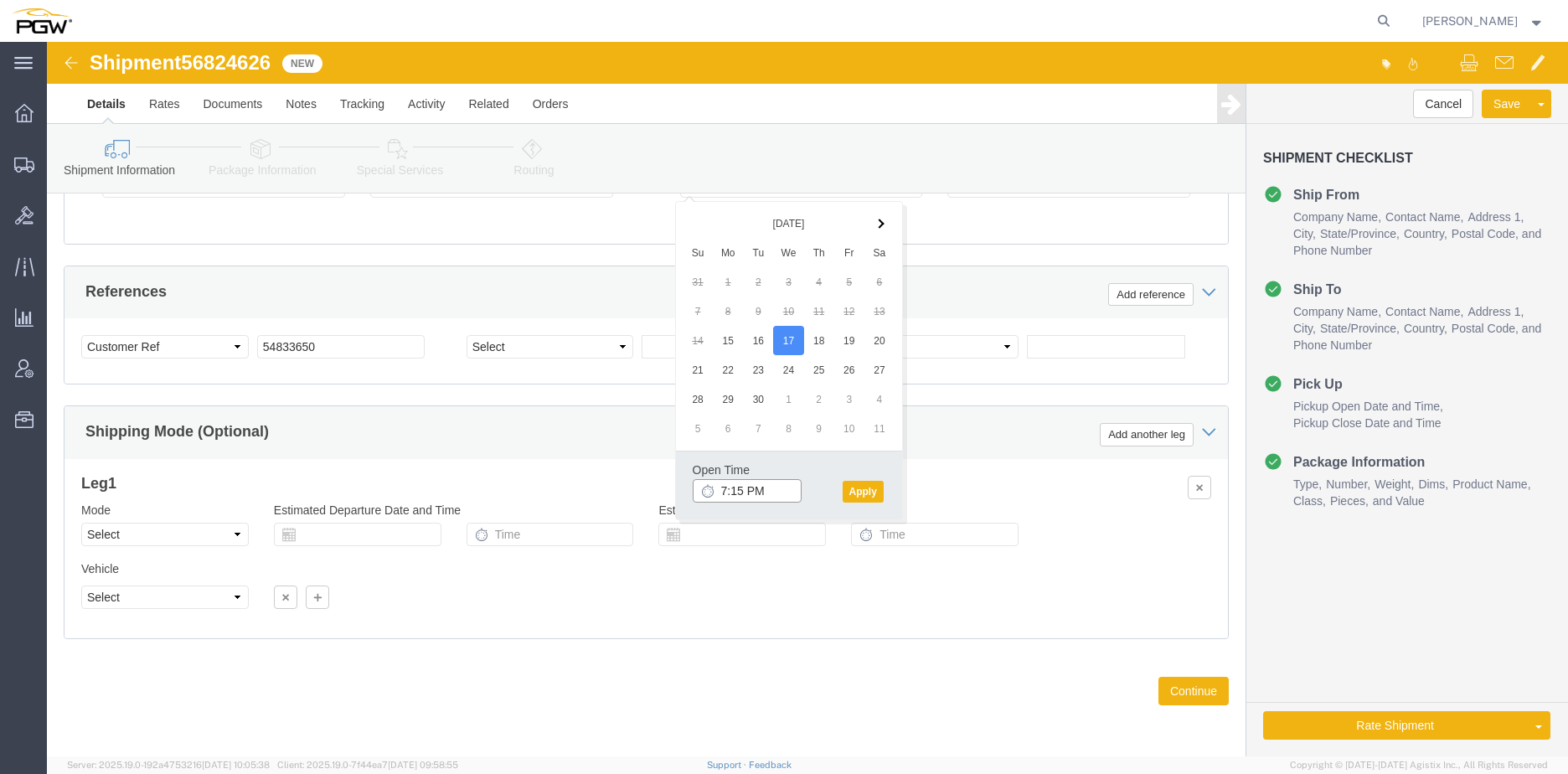
click input "7:15 PM"
type input "2:30 PM"
click button "Apply"
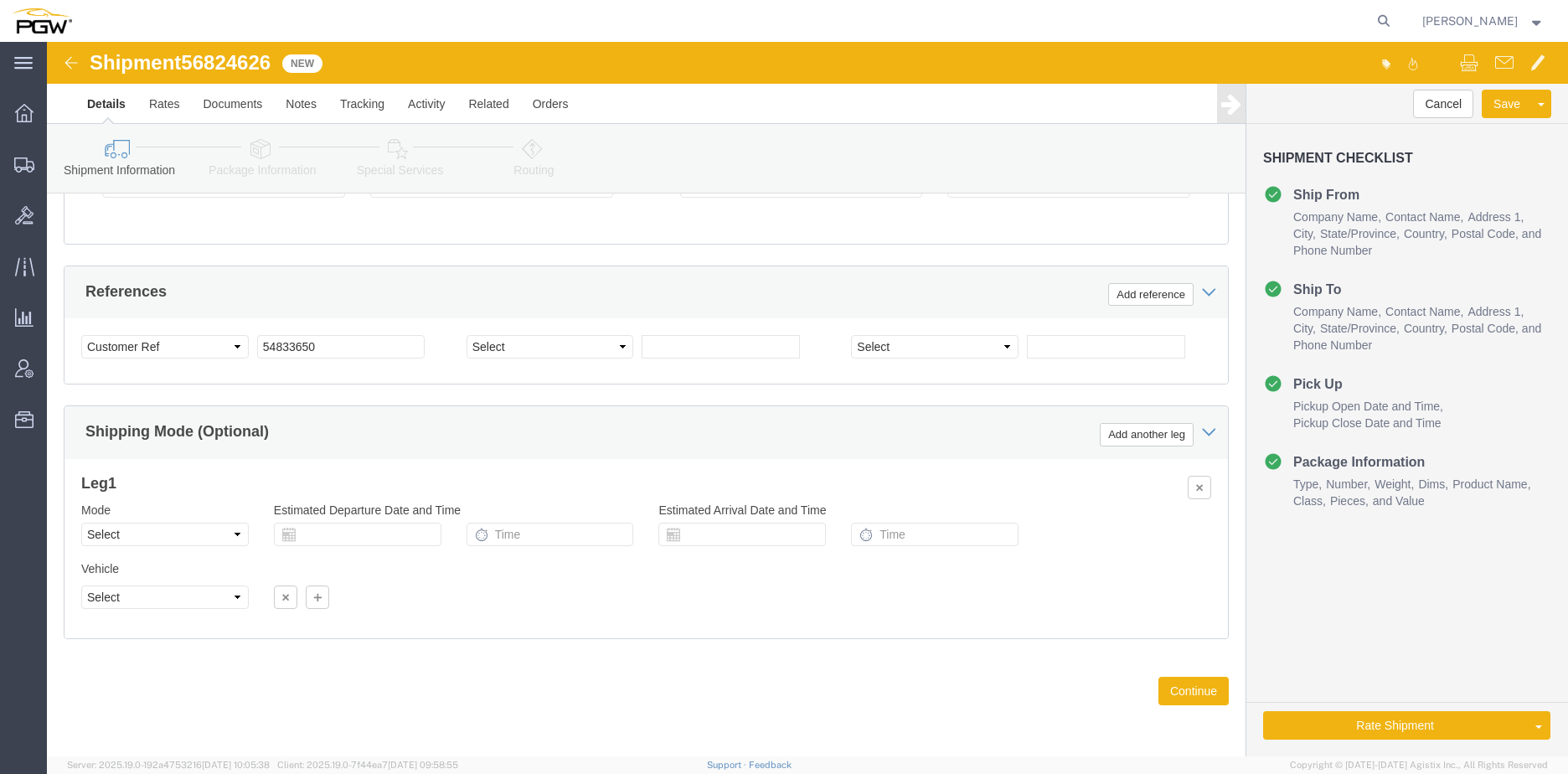
click span "56824626"
copy span "56824626"
drag, startPoint x: 274, startPoint y: 295, endPoint x: 286, endPoint y: 301, distance: 13.4
click input "54833650"
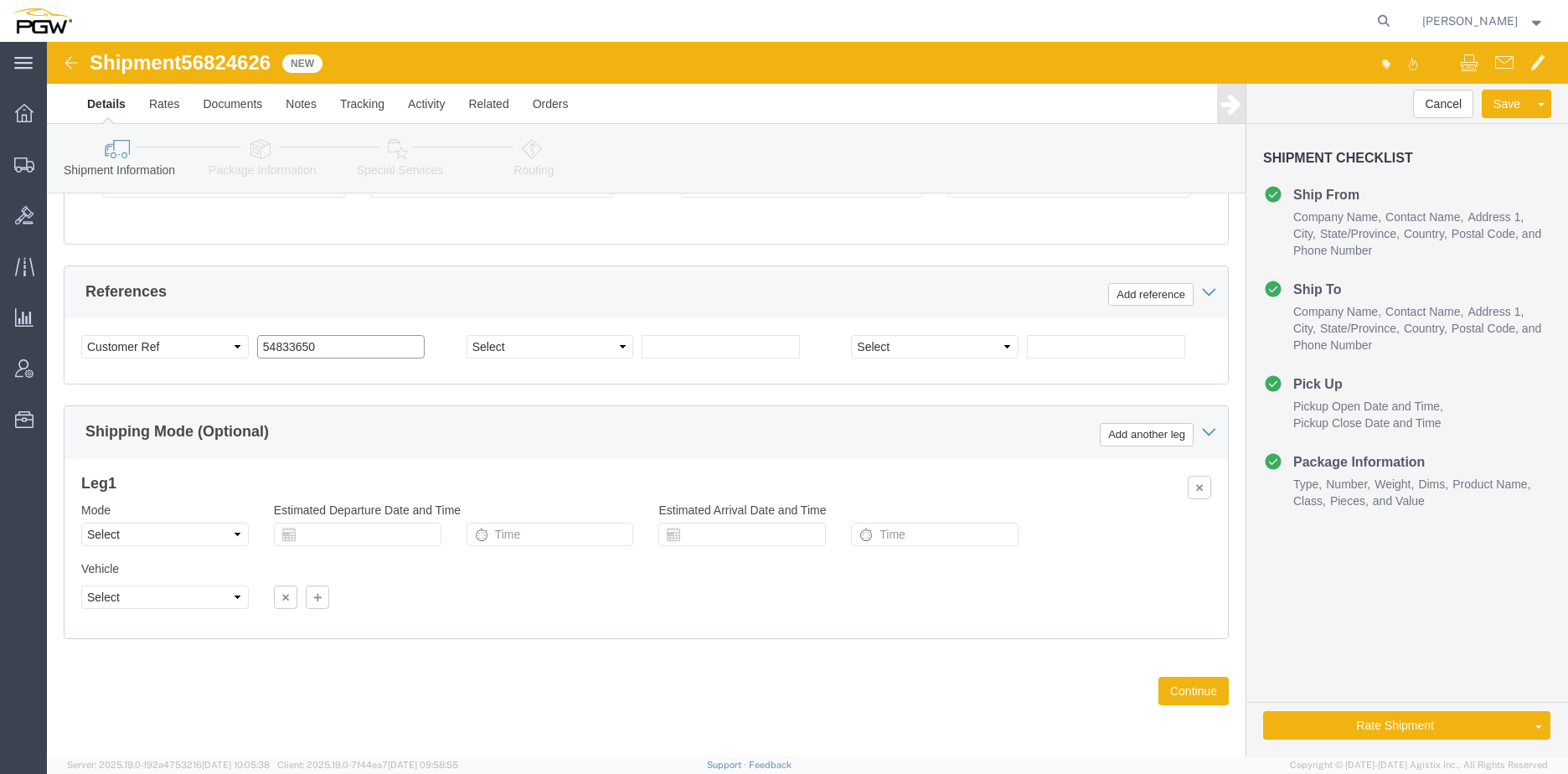
drag, startPoint x: 294, startPoint y: 304, endPoint x: -23, endPoint y: 288, distance: 317.4
click html "Shipment 56824626 New Details Rates Documents Notes Tracking Activity Related O…"
paste input "6824626"
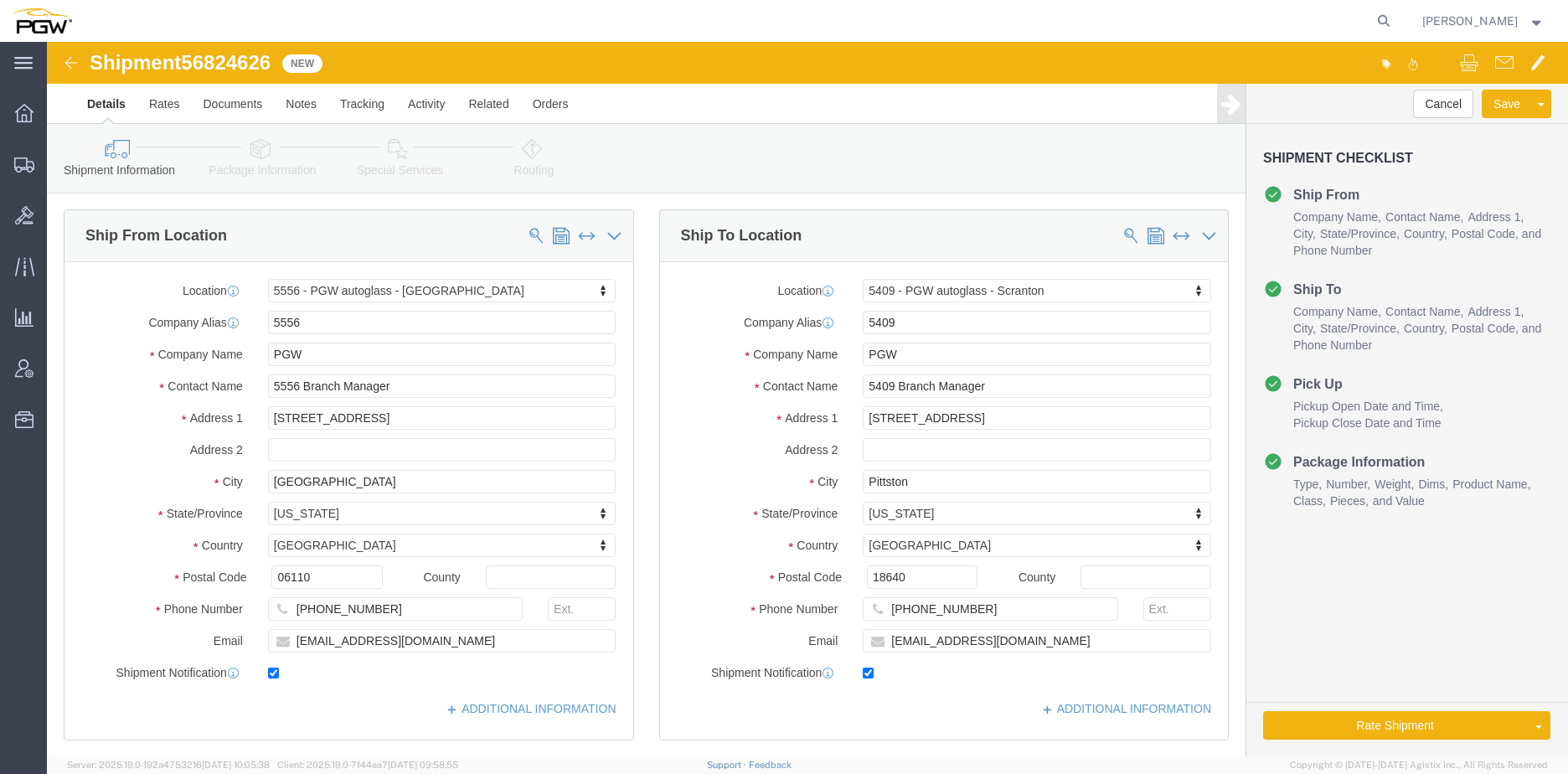
scroll to position [0, 0]
type input "56824626"
click icon
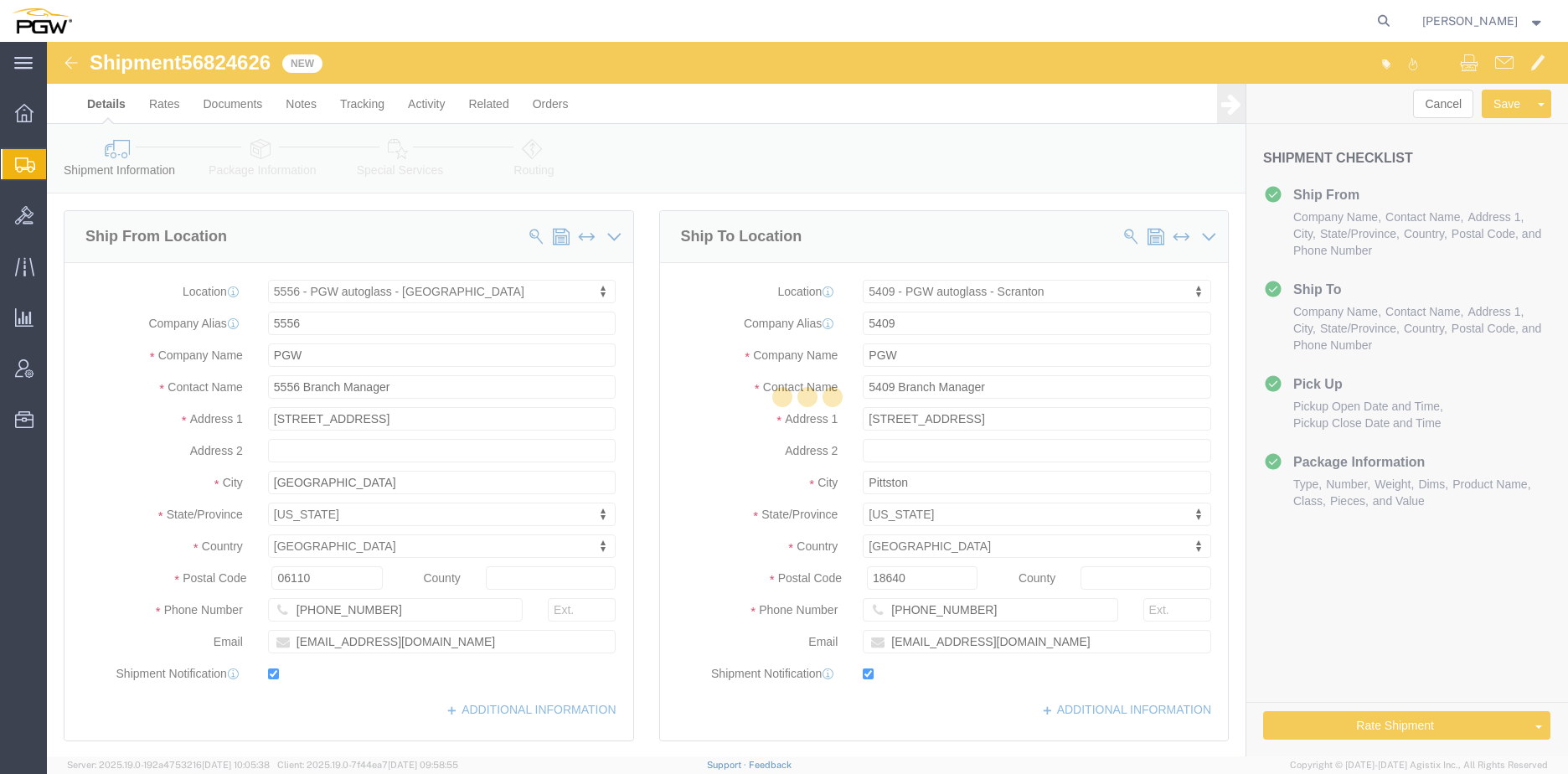
select select
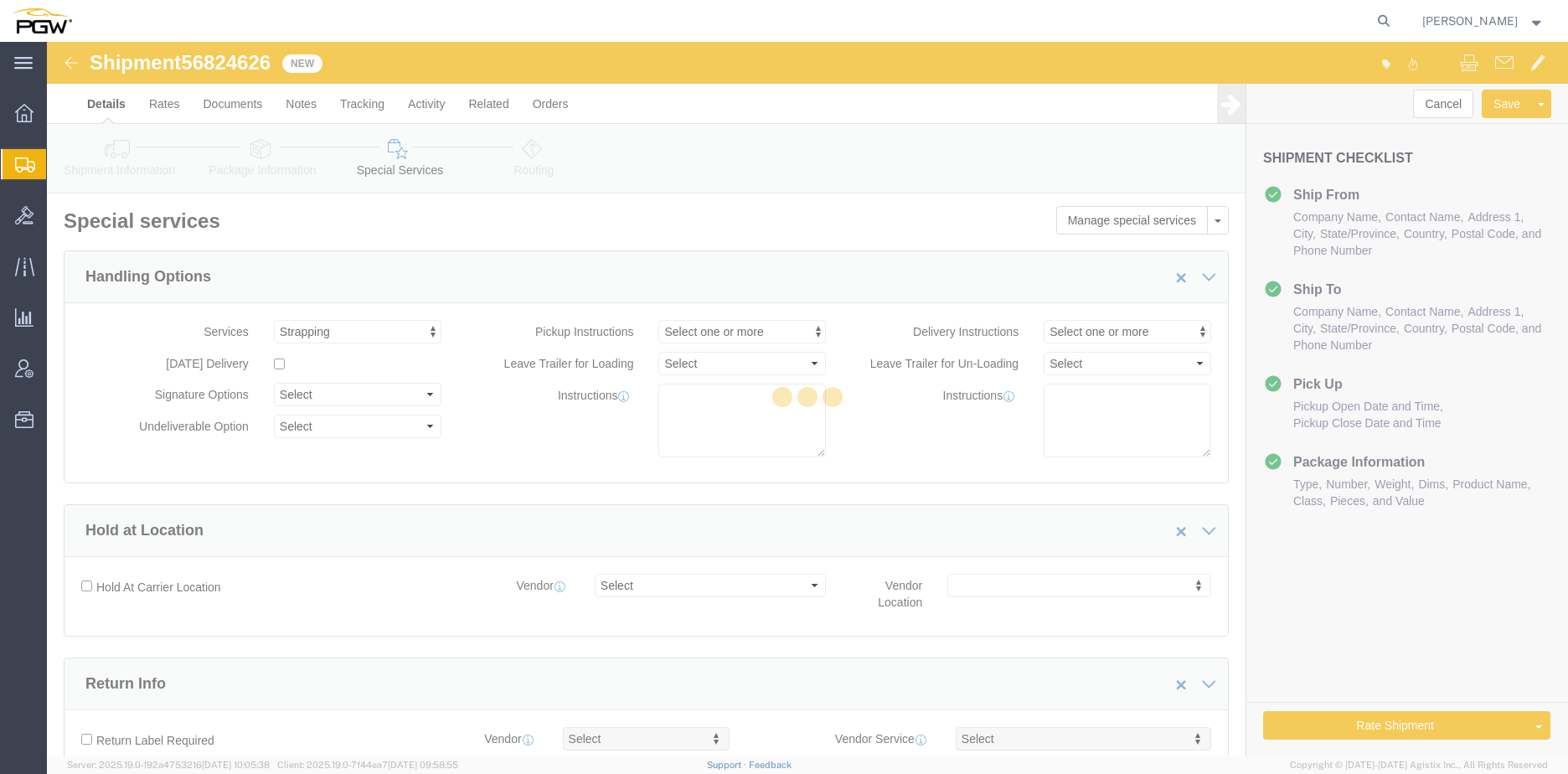
select select "COSTCENTER"
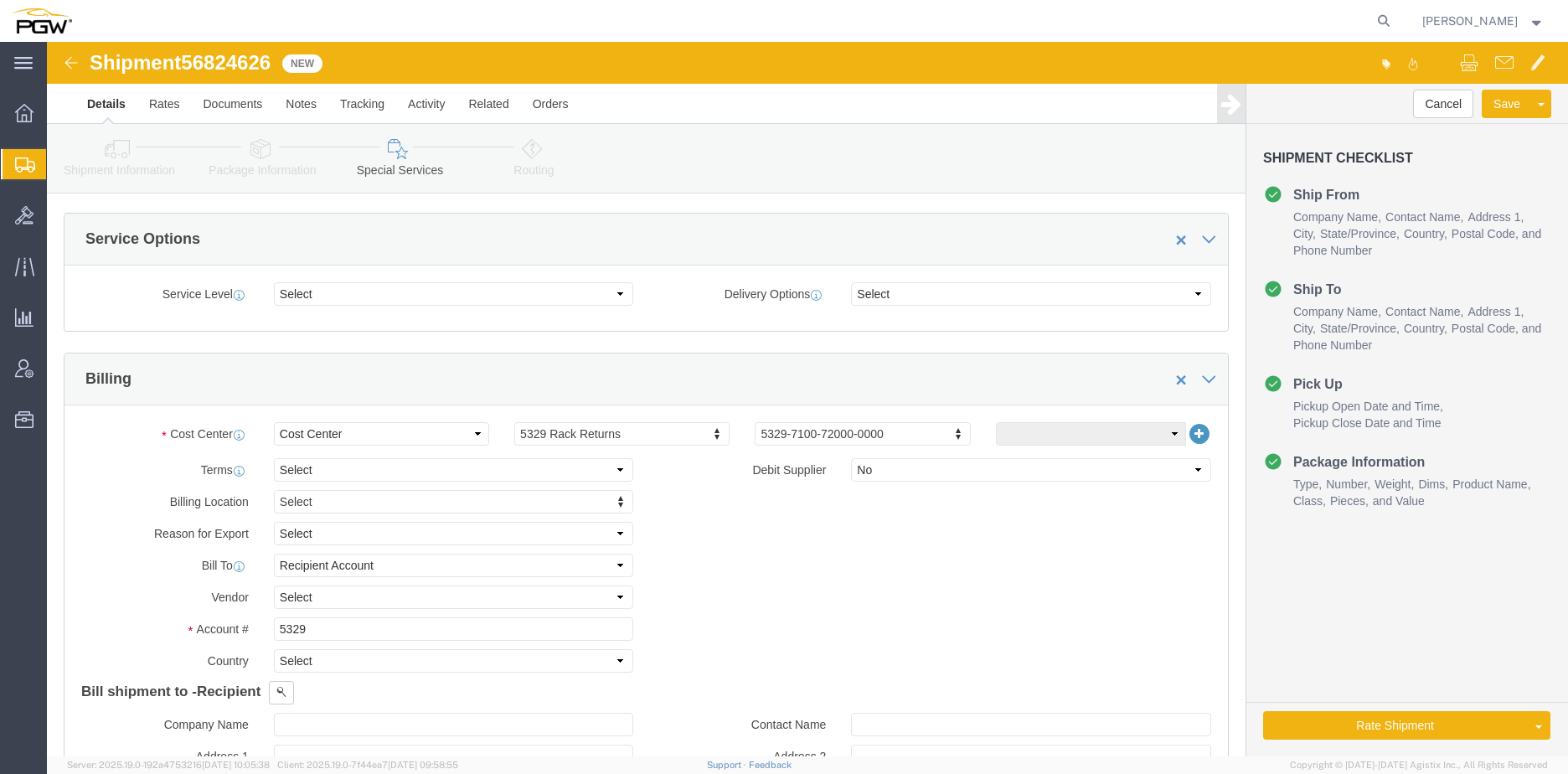
scroll to position [587, 0]
type input "5409"
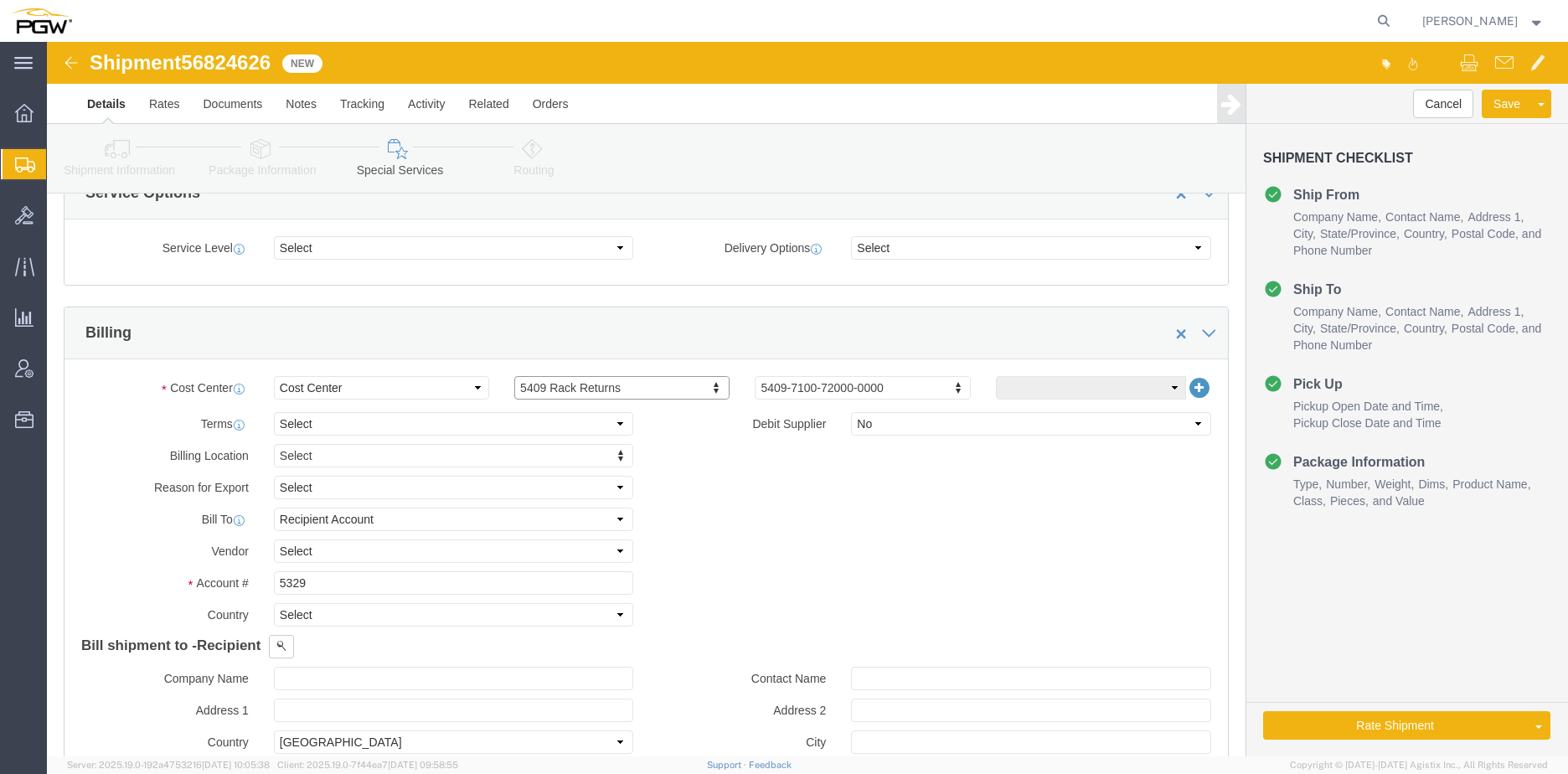
scroll to position [670, 0]
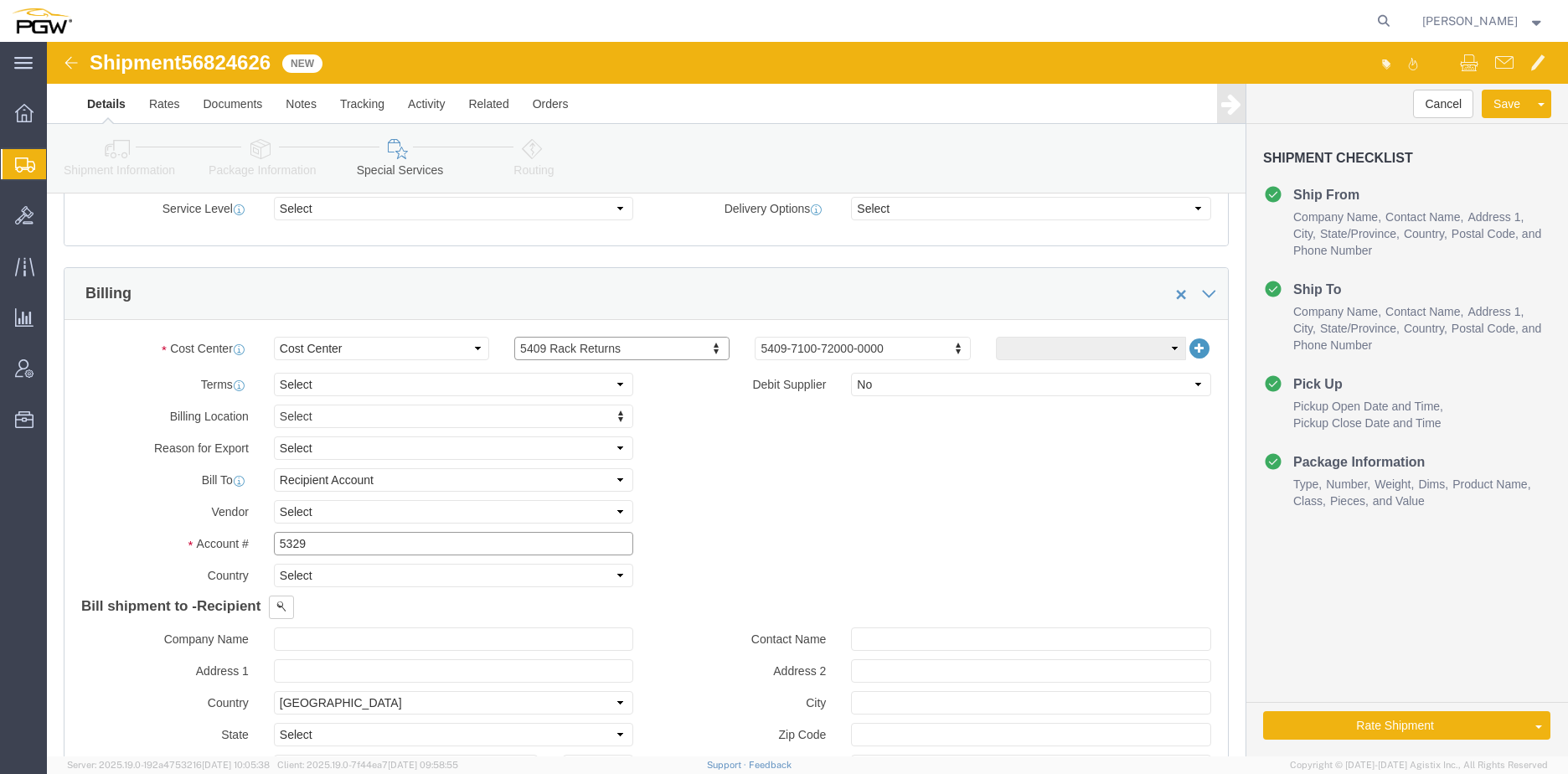
click input "5329"
drag, startPoint x: 269, startPoint y: 503, endPoint x: -155, endPoint y: 409, distance: 434.3
click html "Shipment 56824626 New Details Rates Documents Notes Tracking Activity Related O…"
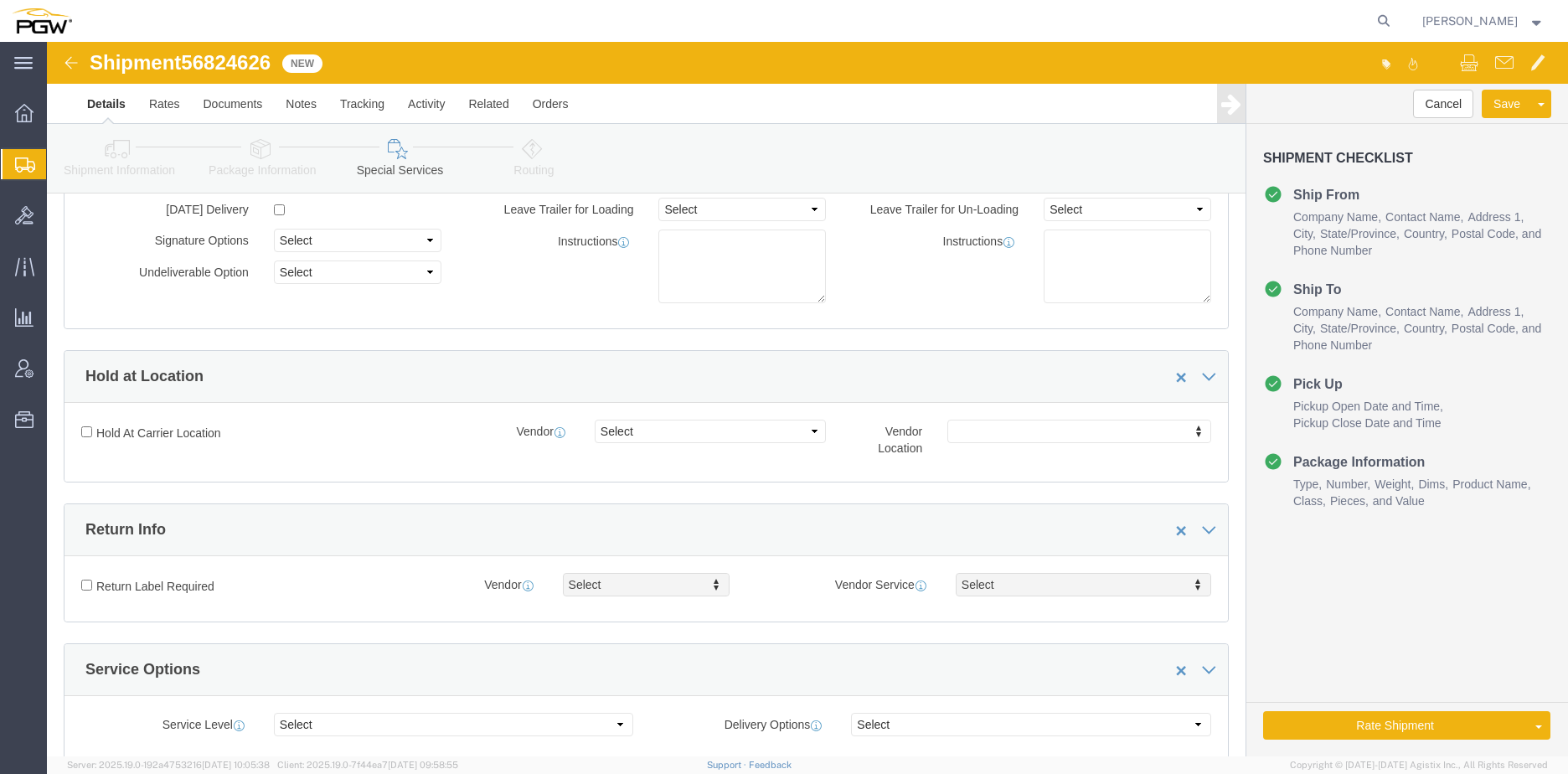
scroll to position [0, 0]
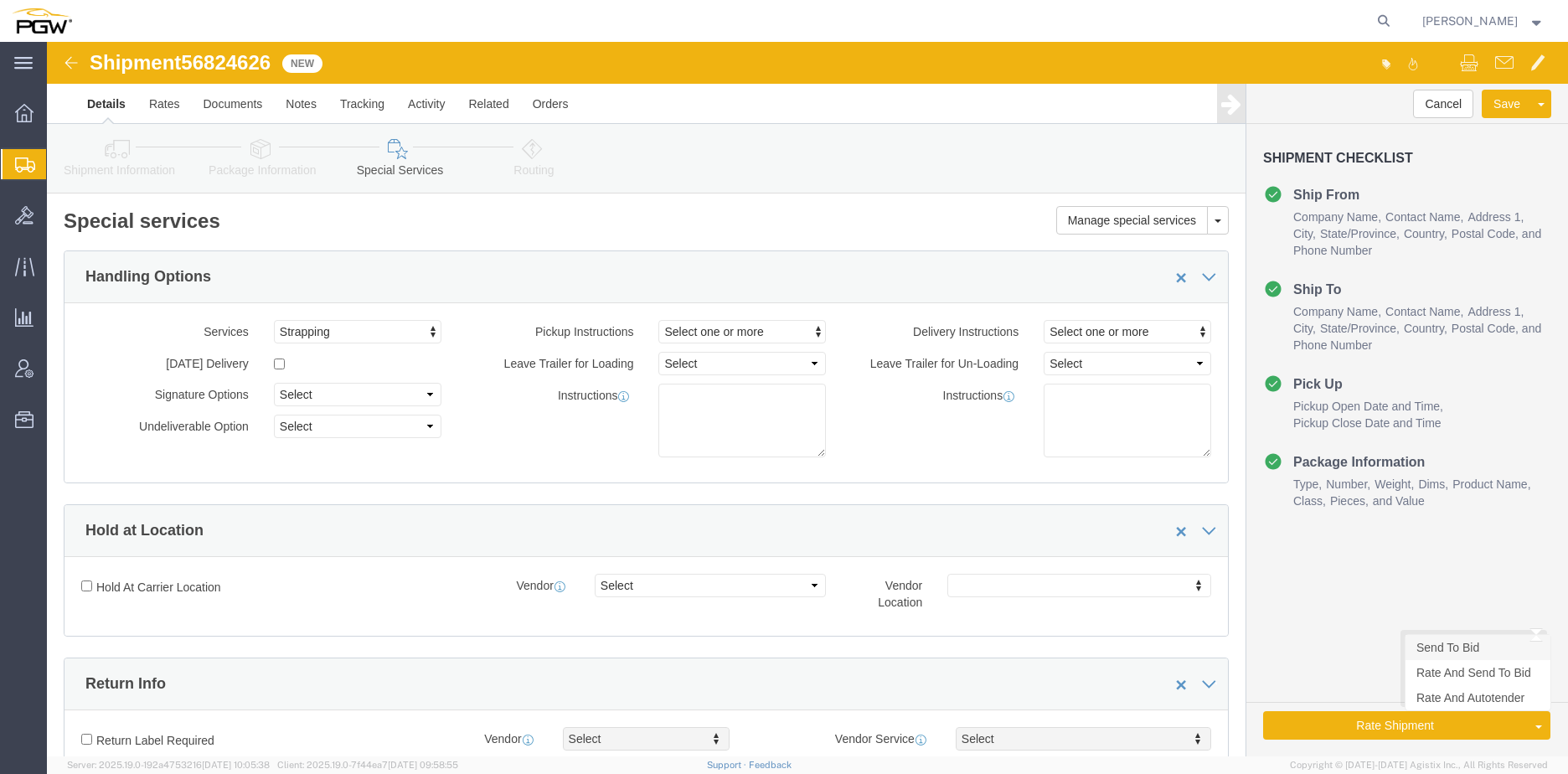
type input "5409"
click link "Send To Bid"
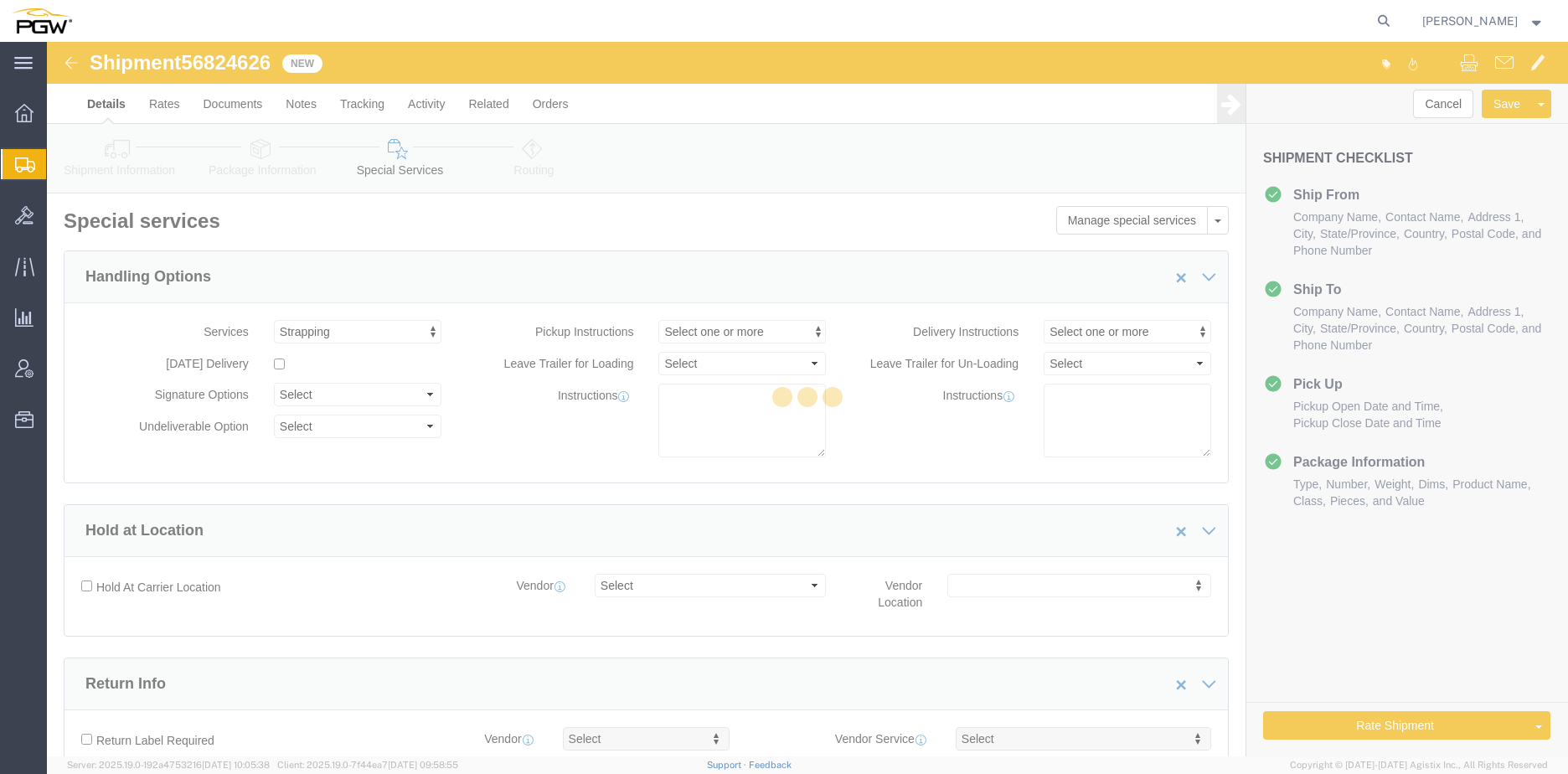
select select "COSTCENTER"
select select "28367"
select select "61931"
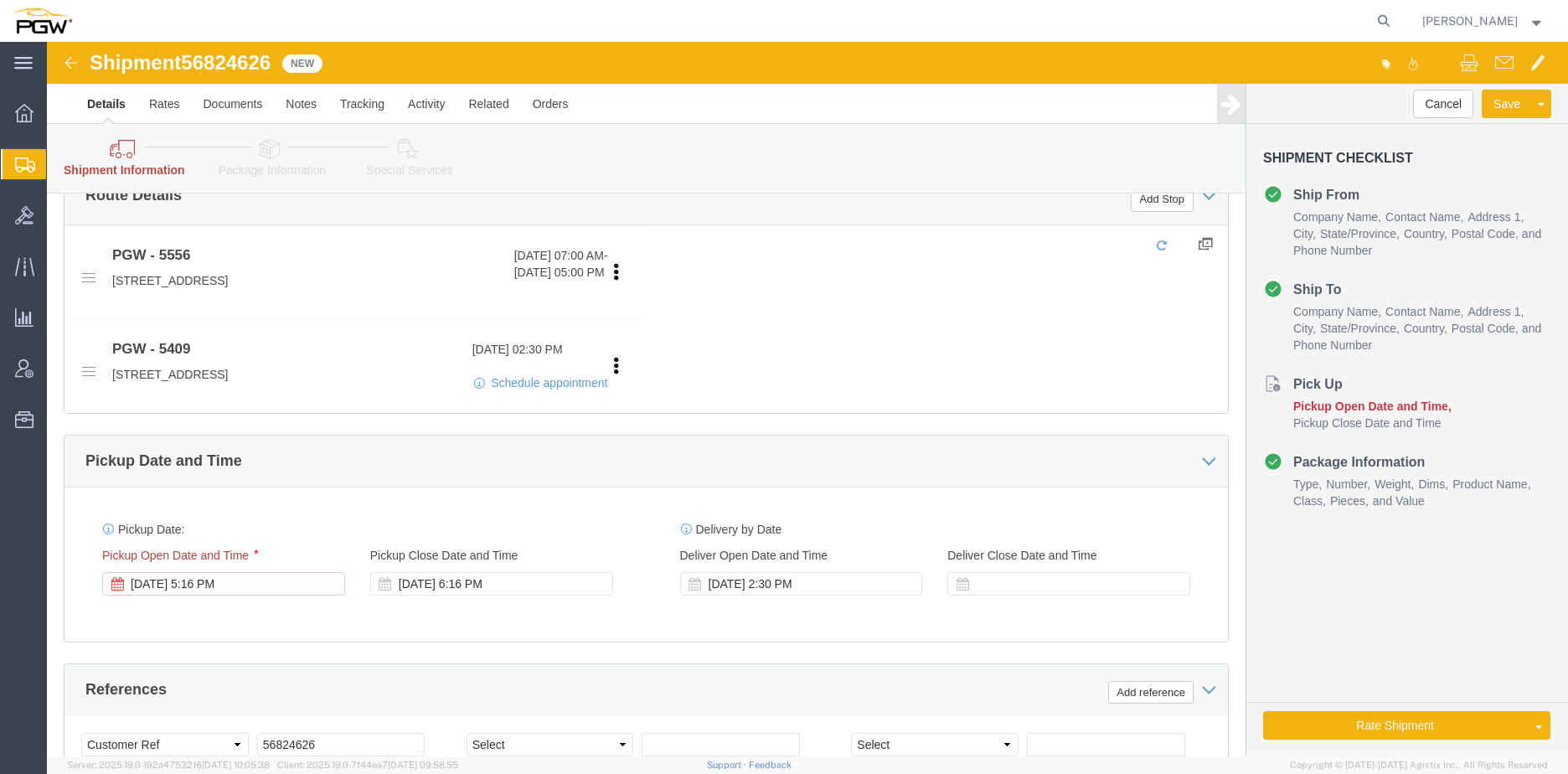
scroll to position [670, 0]
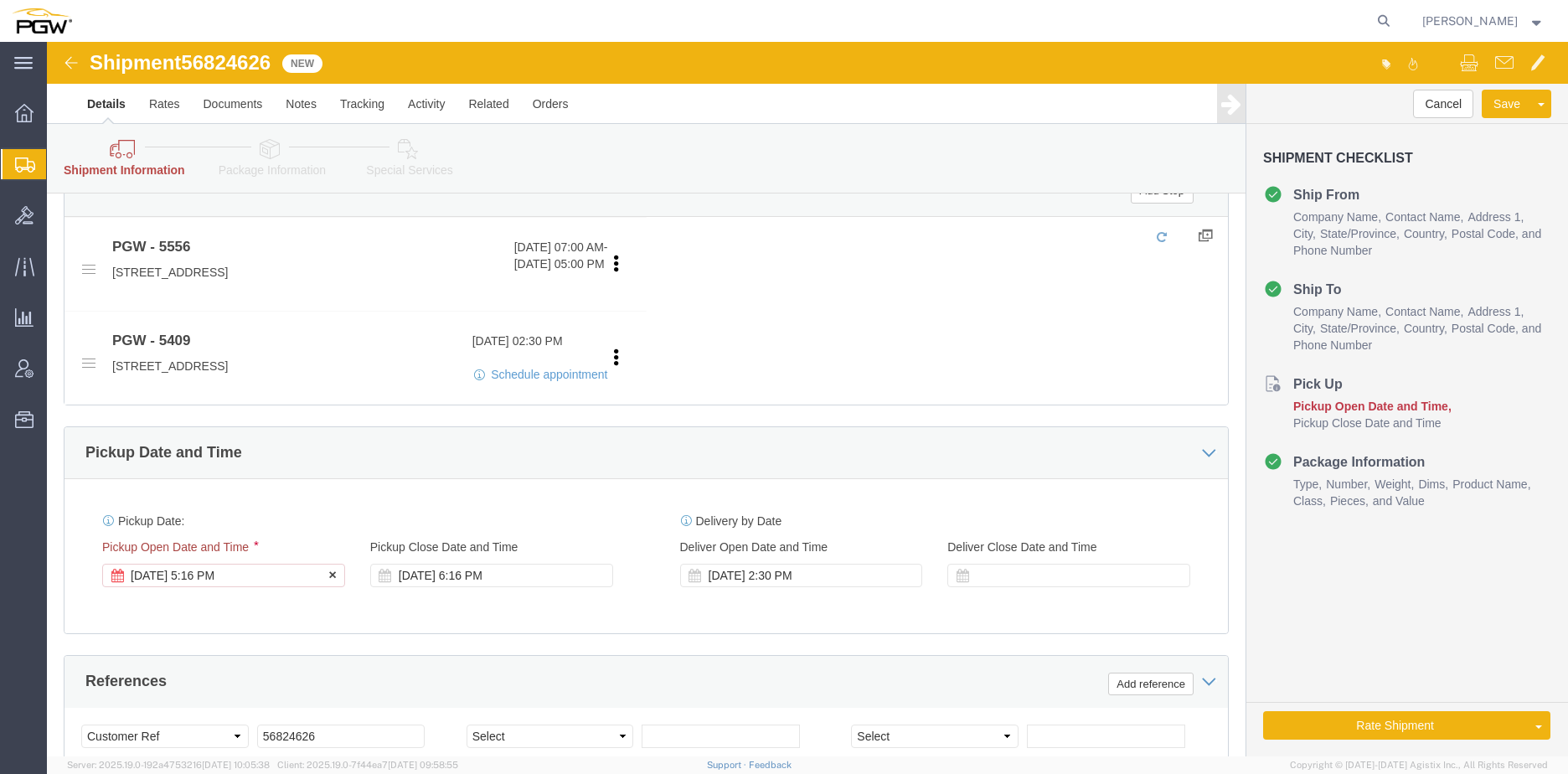
click div "[DATE] 5:16 PM"
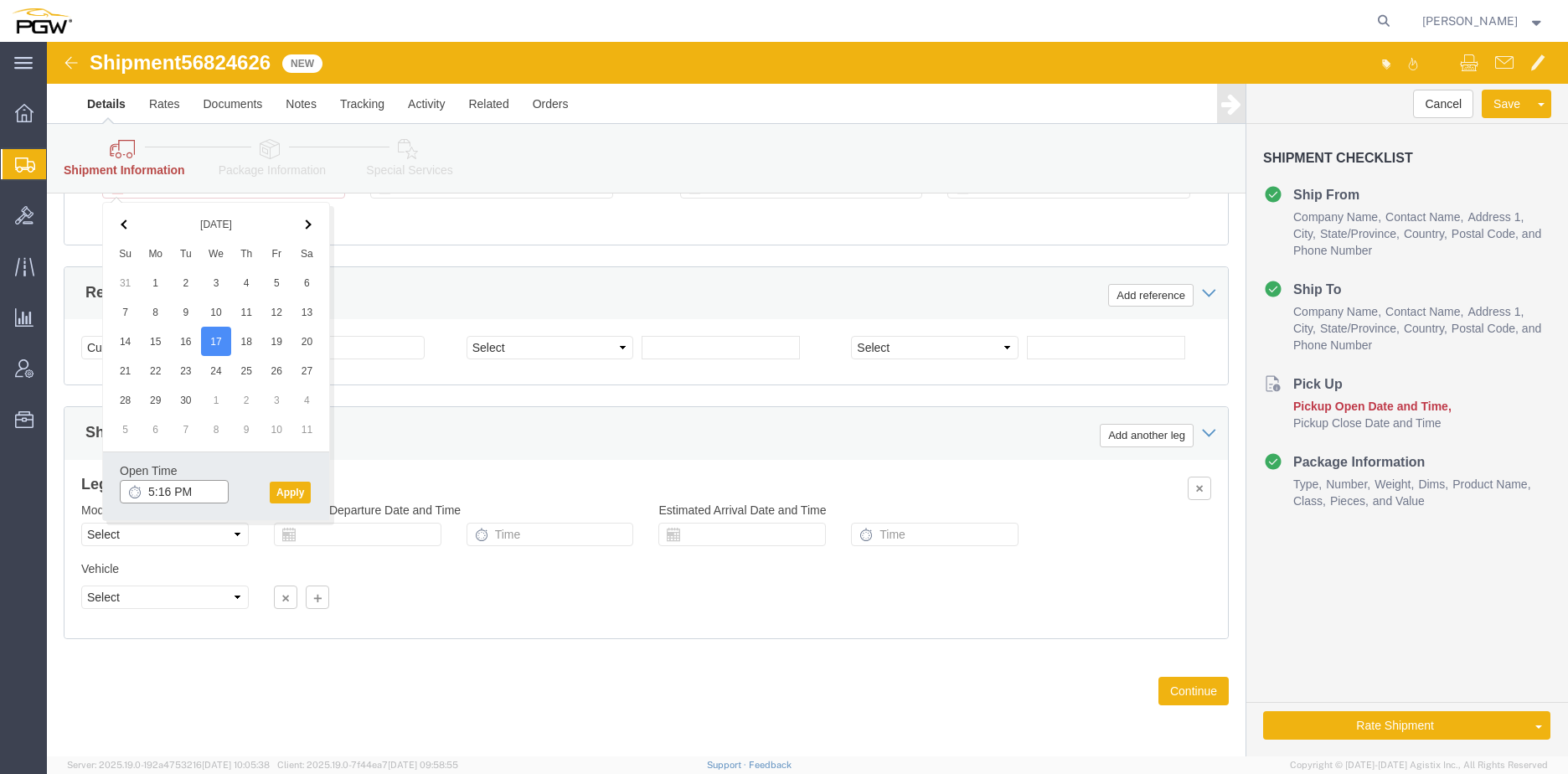
click input "5:16 PM"
type input "8:00 AM"
click button "Apply"
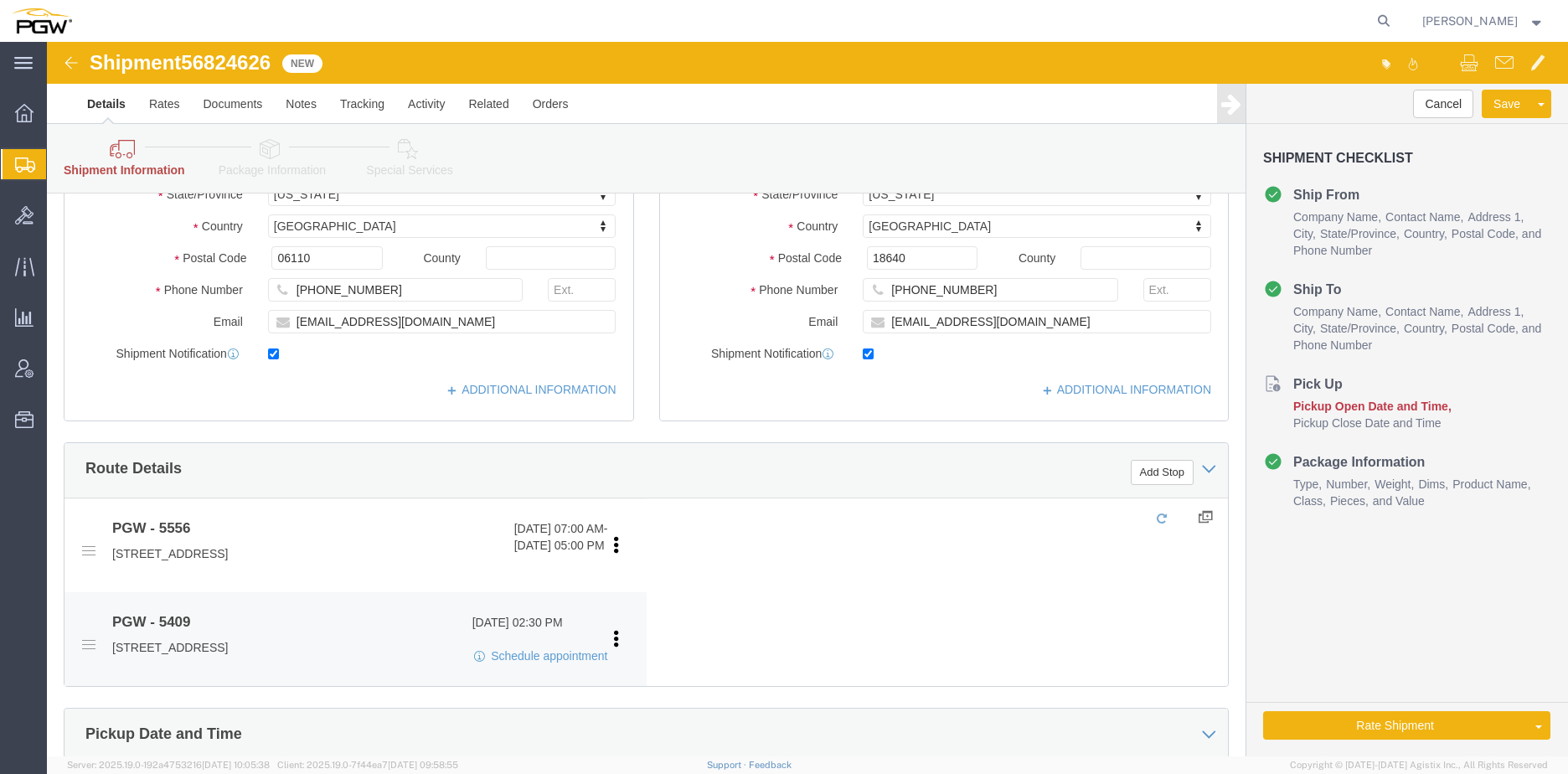
scroll to position [556, 0]
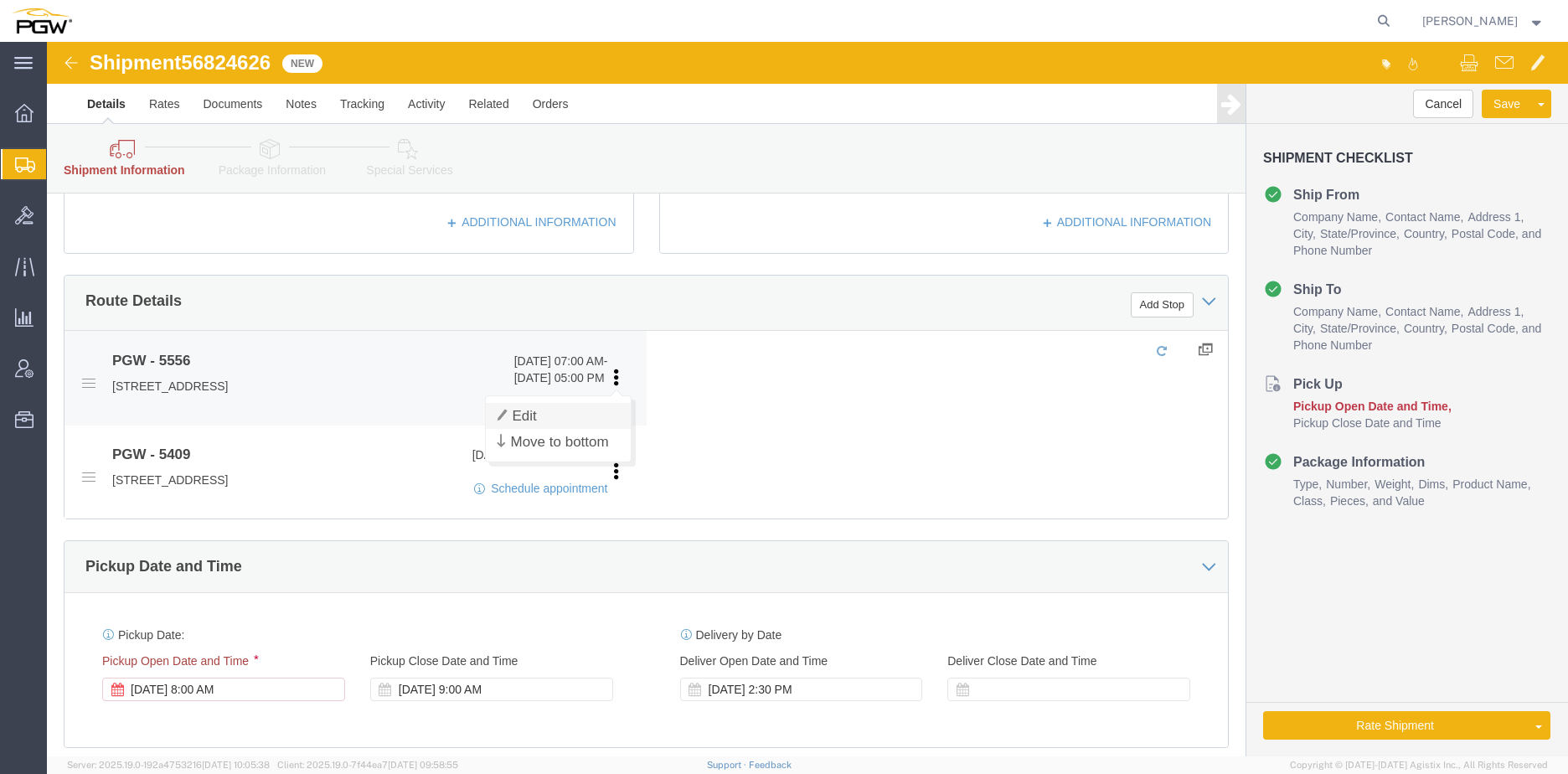
click link "Edit"
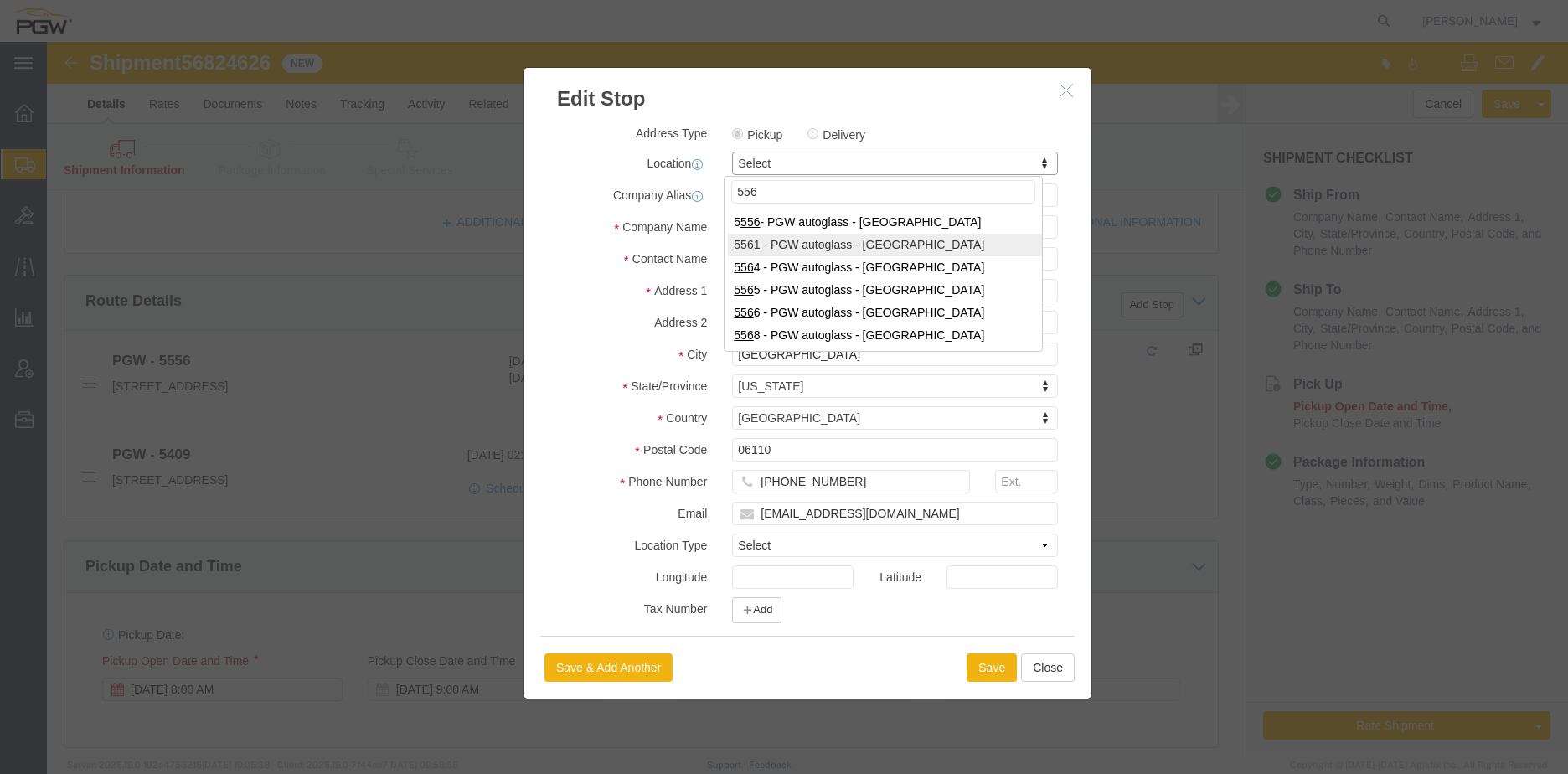
type input "556"
select select "28367"
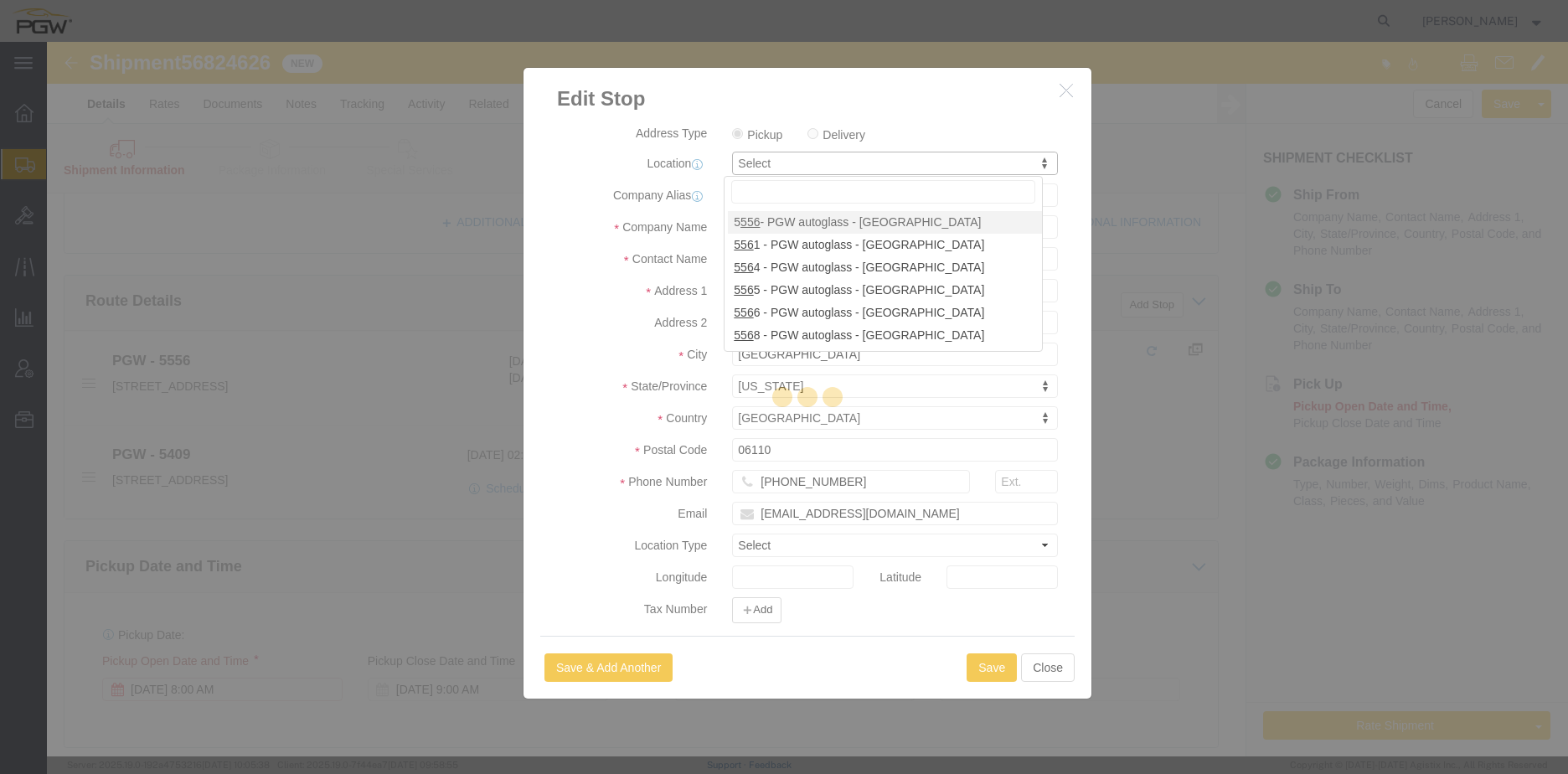
type input "5556"
select select "CT"
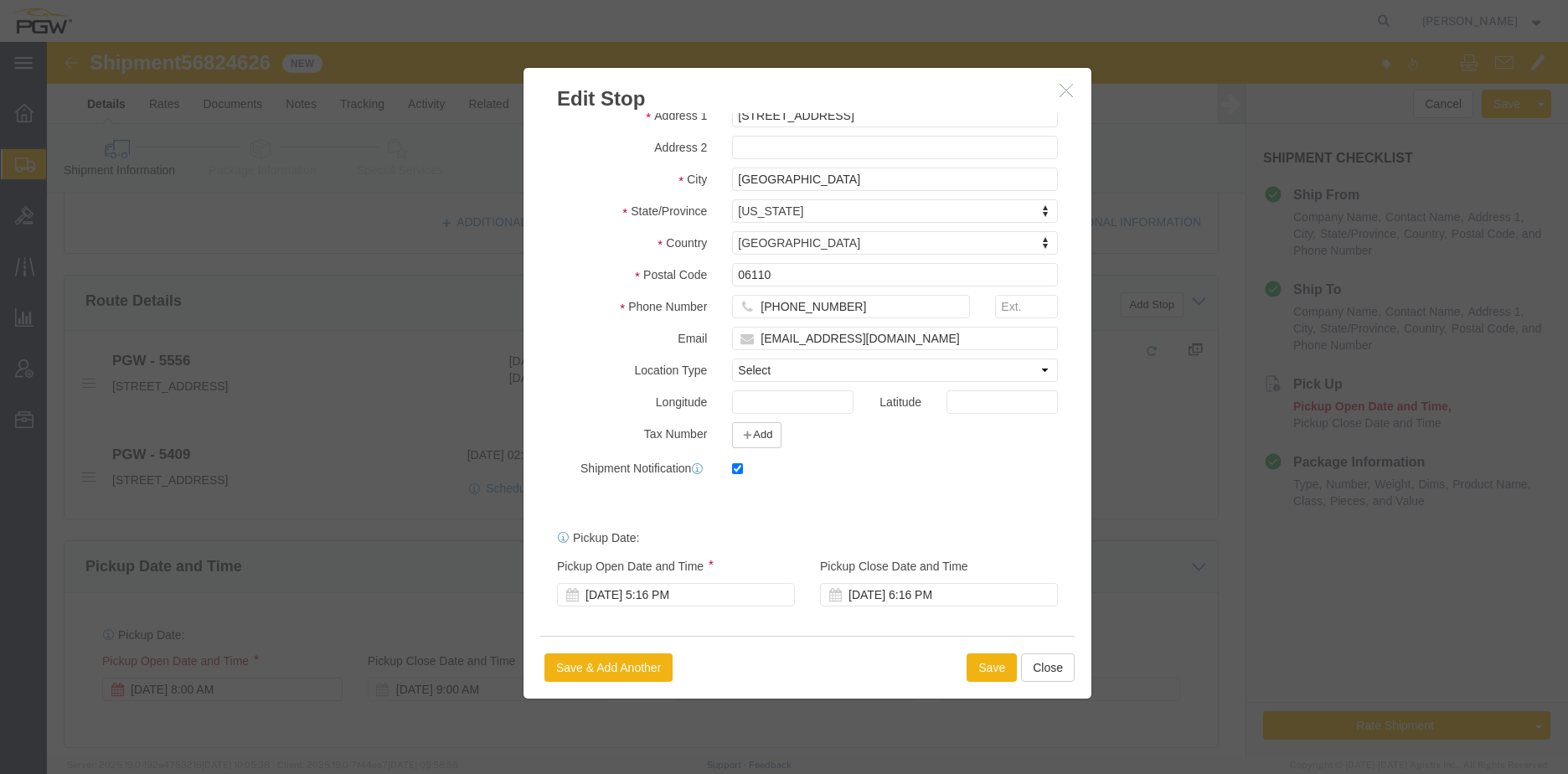
scroll to position [892, 0]
click div "[DATE] 5:16 PM"
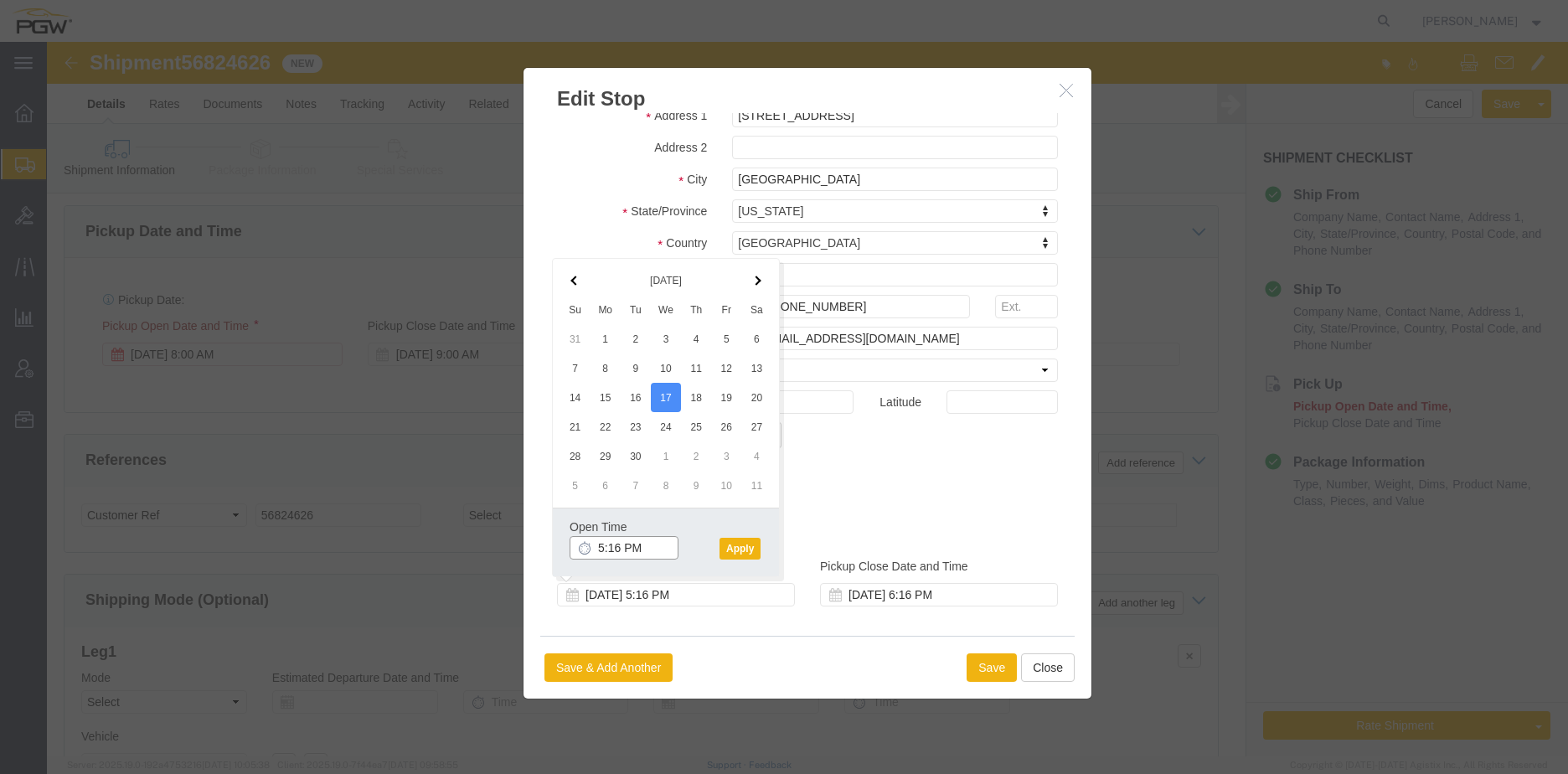
click input "5:16 PM"
type input "8:00 AM"
click button "Apply"
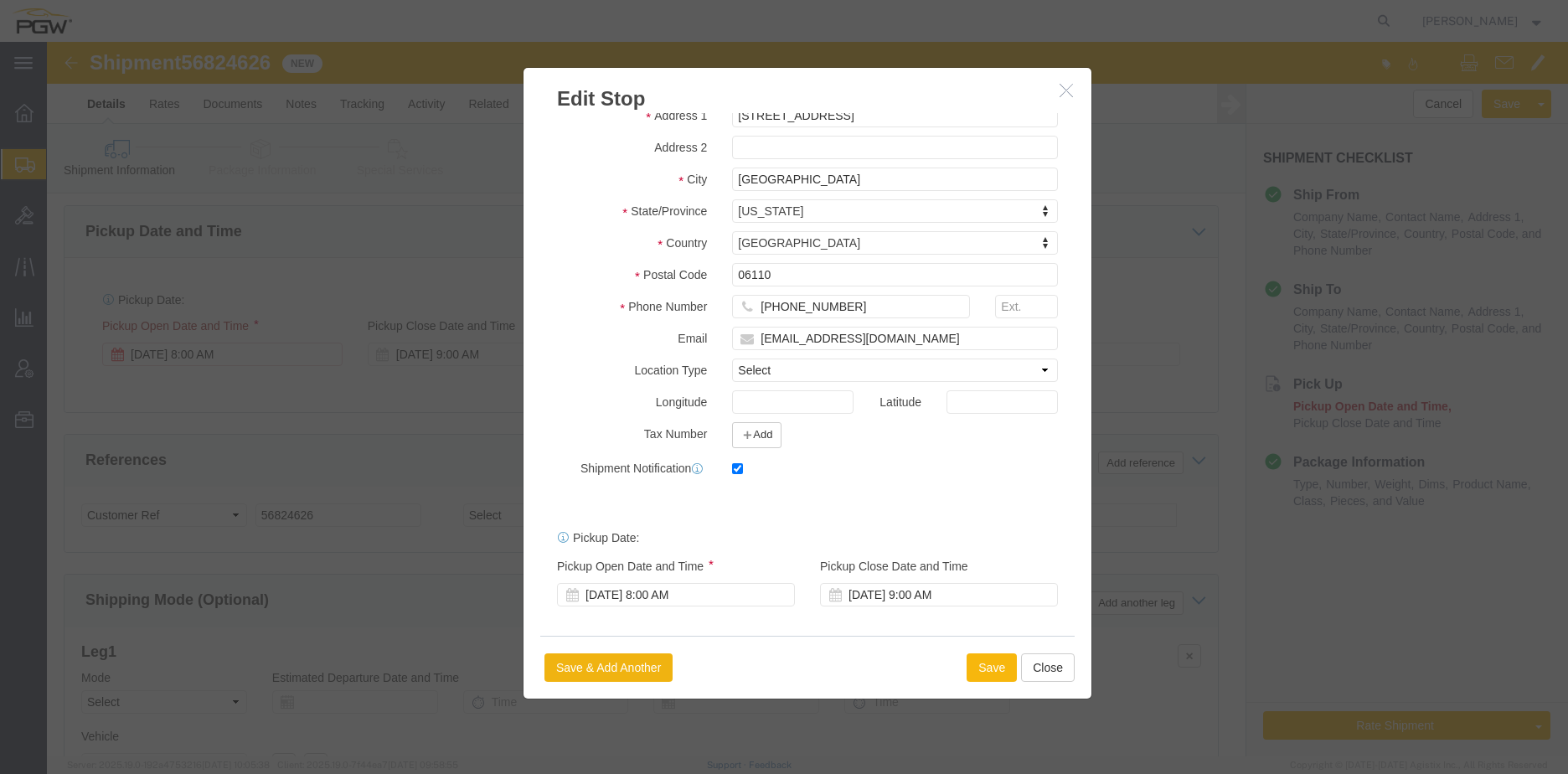
click button "Save"
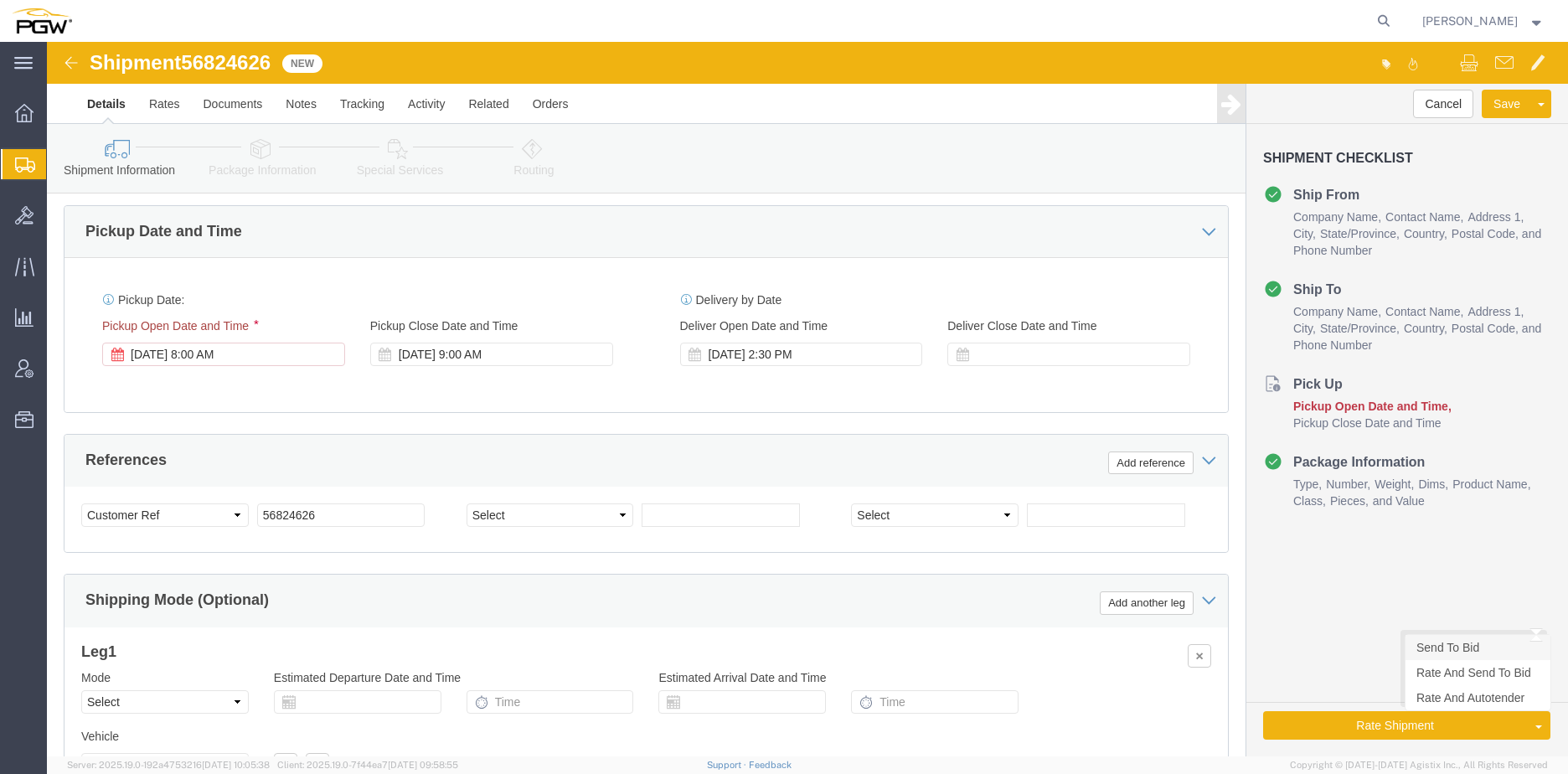
click link "Send To Bid"
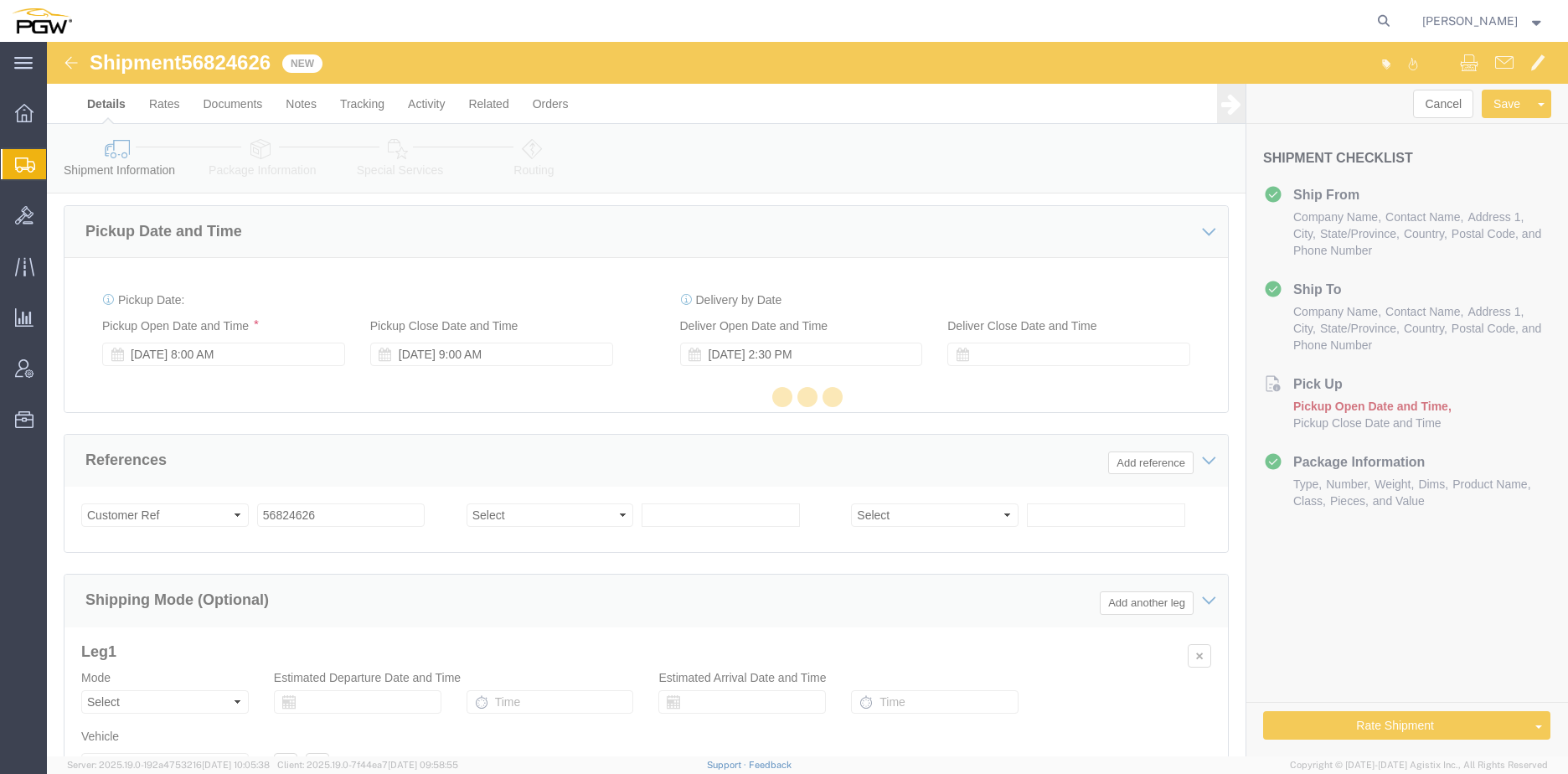
select select "28367"
select select "61931"
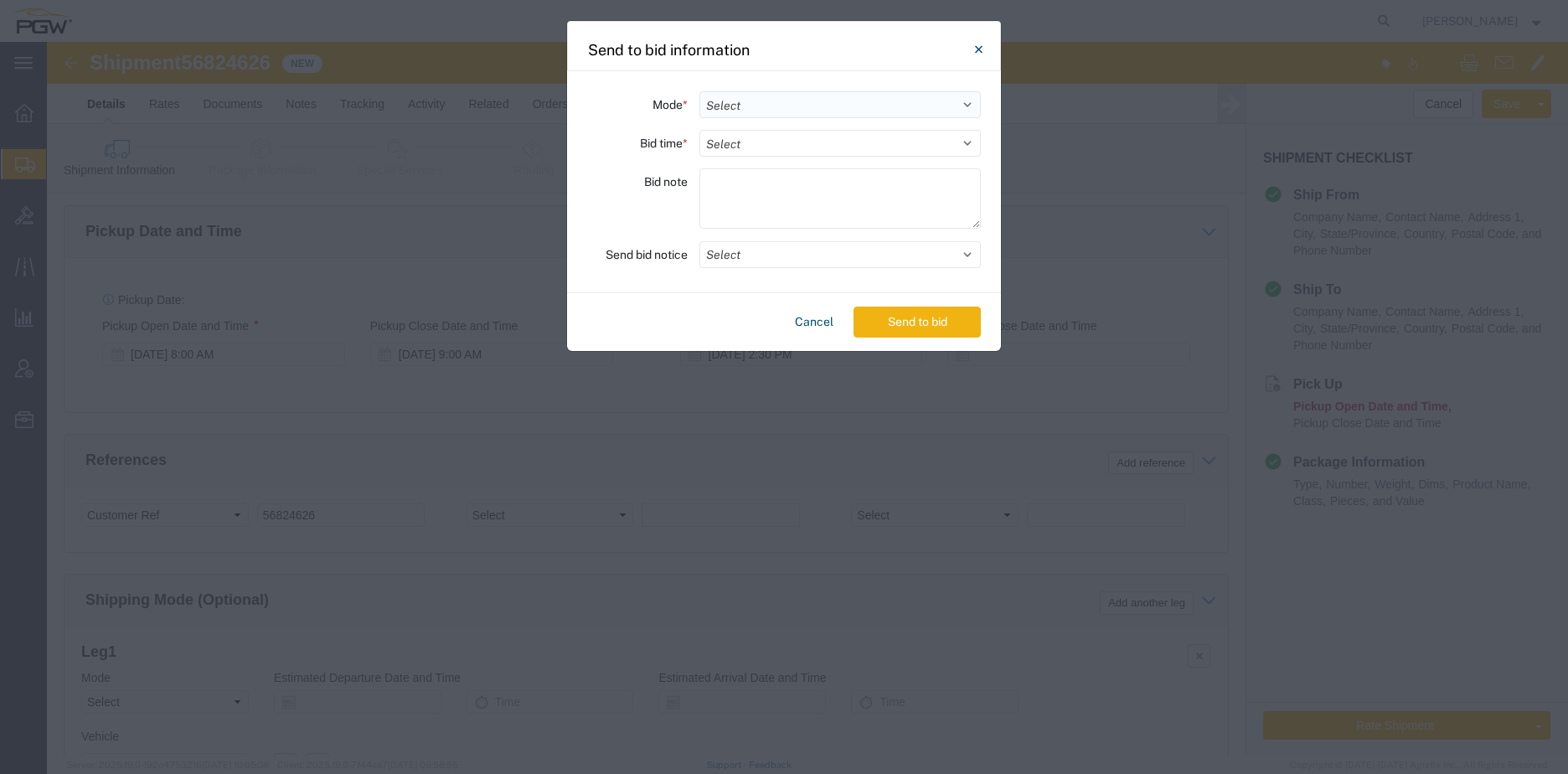
click at [727, 105] on select "Select Small Parcel Truckload Air Rail Less than Truckload Ocean Freight Multi-…" at bounding box center [840, 105] width 282 height 27
select select "TL"
click at [699, 92] on select "Select Small Parcel Truckload Air Rail Less than Truckload Ocean Freight Multi-…" at bounding box center [840, 105] width 282 height 27
click at [780, 152] on select "Select 30 Min (Rush) 1 Hour (Rush) 2 Hours (Rush) 4 Hours (Rush) 8 Hours (Rush)…" at bounding box center [840, 143] width 282 height 27
select select "24"
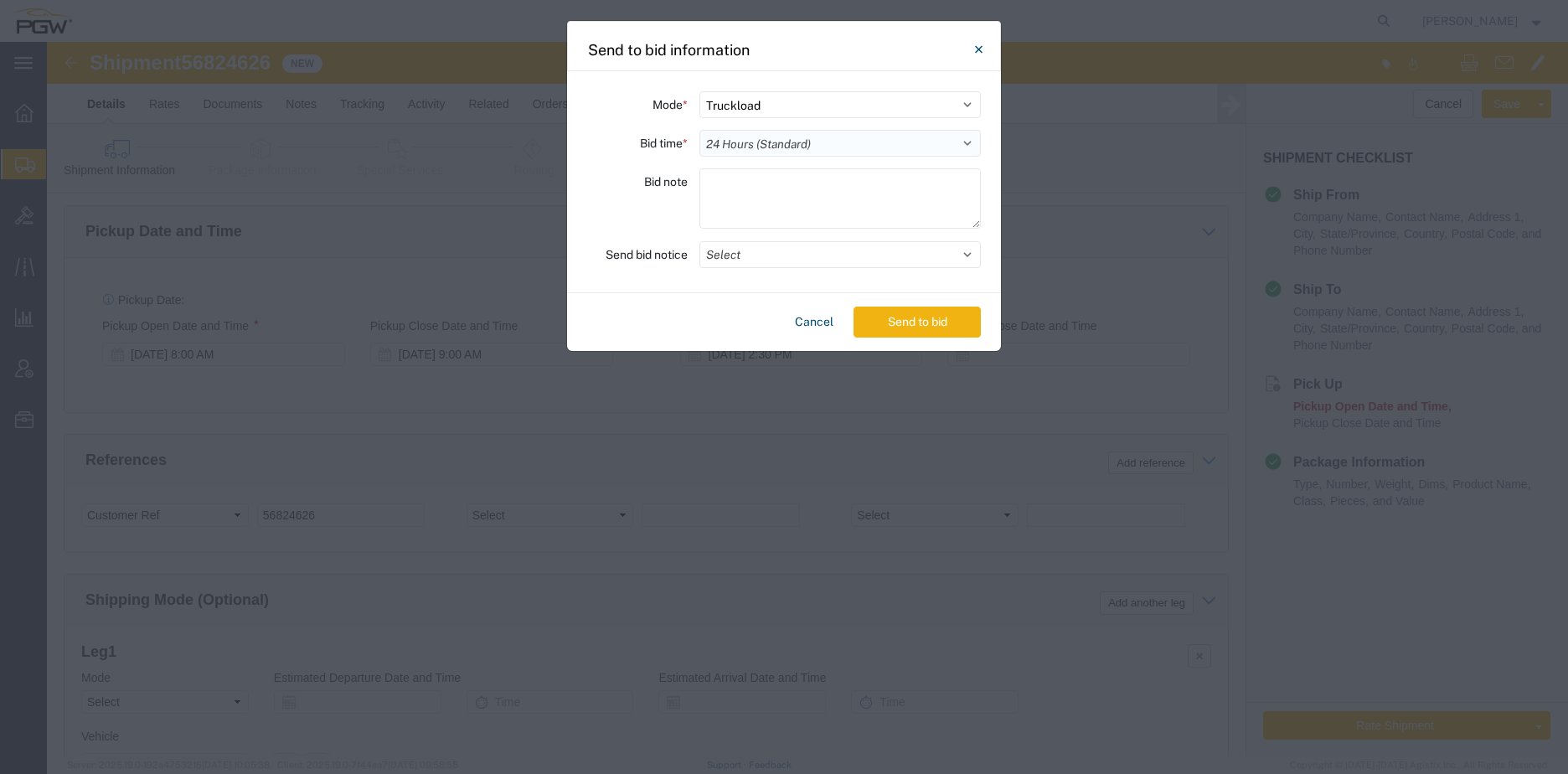
click at [699, 130] on select "Select 30 Min (Rush) 1 Hour (Rush) 2 Hours (Rush) 4 Hours (Rush) 8 Hours (Rush)…" at bounding box center [840, 143] width 282 height 27
click at [907, 331] on button "Send to bid" at bounding box center [916, 322] width 127 height 31
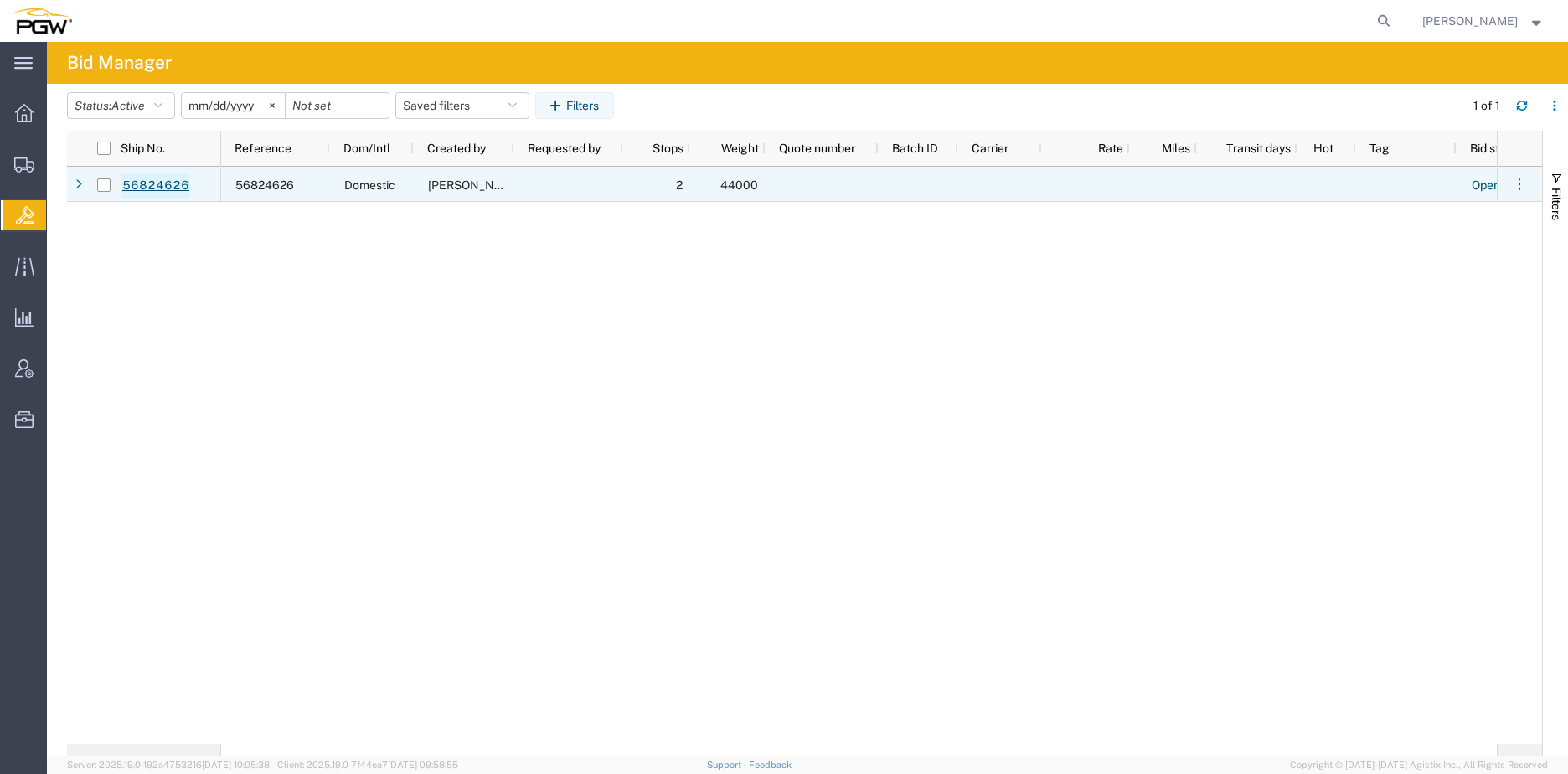
click at [148, 183] on link "56824626" at bounding box center [156, 186] width 69 height 27
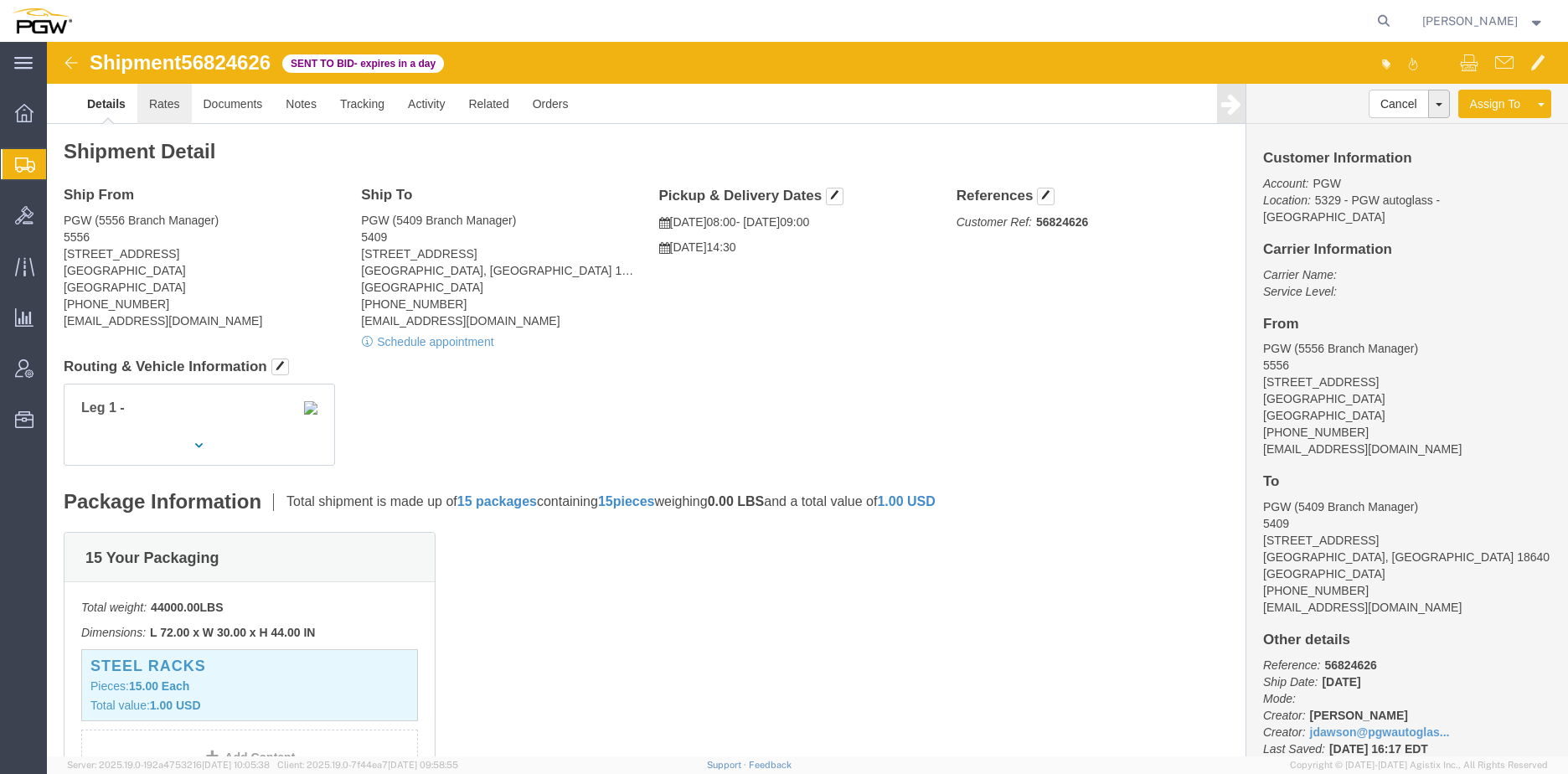
click link "Rates"
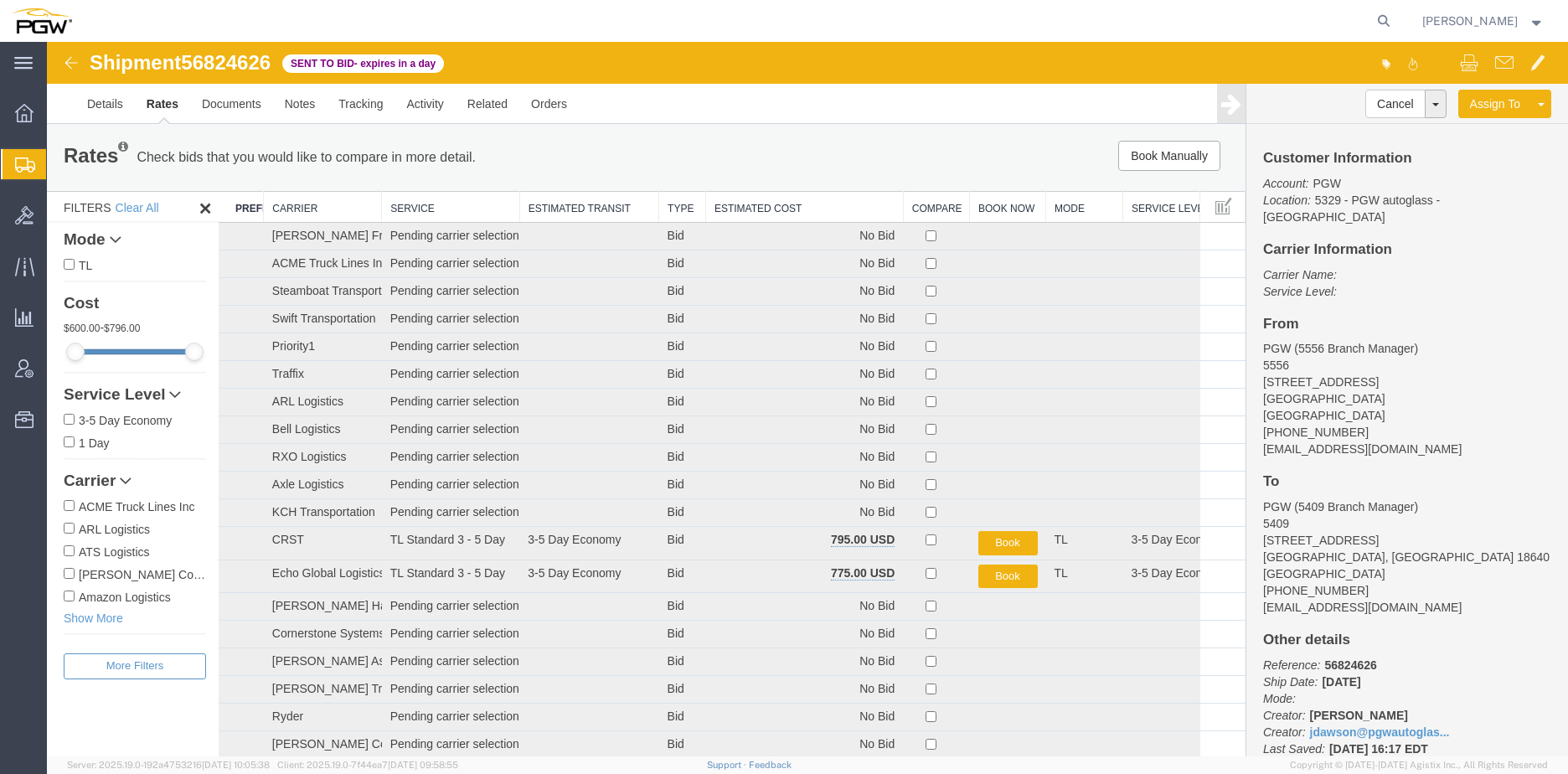
click at [792, 210] on th "Estimated Cost" at bounding box center [804, 207] width 198 height 31
